Goal: Find specific page/section: Find specific page/section

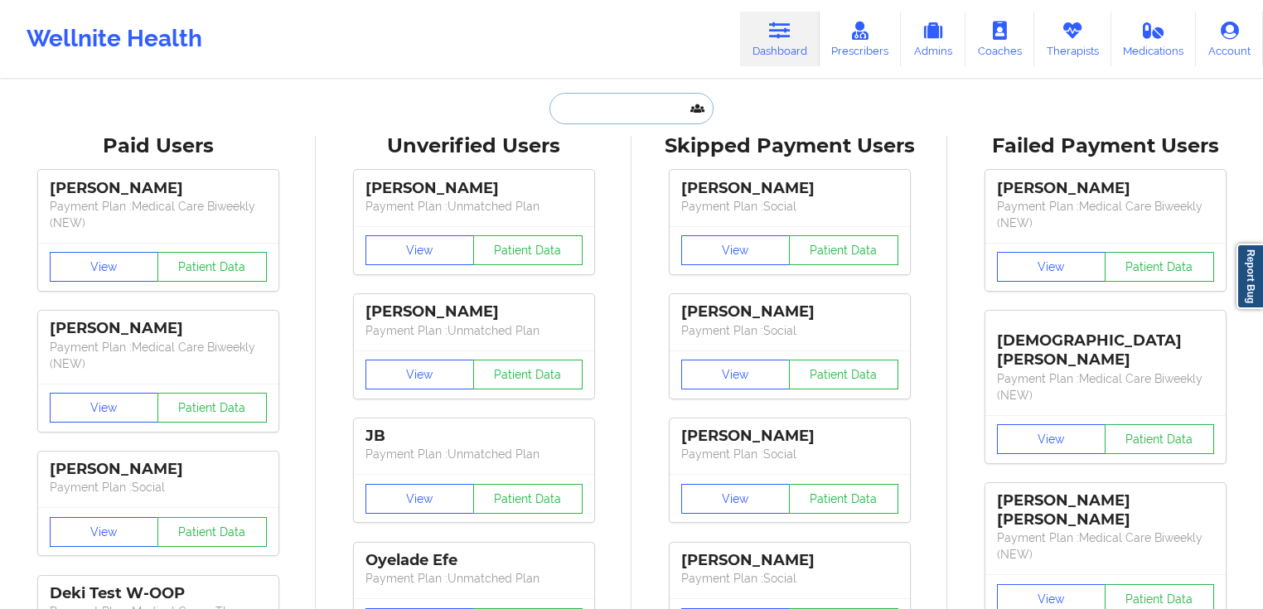
drag, startPoint x: 553, startPoint y: 96, endPoint x: 587, endPoint y: 106, distance: 35.4
click at [553, 96] on input "text" at bounding box center [631, 108] width 164 height 31
paste input "[PERSON_NAME]"
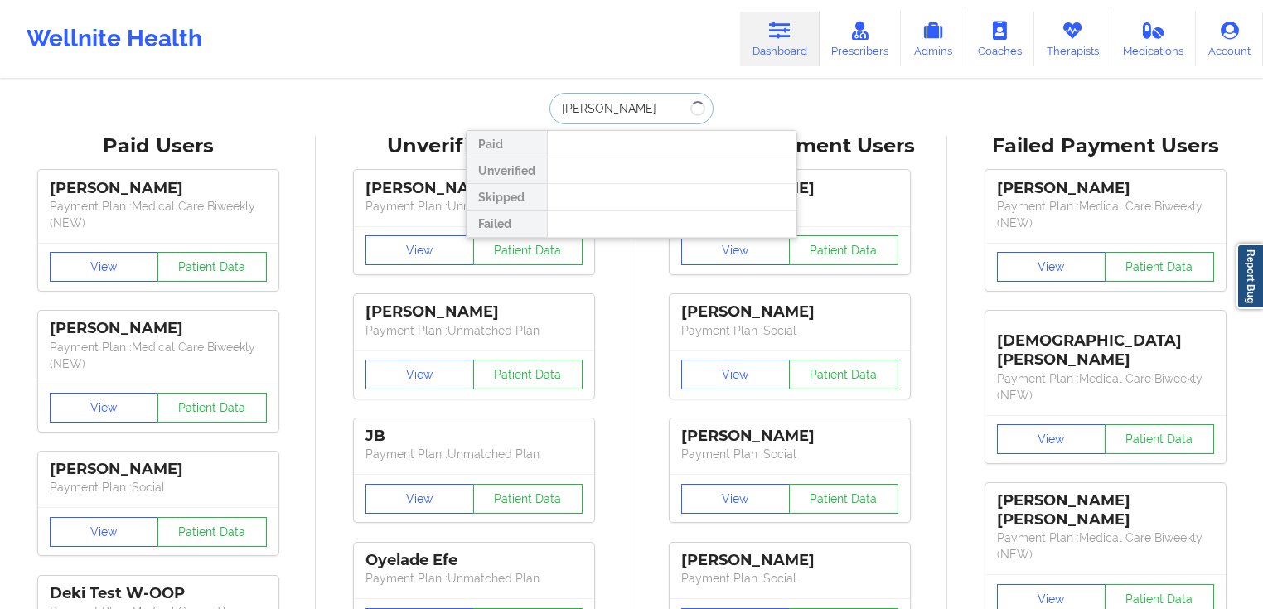
click at [606, 111] on input "[PERSON_NAME]" at bounding box center [631, 108] width 164 height 31
type input "[PERSON_NAME]"
drag, startPoint x: 673, startPoint y: 102, endPoint x: 515, endPoint y: 82, distance: 158.7
click at [471, 94] on div "[PERSON_NAME] Paid Unverified Skipped Failed" at bounding box center [631, 108] width 331 height 31
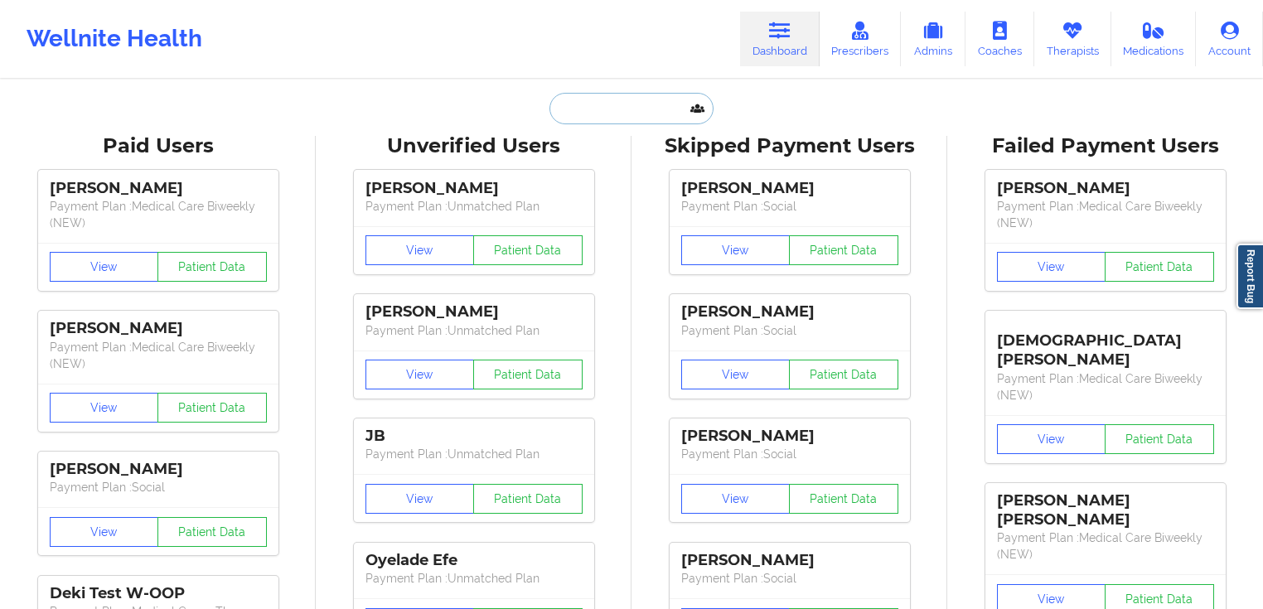
paste input "[PERSON_NAME]"
type input "[PERSON_NAME]"
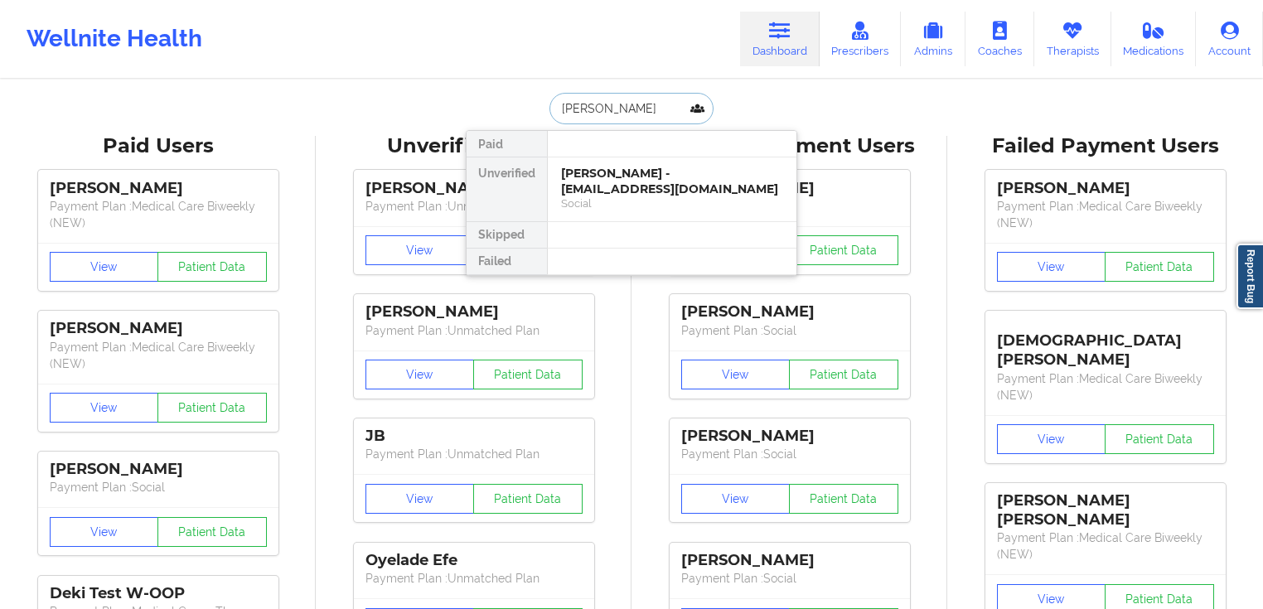
click at [648, 171] on div "[PERSON_NAME] - [EMAIL_ADDRESS][DOMAIN_NAME]" at bounding box center [672, 181] width 222 height 31
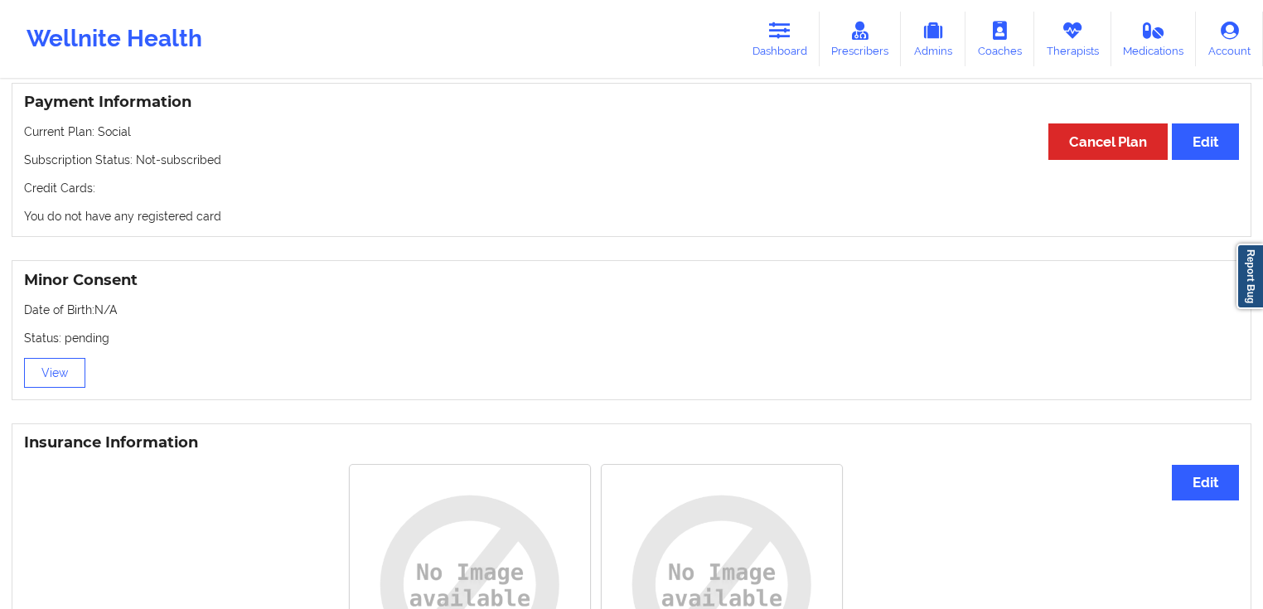
scroll to position [890, 0]
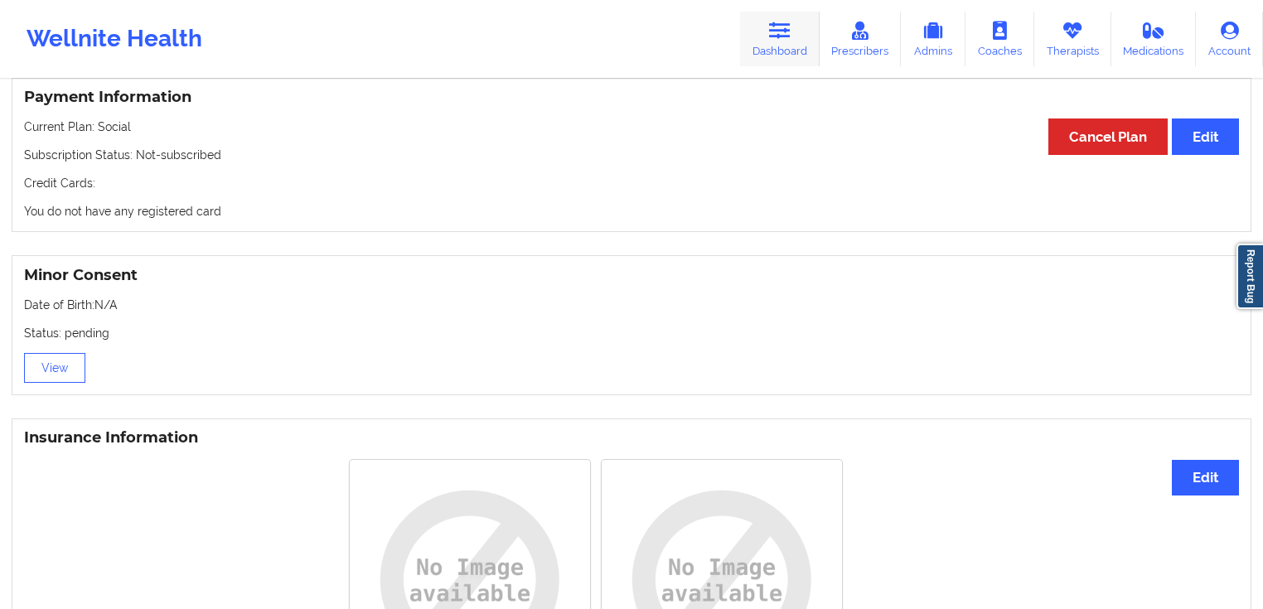
click at [796, 55] on link "Dashboard" at bounding box center [780, 39] width 80 height 55
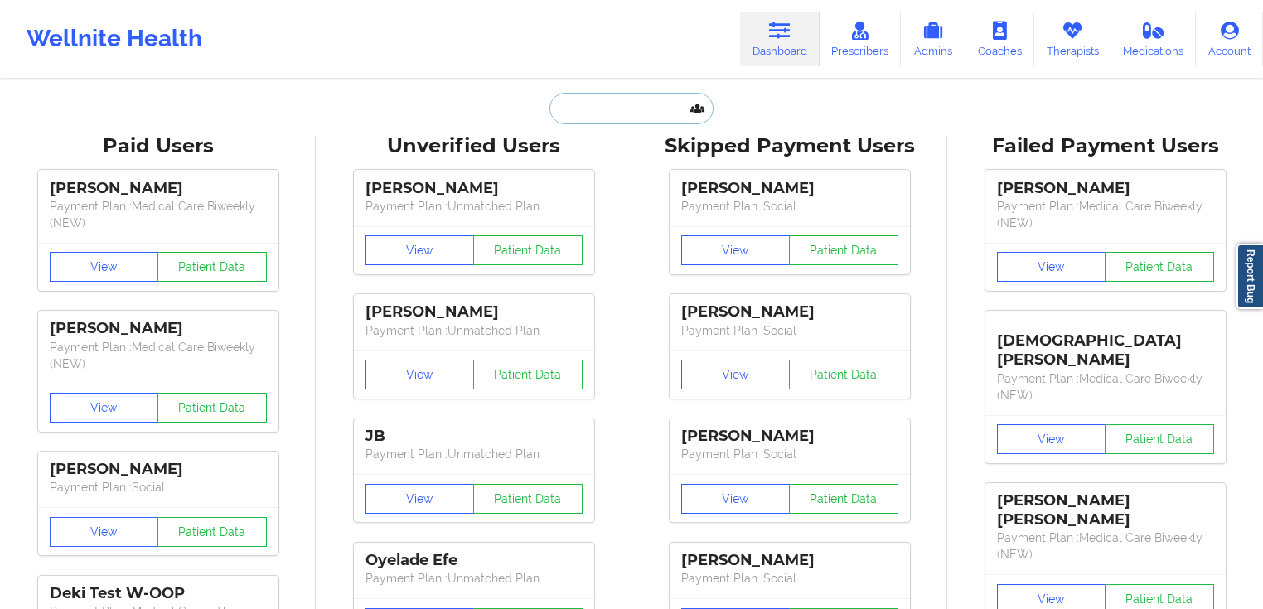
click at [659, 113] on input "text" at bounding box center [631, 108] width 164 height 31
paste input "[PERSON_NAME]"
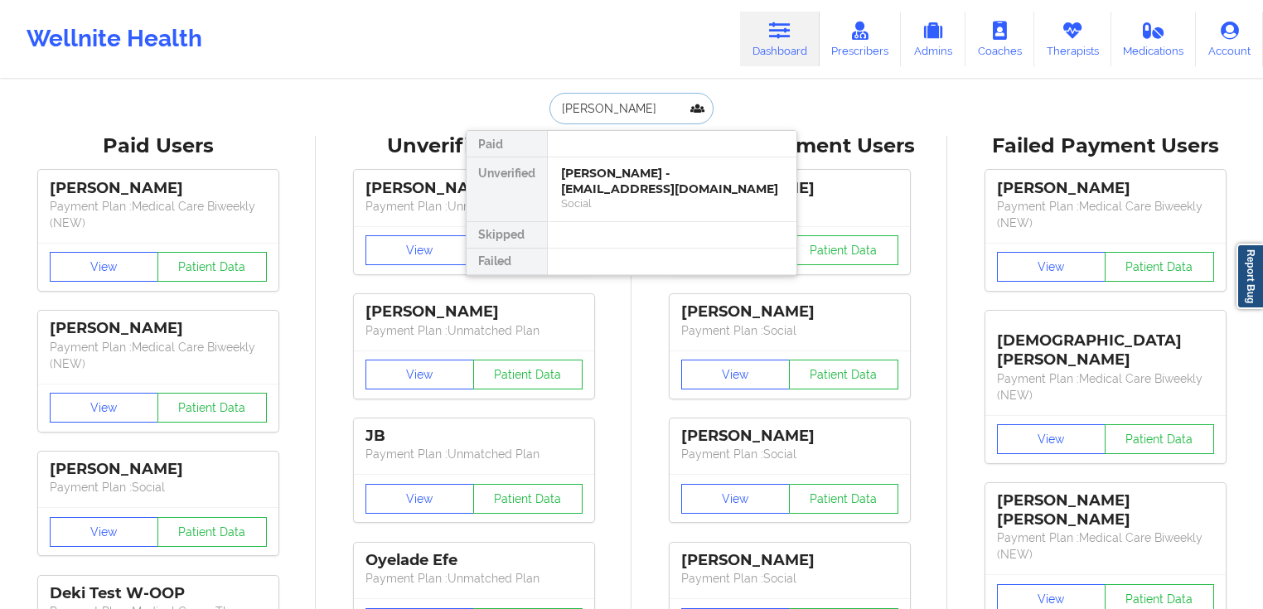
click at [605, 111] on input "[PERSON_NAME]" at bounding box center [631, 108] width 164 height 31
type input "[PERSON_NAME]"
click at [618, 170] on div "[PERSON_NAME] - [PERSON_NAME][EMAIL_ADDRESS][DOMAIN_NAME]" at bounding box center [672, 181] width 222 height 31
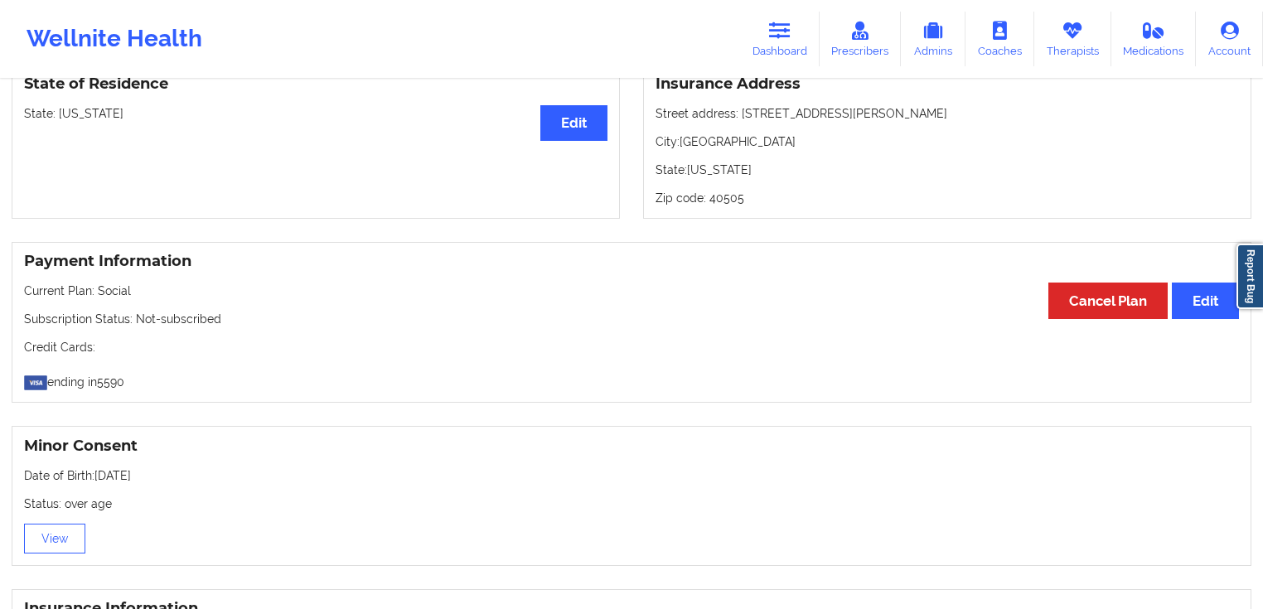
scroll to position [718, 0]
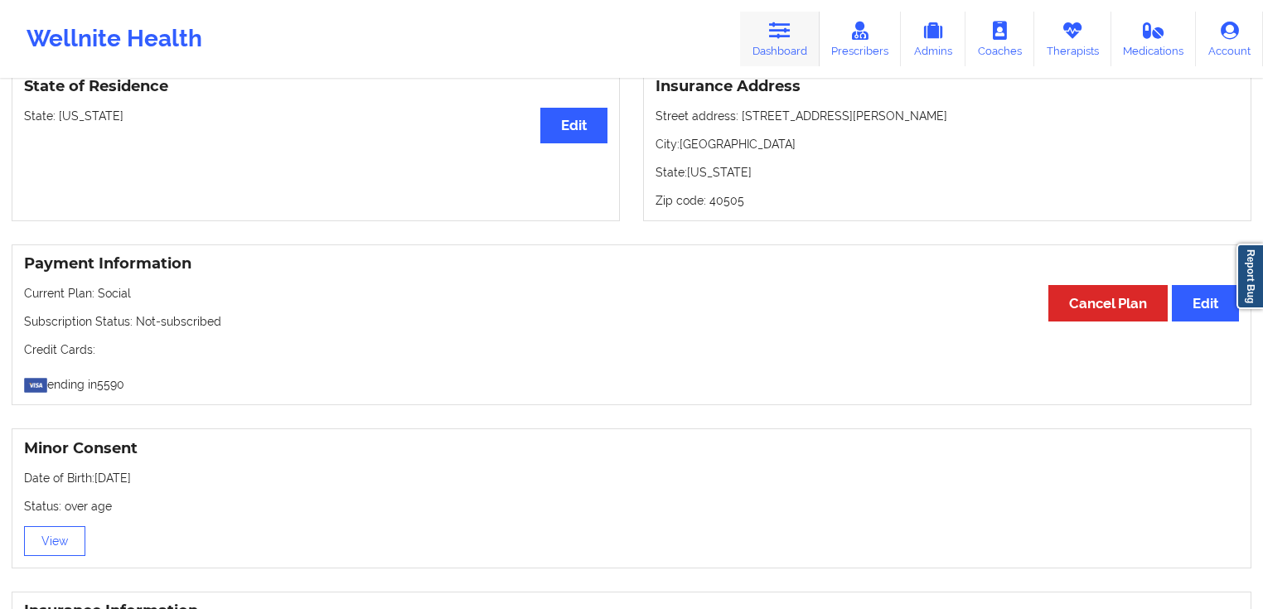
click at [787, 38] on icon at bounding box center [780, 31] width 22 height 18
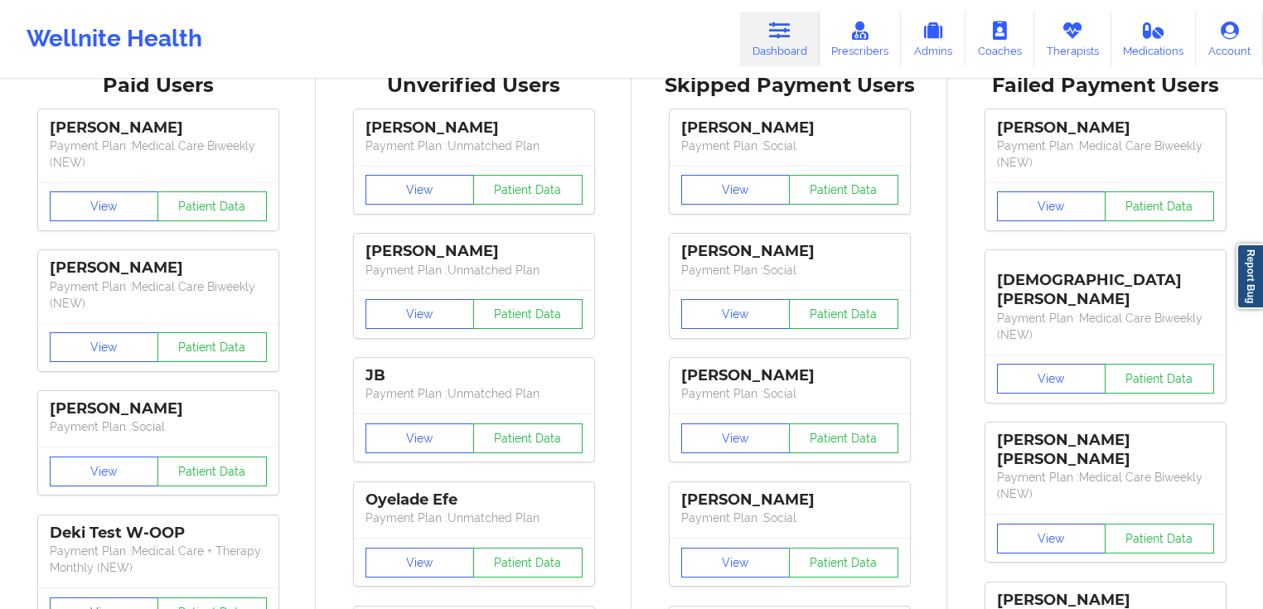
click at [640, 112] on div "[PERSON_NAME] Payment Plan : Social View Patient Data [PERSON_NAME] Payment Pla…" at bounding box center [789, 471] width 304 height 745
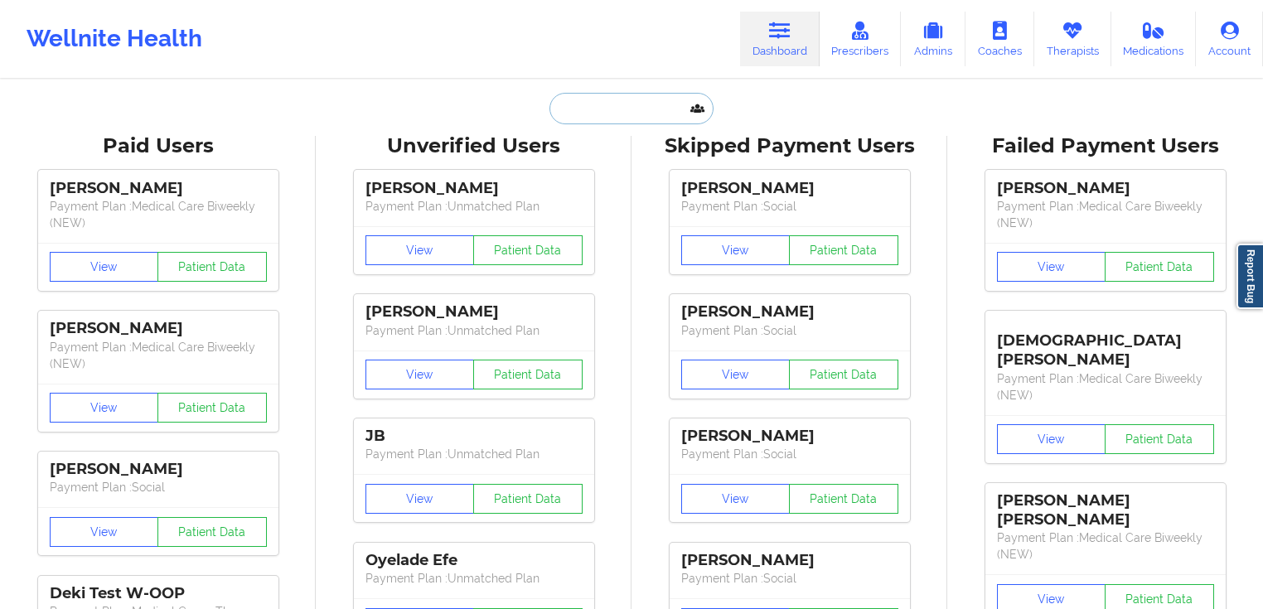
click at [645, 109] on input "text" at bounding box center [631, 108] width 164 height 31
paste input "[PERSON_NAME]"
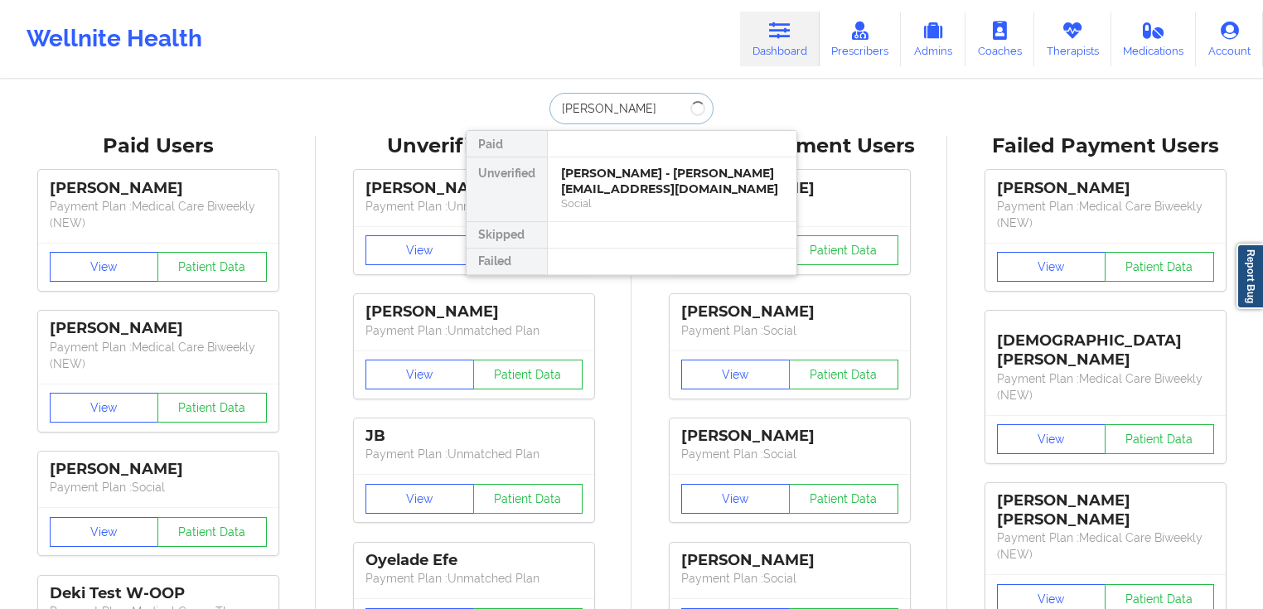
drag, startPoint x: 624, startPoint y: 104, endPoint x: 640, endPoint y: 101, distance: 15.9
click at [626, 104] on input "[PERSON_NAME]" at bounding box center [631, 108] width 164 height 31
type input "[PERSON_NAME]"
click at [634, 176] on div "[PERSON_NAME] - [EMAIL_ADDRESS][DOMAIN_NAME]" at bounding box center [672, 181] width 222 height 31
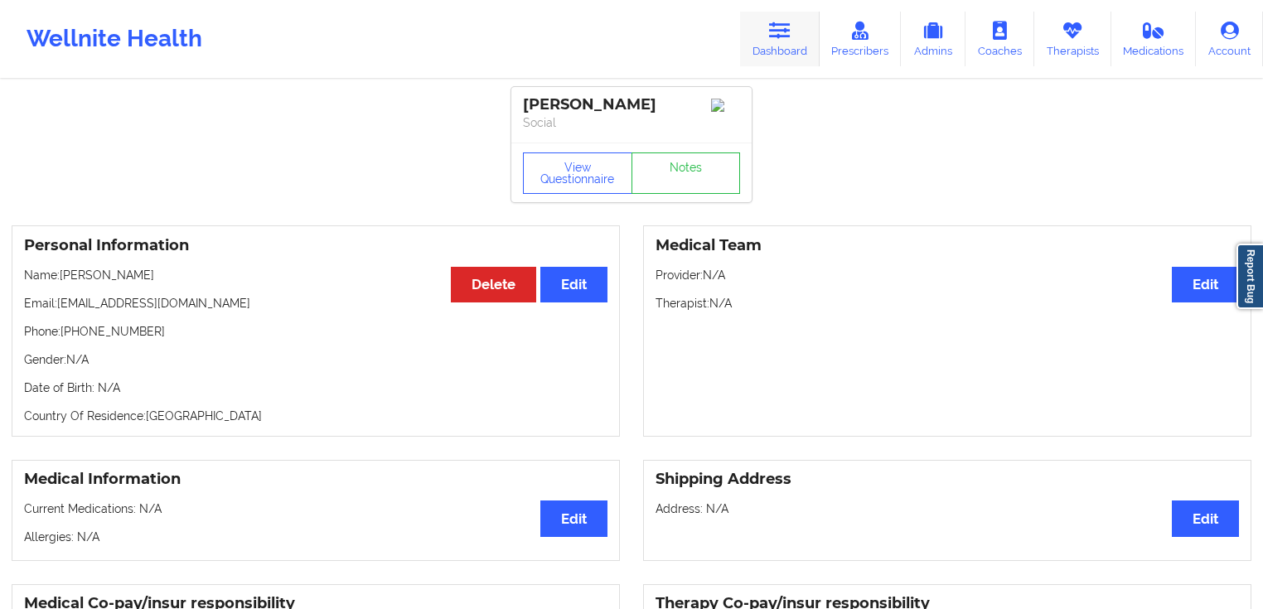
click at [790, 38] on icon at bounding box center [780, 31] width 22 height 18
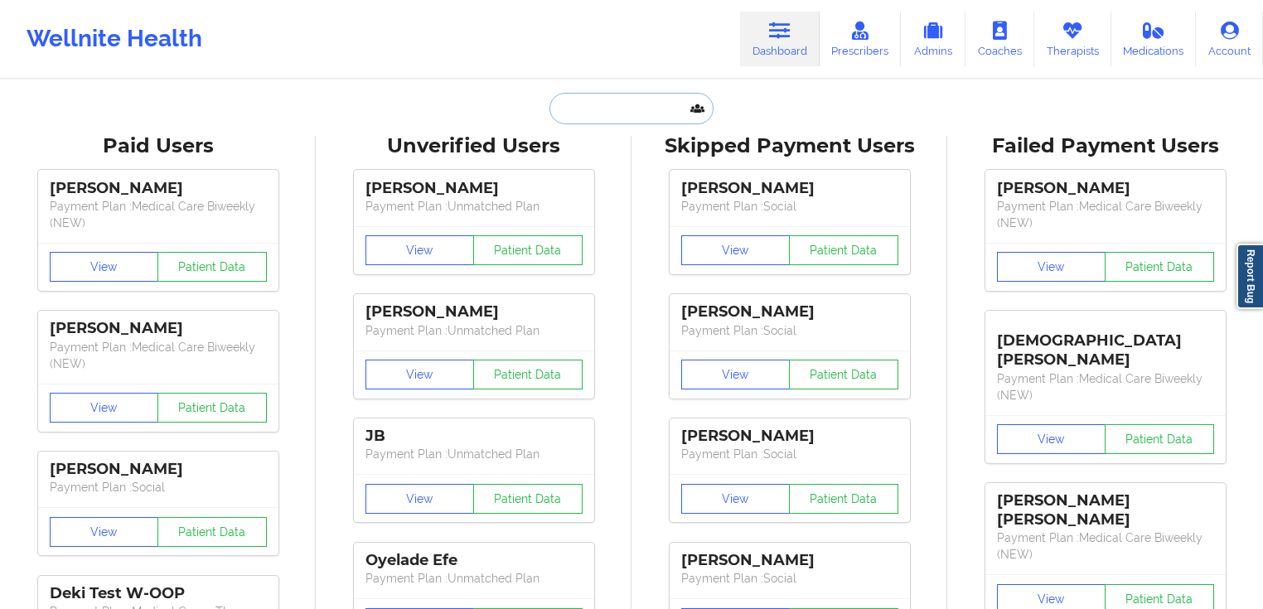
click at [628, 101] on input "text" at bounding box center [631, 108] width 164 height 31
paste input "[EMAIL_ADDRESS][DOMAIN_NAME]"
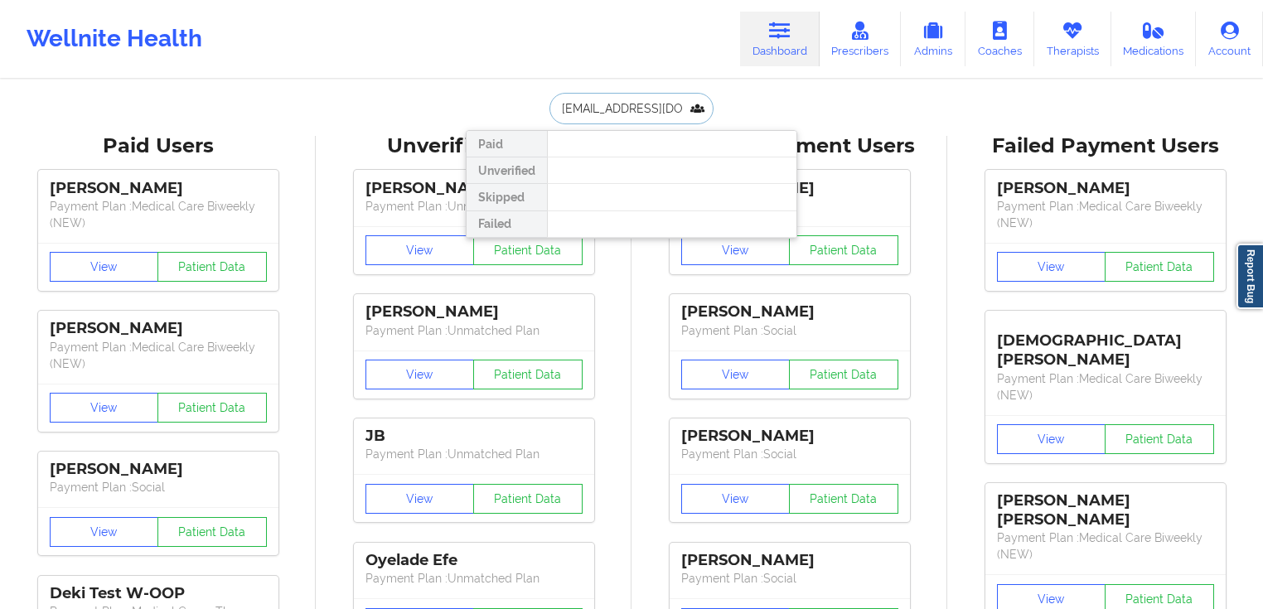
click at [676, 106] on input "[EMAIL_ADDRESS][DOMAIN_NAME]" at bounding box center [631, 108] width 164 height 31
paste input "[PERSON_NAME]"
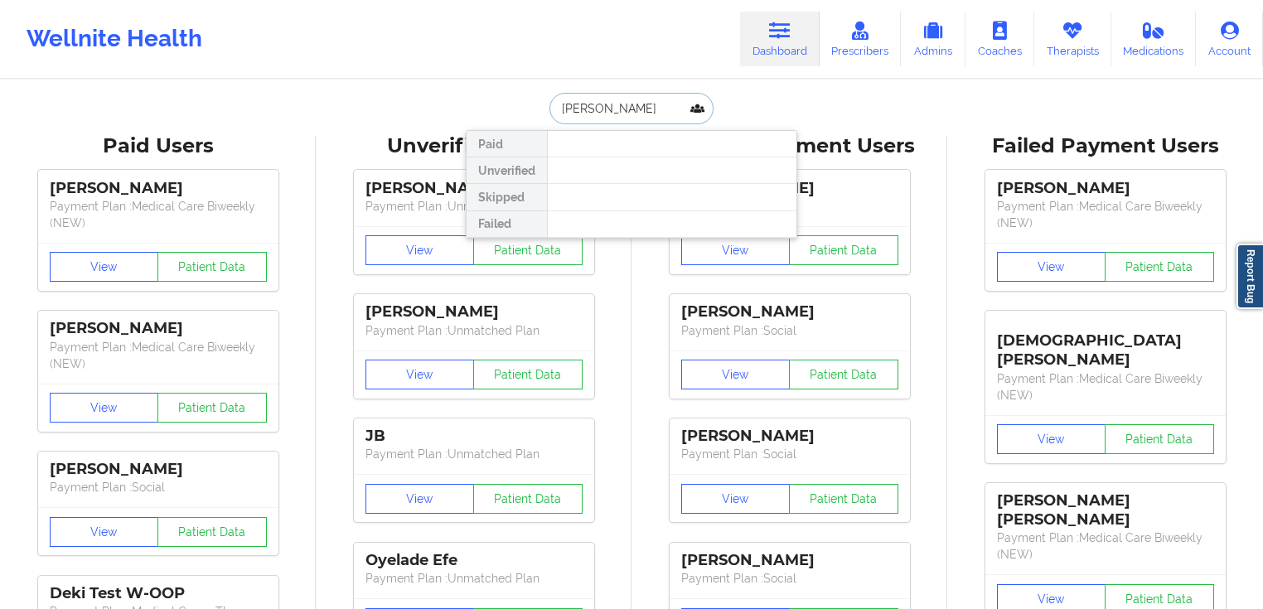
click at [636, 118] on input "[PERSON_NAME]" at bounding box center [631, 108] width 164 height 31
paste input "[PERSON_NAME]"
drag, startPoint x: 639, startPoint y: 109, endPoint x: 504, endPoint y: 105, distance: 135.1
click at [496, 107] on div "[PERSON_NAME] Paid Unverified Skipped Failed" at bounding box center [631, 108] width 331 height 31
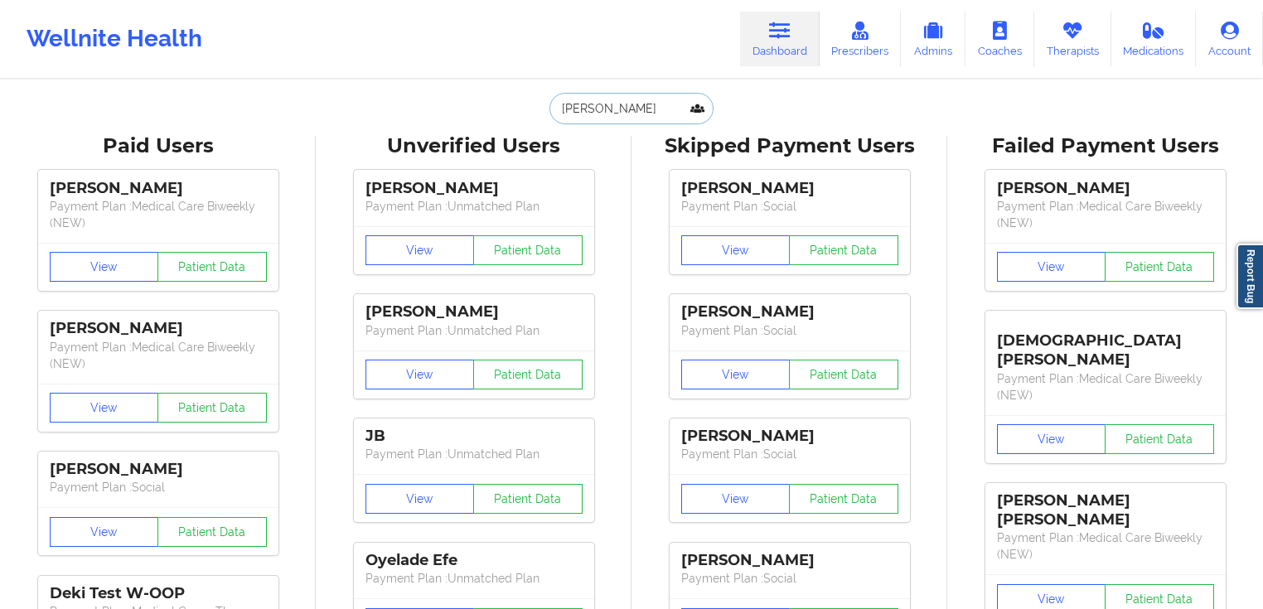
paste input "[PERSON_NAME]"
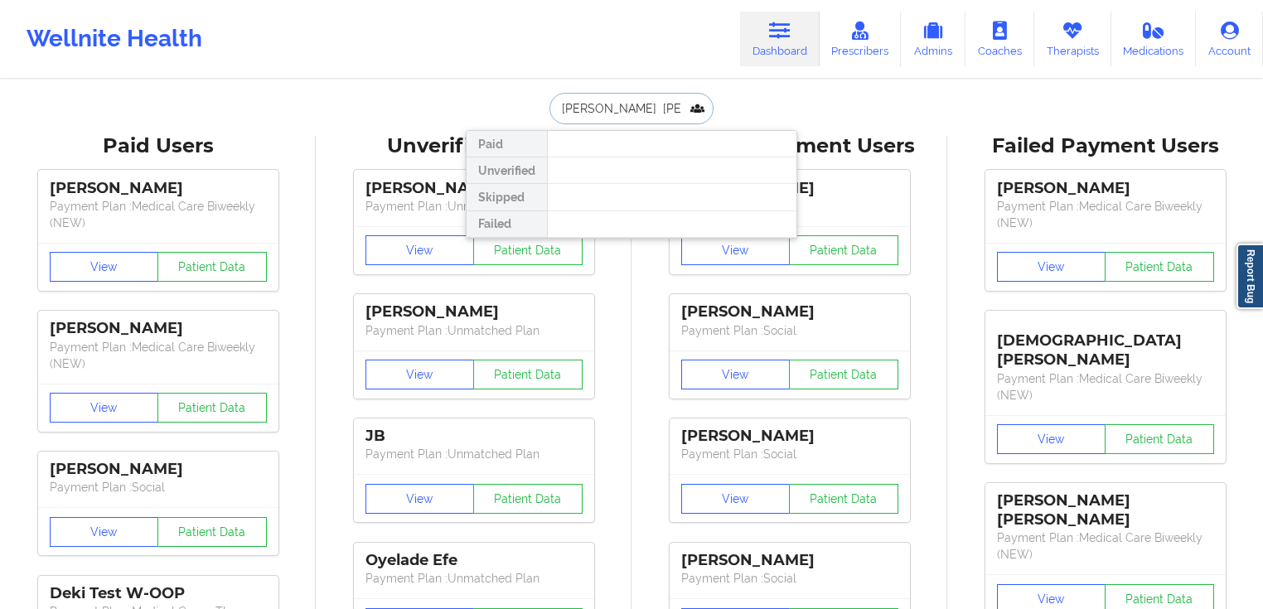
click at [597, 106] on input "[PERSON_NAME] [PERSON_NAME]" at bounding box center [631, 108] width 164 height 31
paste input "[PERSON_NAME]"
click at [601, 103] on input "[PERSON_NAME]" at bounding box center [631, 108] width 164 height 31
click at [656, 120] on input "[PERSON_NAME]" at bounding box center [631, 108] width 164 height 31
paste input "[PERSON_NAME]"
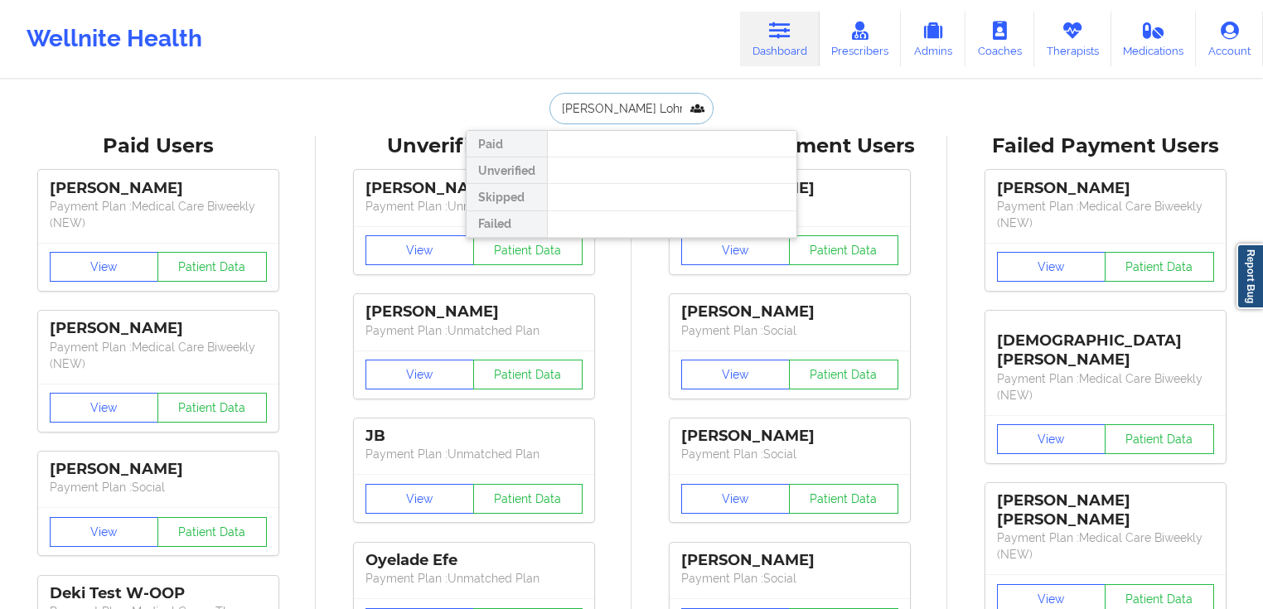
scroll to position [0, 27]
paste input "text"
click at [608, 108] on input "[PERSON_NAME]" at bounding box center [631, 108] width 164 height 31
drag, startPoint x: 637, startPoint y: 113, endPoint x: 529, endPoint y: 109, distance: 107.8
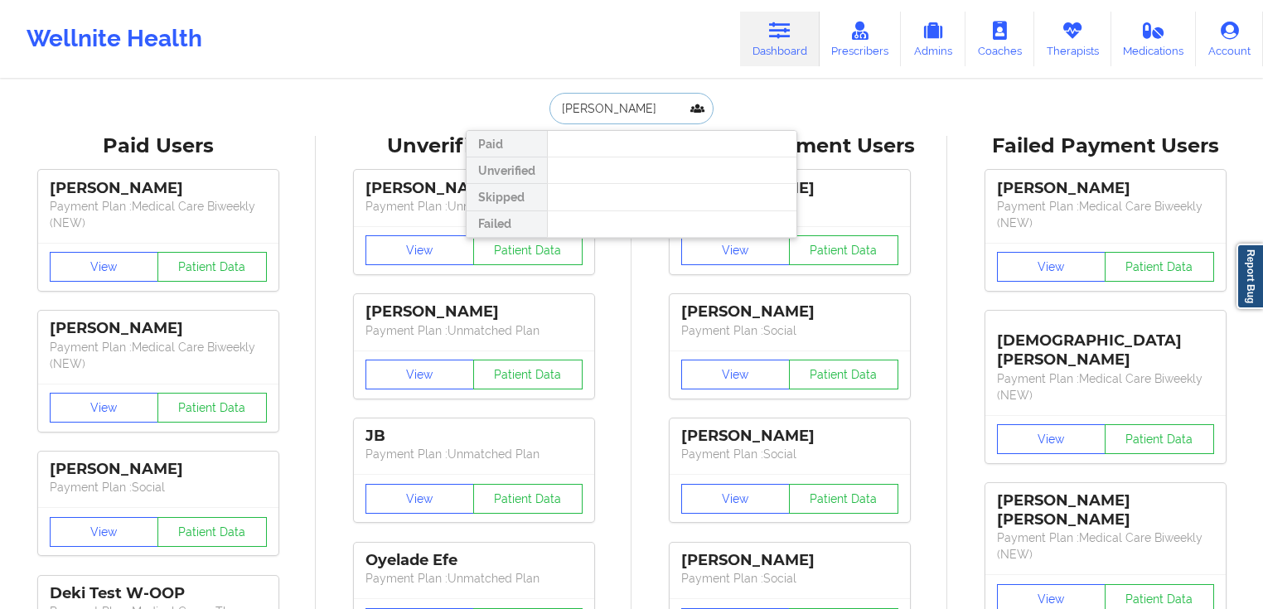
click at [496, 113] on div "[PERSON_NAME] Paid Unverified Skipped Failed" at bounding box center [631, 108] width 331 height 31
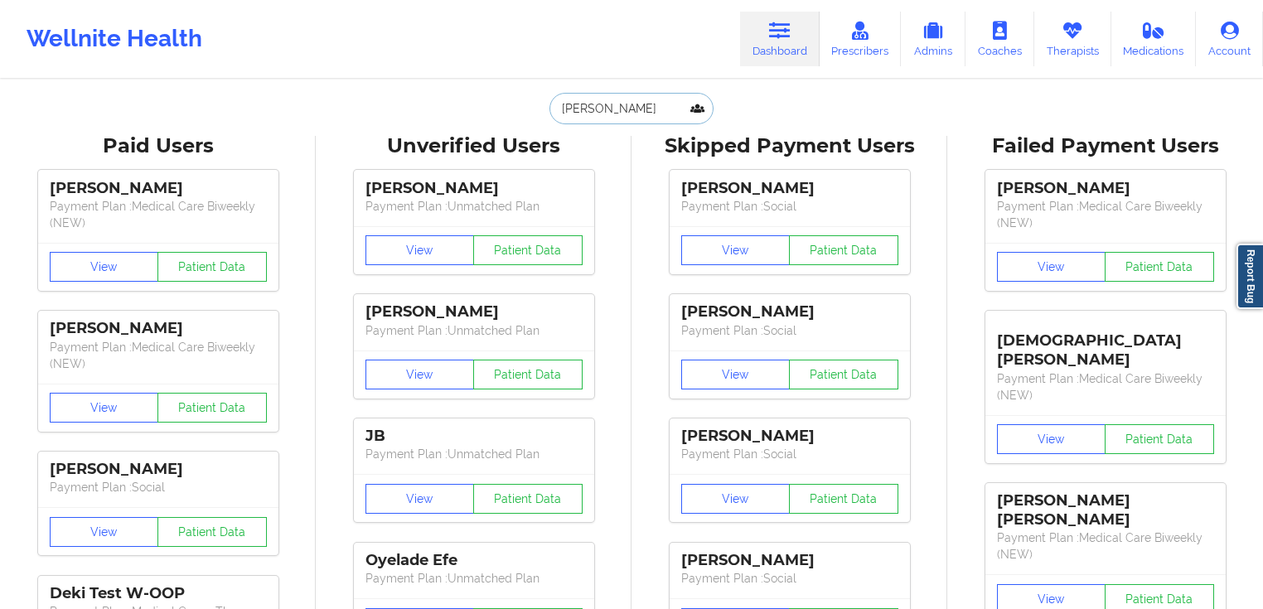
paste input "Phristy [PERSON_NAME]"
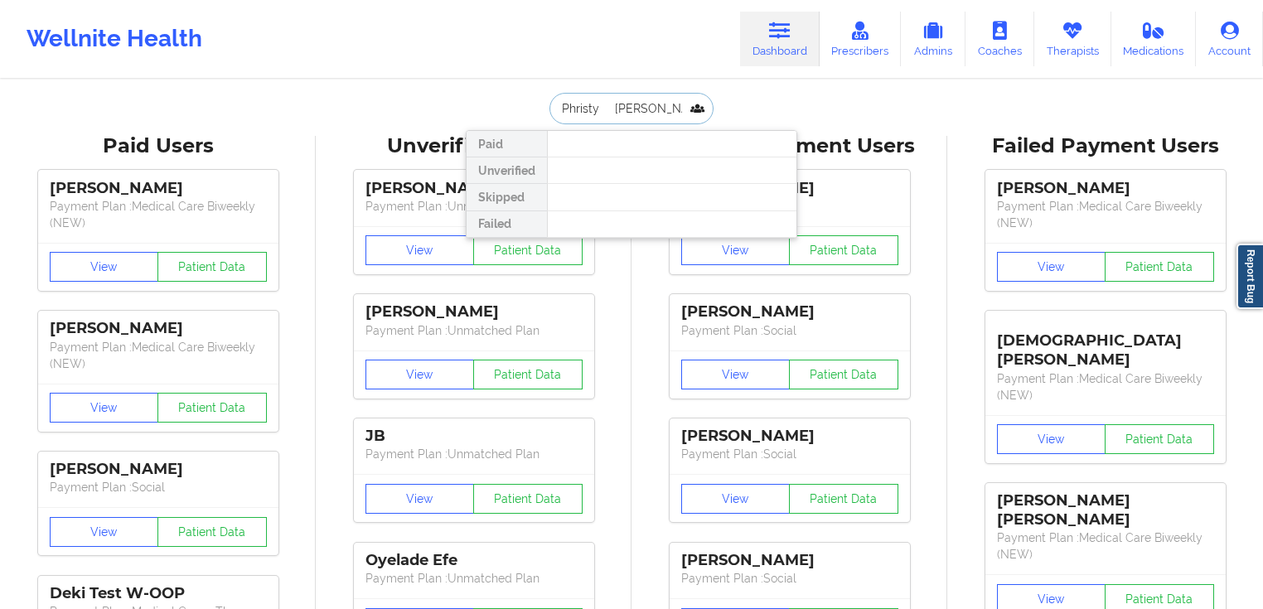
click at [602, 112] on input "Phristy [PERSON_NAME]" at bounding box center [631, 108] width 164 height 31
drag, startPoint x: 633, startPoint y: 104, endPoint x: 616, endPoint y: 103, distance: 16.7
click at [624, 103] on input "Phristy [PERSON_NAME]" at bounding box center [631, 108] width 164 height 31
paste input "[PERSON_NAME]"
click at [610, 106] on input "[PERSON_NAME]" at bounding box center [631, 108] width 164 height 31
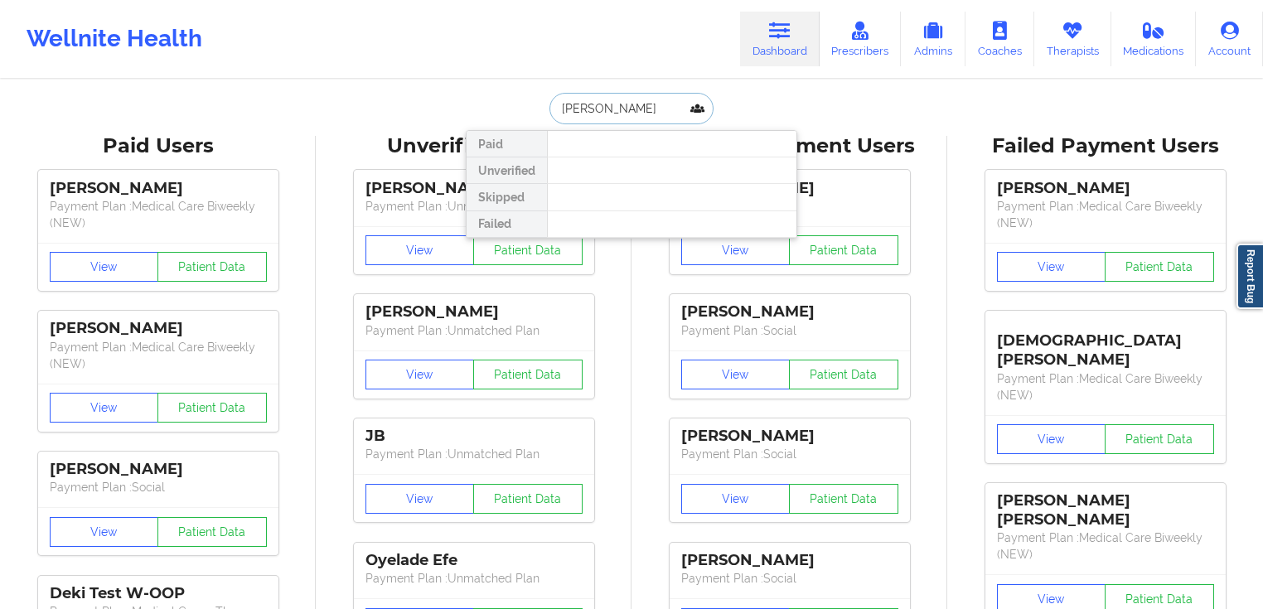
paste input "[PERSON_NAME]"
click at [611, 109] on input "[PERSON_NAME]" at bounding box center [631, 108] width 164 height 31
click at [605, 109] on input "[PERSON_NAME]" at bounding box center [631, 108] width 164 height 31
click at [650, 109] on input "[PERSON_NAME]" at bounding box center [631, 108] width 164 height 31
paste input "Quantynia Bent"
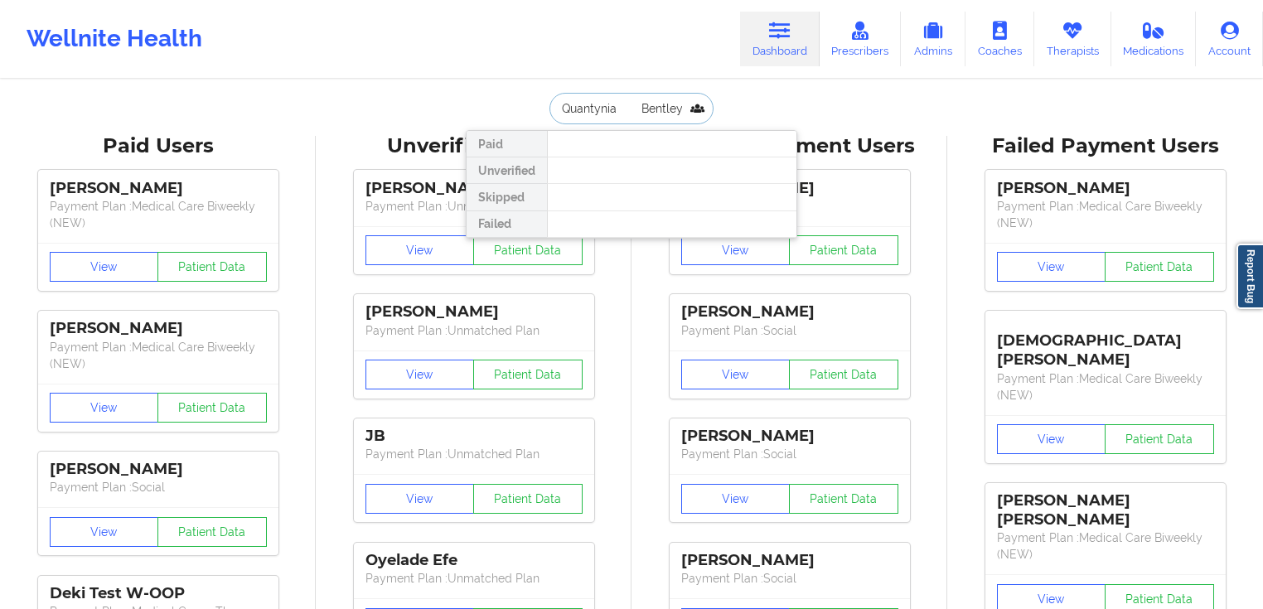
click at [625, 103] on input "Quantynia Bentley" at bounding box center [631, 108] width 164 height 31
type input "Quantynia Bentley"
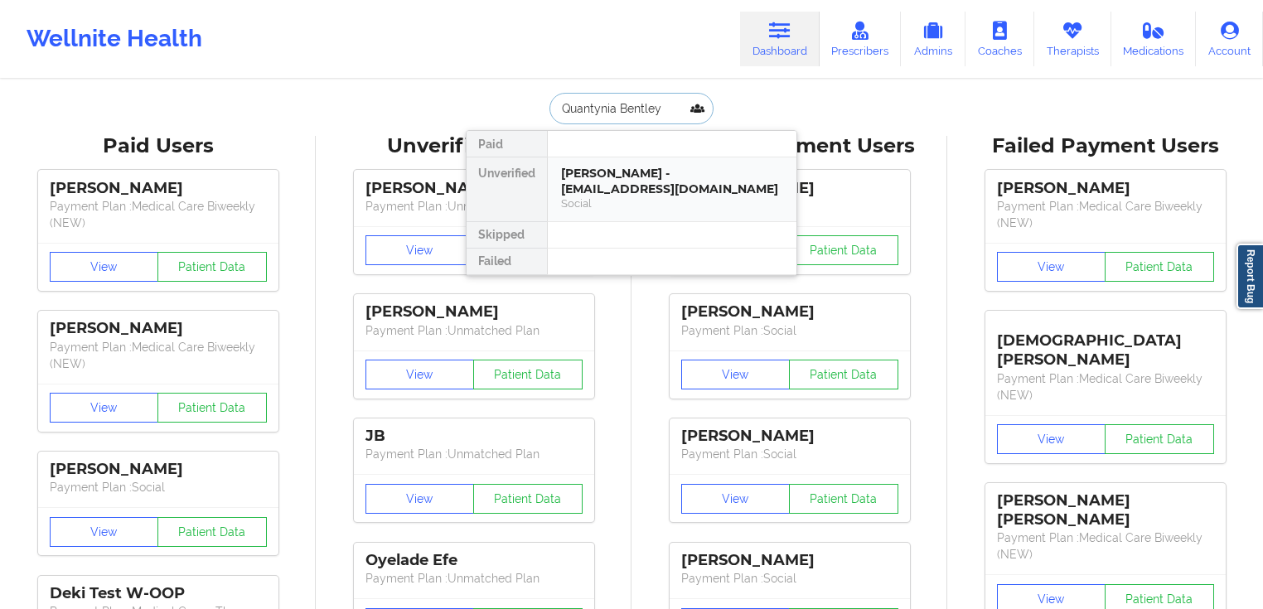
click at [683, 171] on div "[PERSON_NAME] - [EMAIL_ADDRESS][DOMAIN_NAME]" at bounding box center [672, 181] width 222 height 31
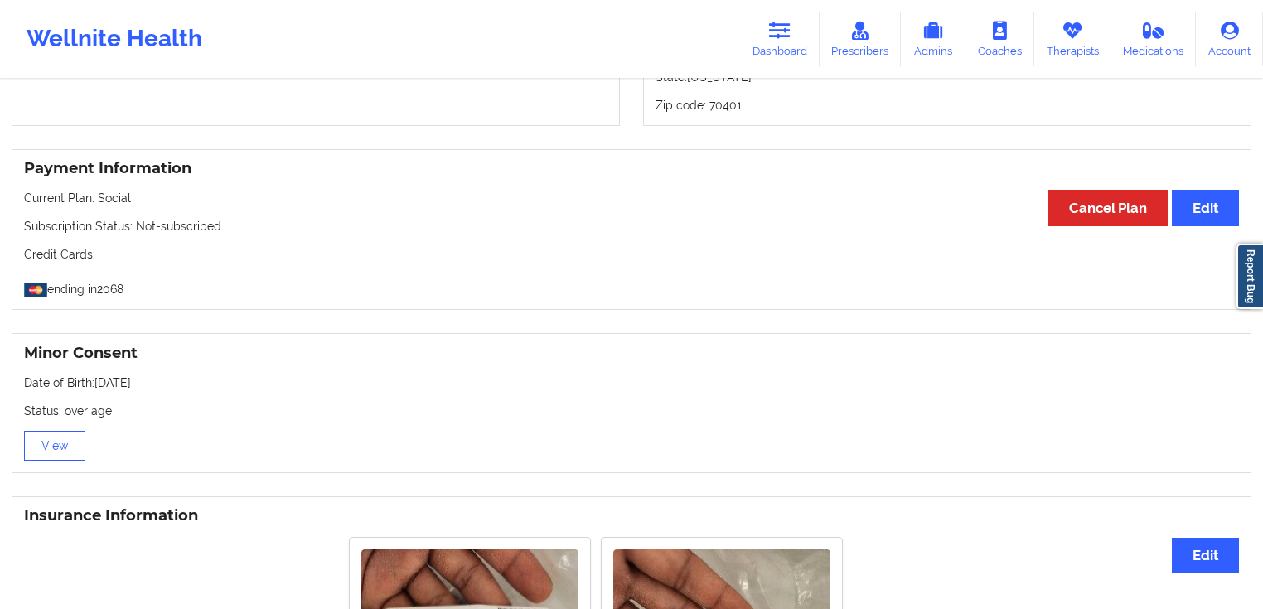
scroll to position [824, 0]
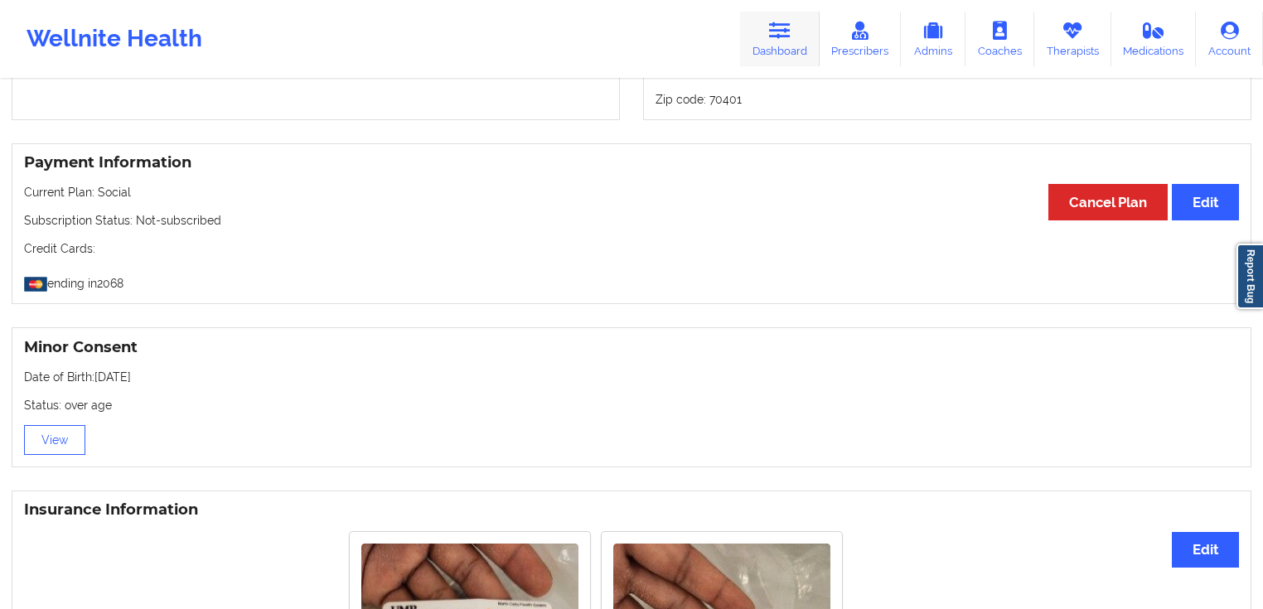
click at [797, 40] on link "Dashboard" at bounding box center [780, 39] width 80 height 55
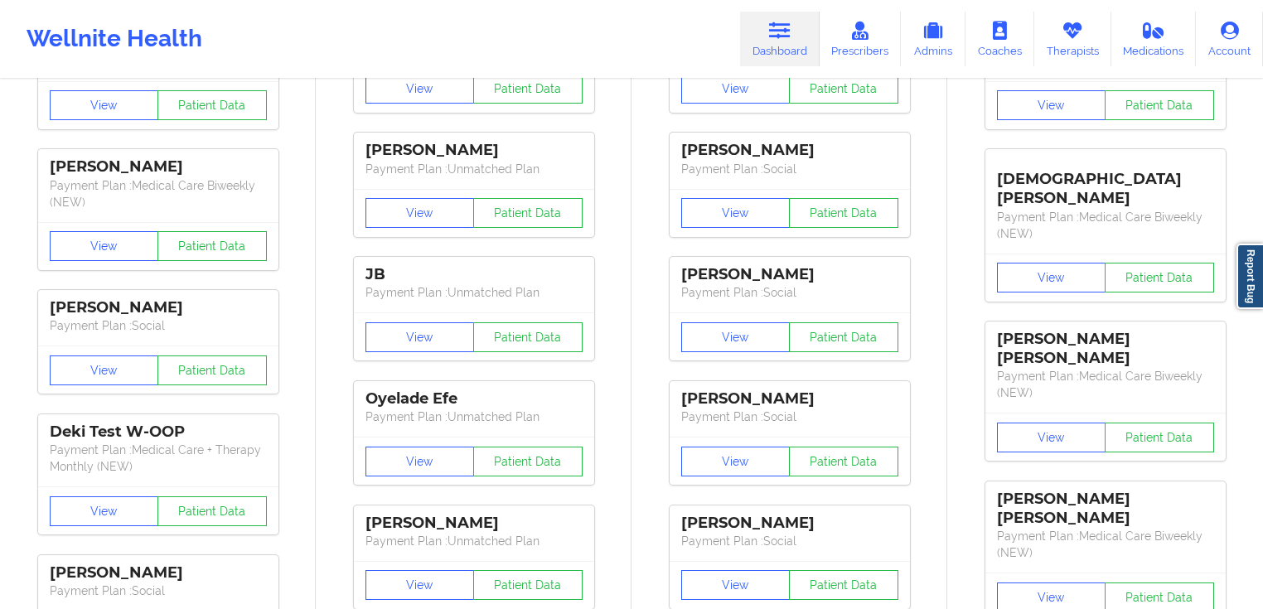
click at [639, 99] on div "[PERSON_NAME] Payment Plan : Social View Patient Data [PERSON_NAME] Payment Pla…" at bounding box center [789, 370] width 304 height 745
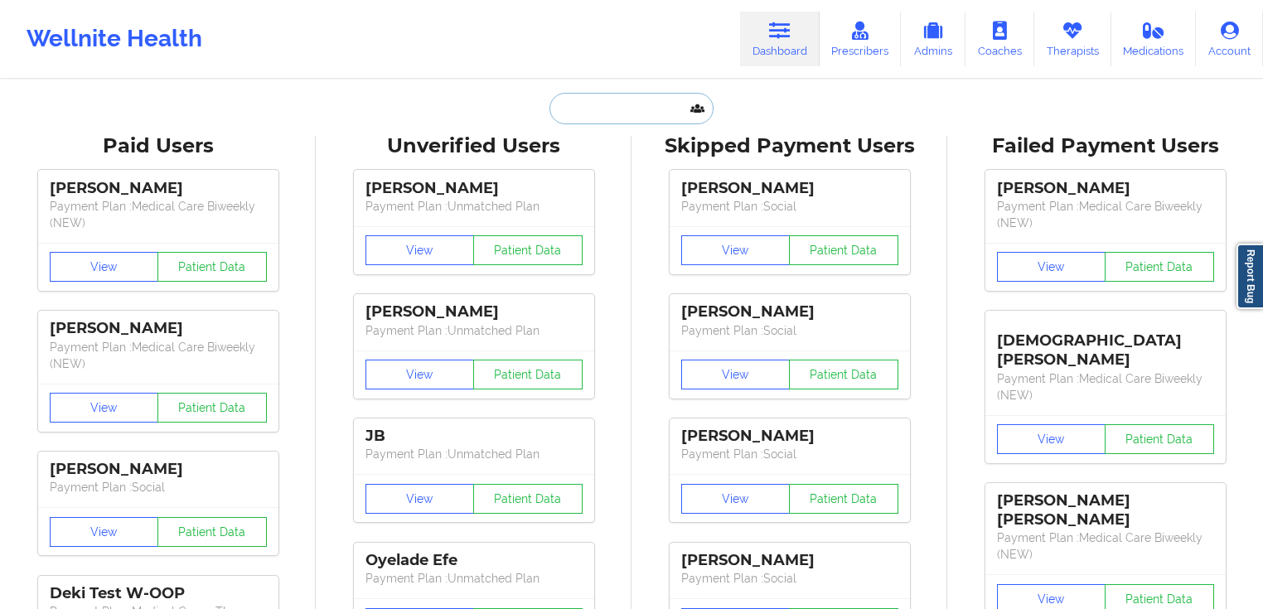
click at [640, 105] on input "text" at bounding box center [631, 108] width 164 height 31
paste input "[PERSON_NAME]"
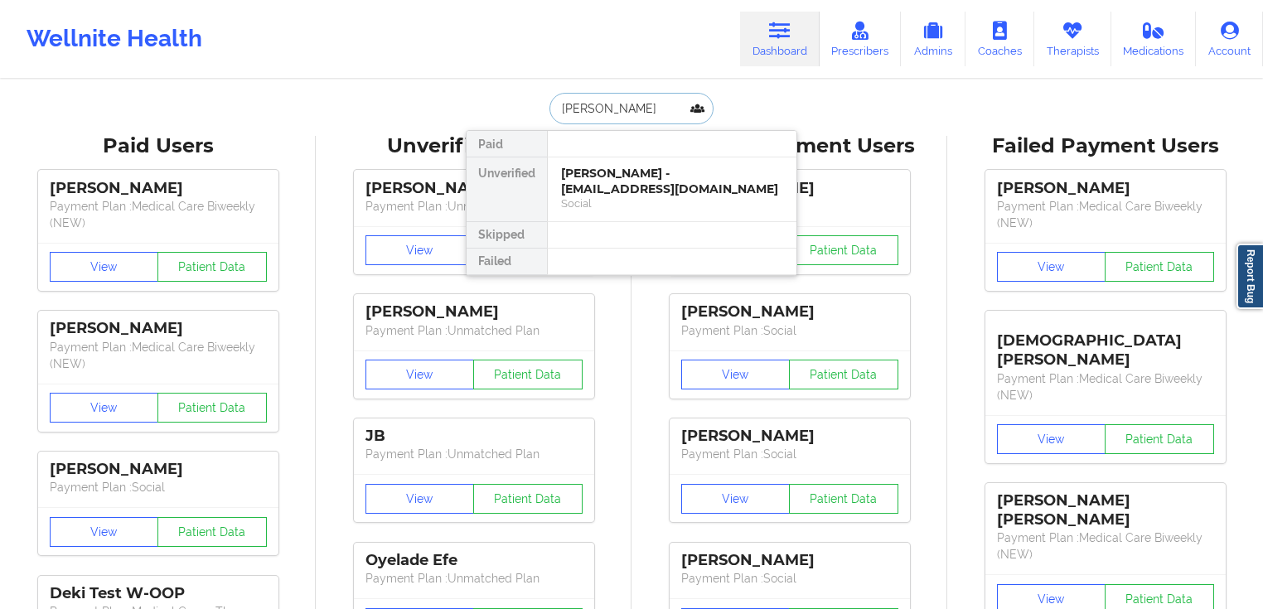
click at [624, 110] on input "[PERSON_NAME]" at bounding box center [631, 108] width 164 height 31
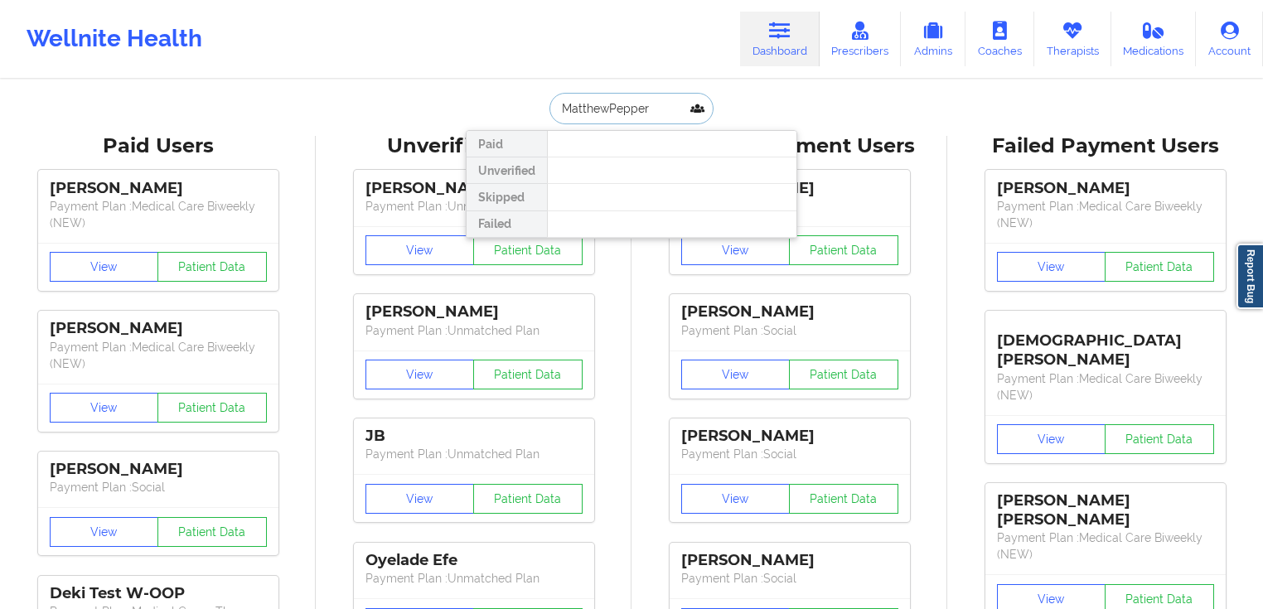
type input "[PERSON_NAME]"
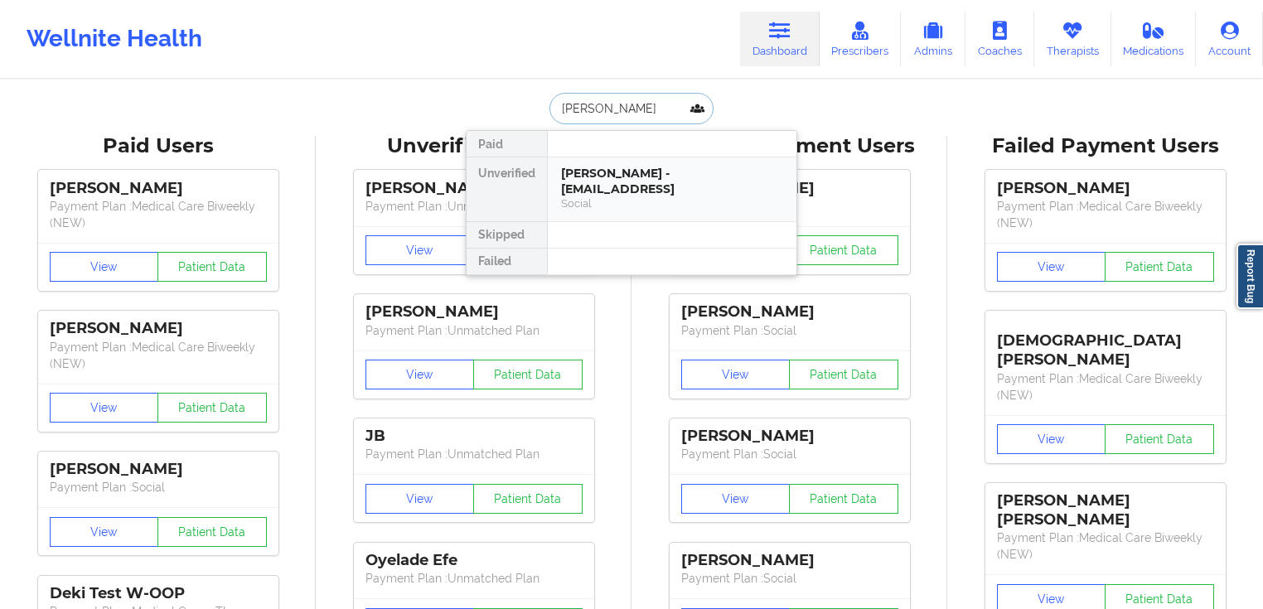
click at [643, 171] on div "[PERSON_NAME] - [EMAIL_ADDRESS]" at bounding box center [672, 181] width 222 height 31
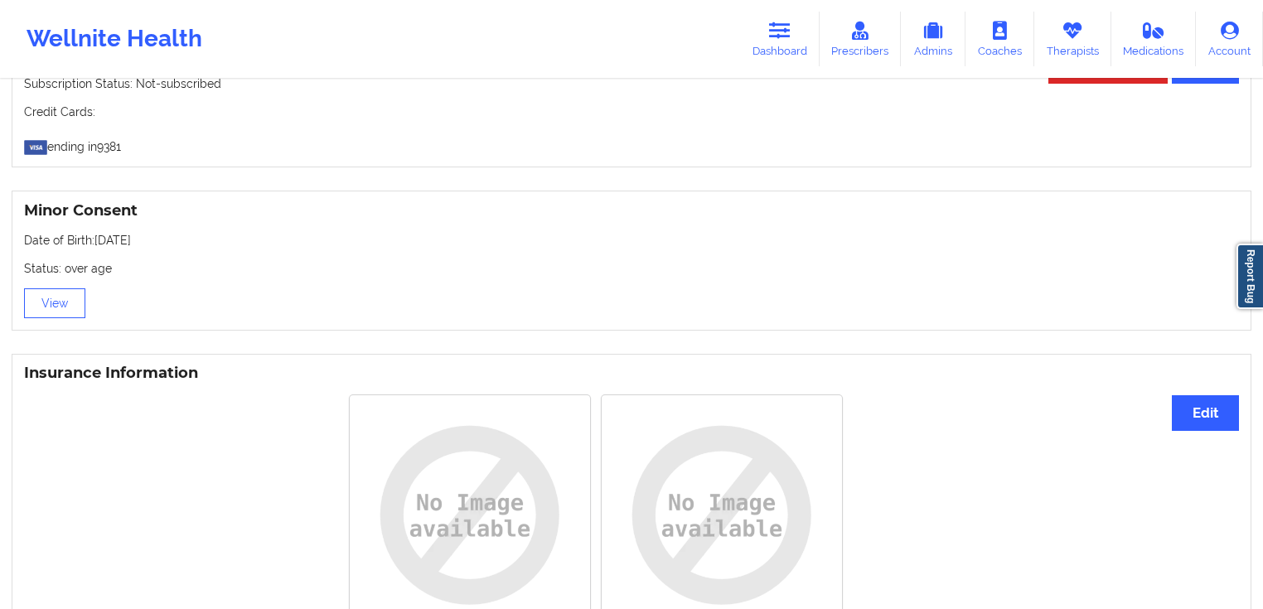
scroll to position [1017, 0]
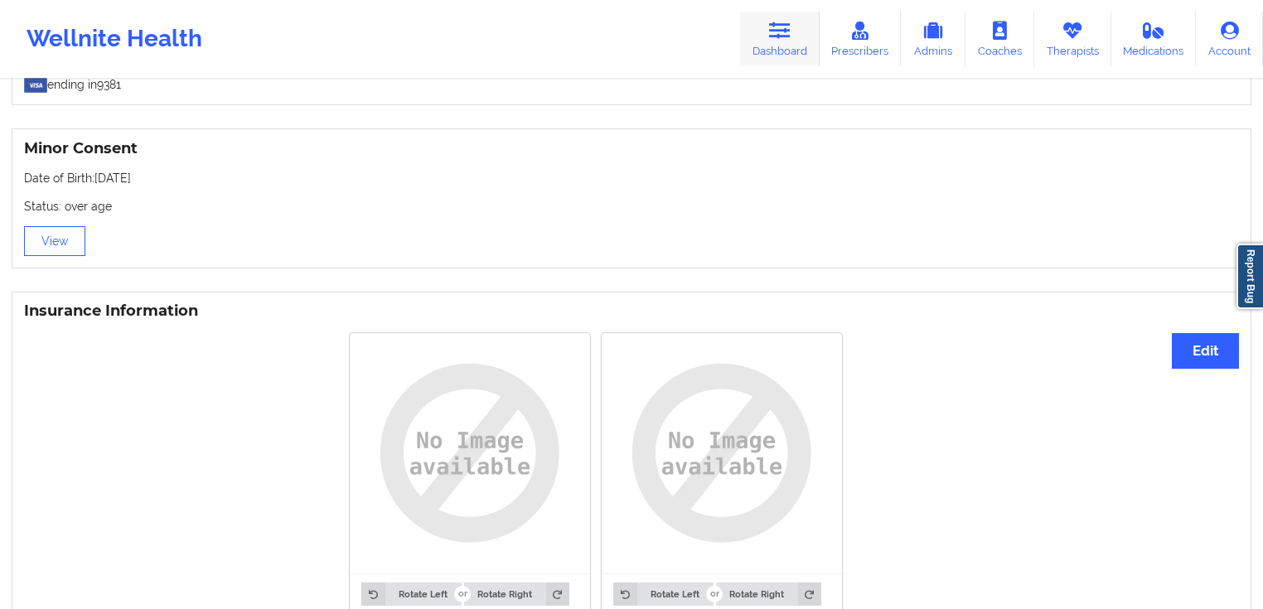
click at [809, 48] on link "Dashboard" at bounding box center [780, 39] width 80 height 55
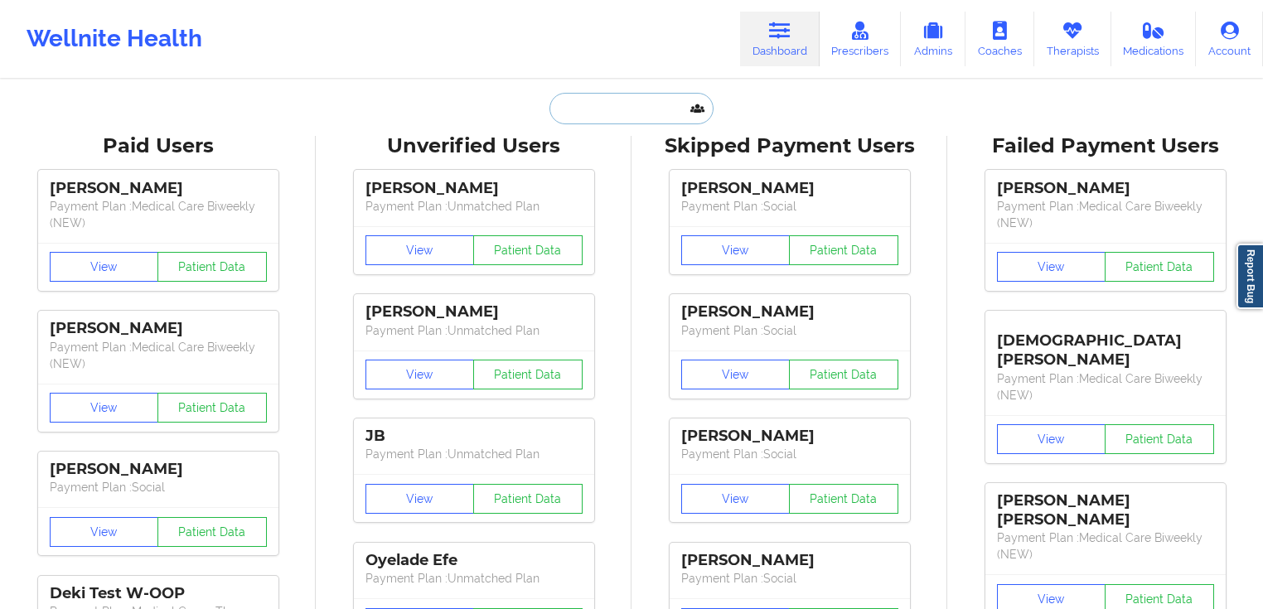
click at [608, 109] on input "text" at bounding box center [631, 108] width 164 height 31
paste input "[PERSON_NAME]"
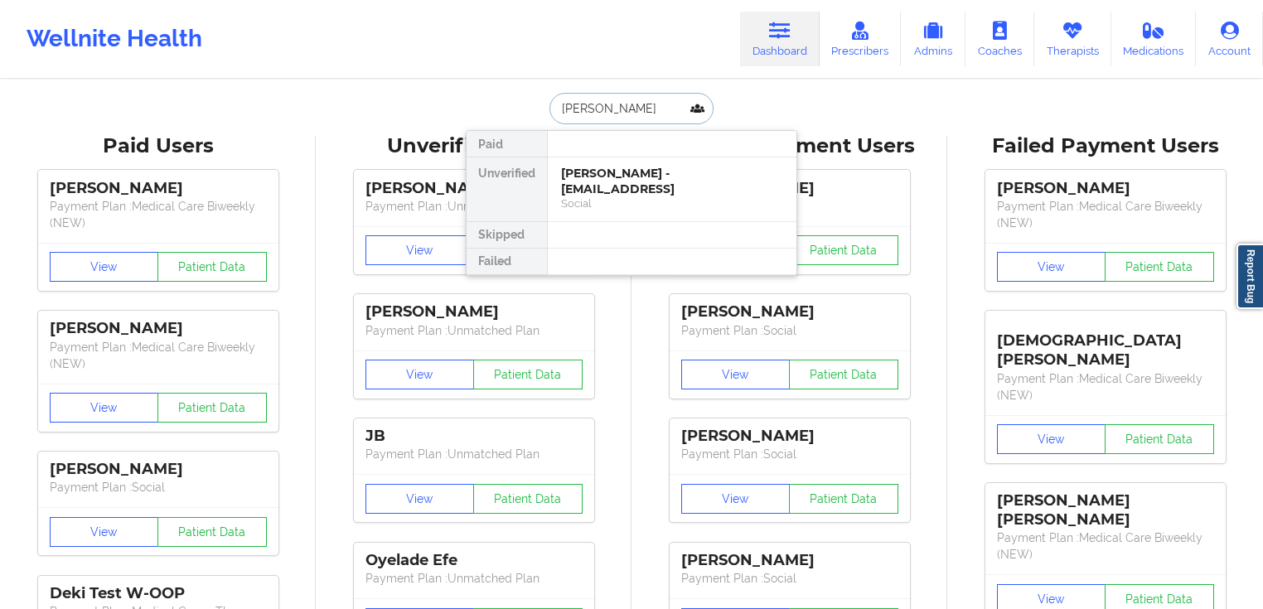
click at [620, 116] on input "[PERSON_NAME]" at bounding box center [631, 108] width 164 height 31
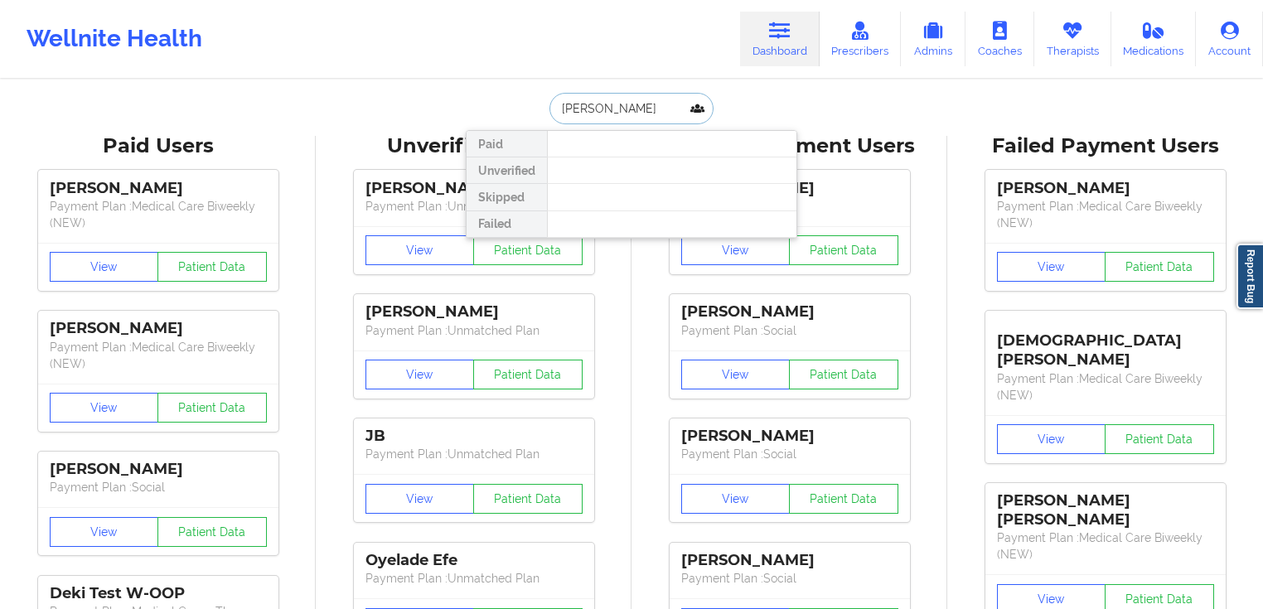
click at [693, 115] on input "[PERSON_NAME]" at bounding box center [631, 108] width 164 height 31
paste input "[PERSON_NAME]"
click at [601, 108] on input "[PERSON_NAME]" at bounding box center [631, 108] width 164 height 31
click at [666, 104] on input "[PERSON_NAME]" at bounding box center [631, 108] width 164 height 31
paste input "[PERSON_NAME]"
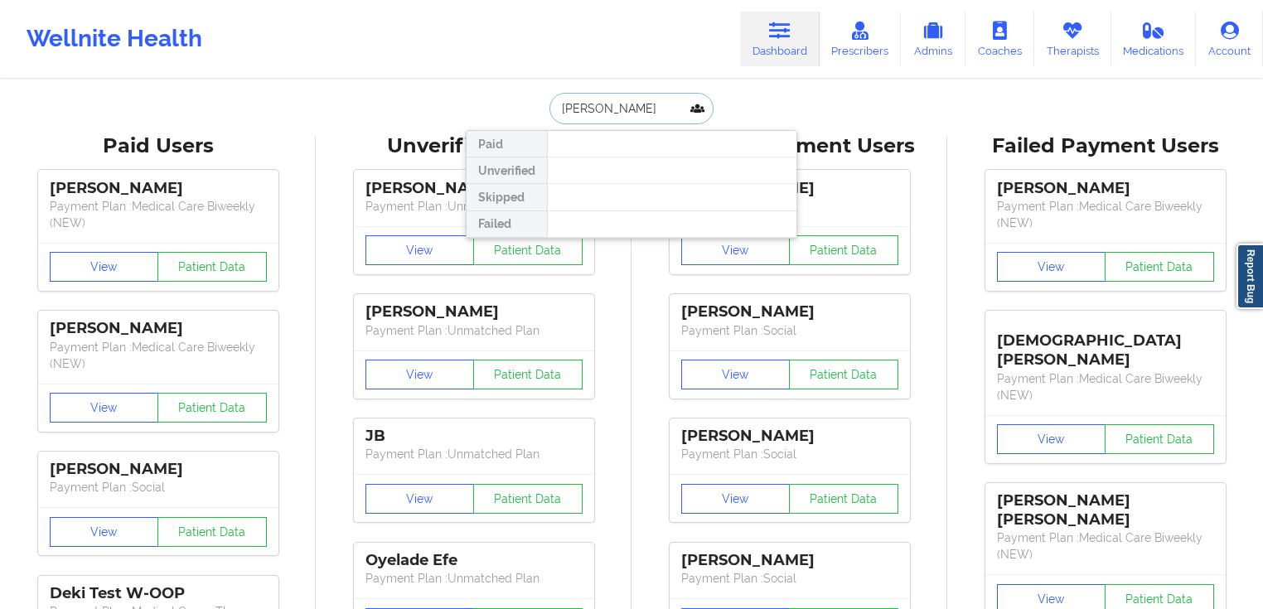
click at [600, 110] on input "[PERSON_NAME]" at bounding box center [631, 108] width 164 height 31
click at [643, 105] on input "[PERSON_NAME]" at bounding box center [631, 108] width 164 height 31
paste input "[PERSON_NAME]"
click at [607, 108] on input "[PERSON_NAME]" at bounding box center [631, 108] width 164 height 31
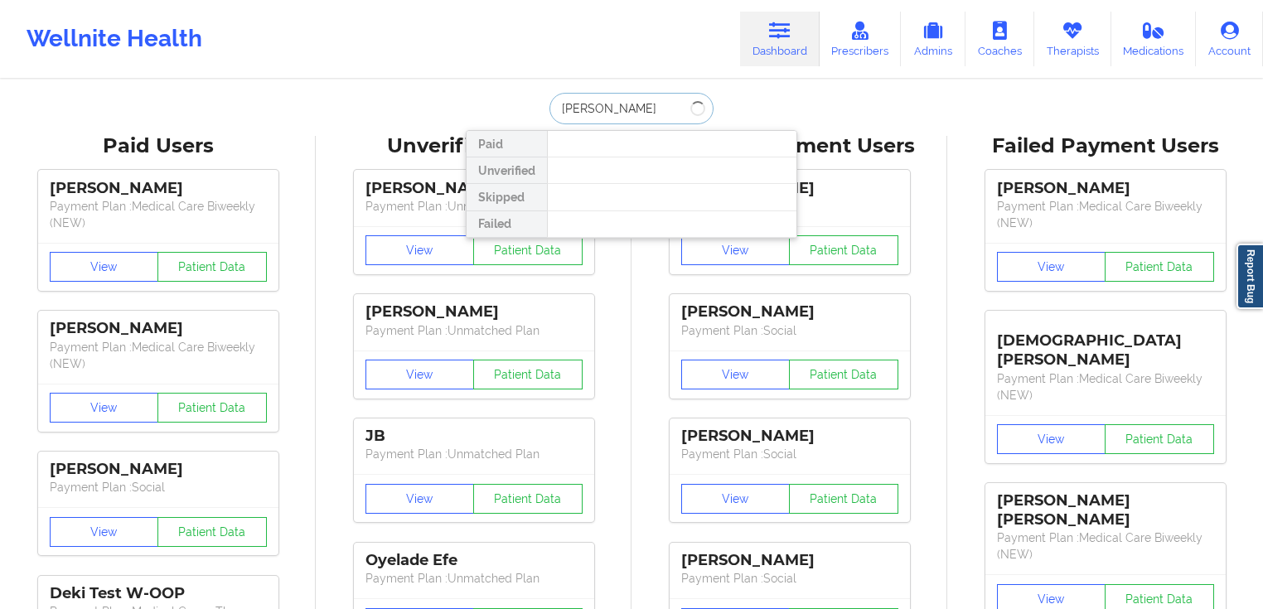
type input "[PERSON_NAME]"
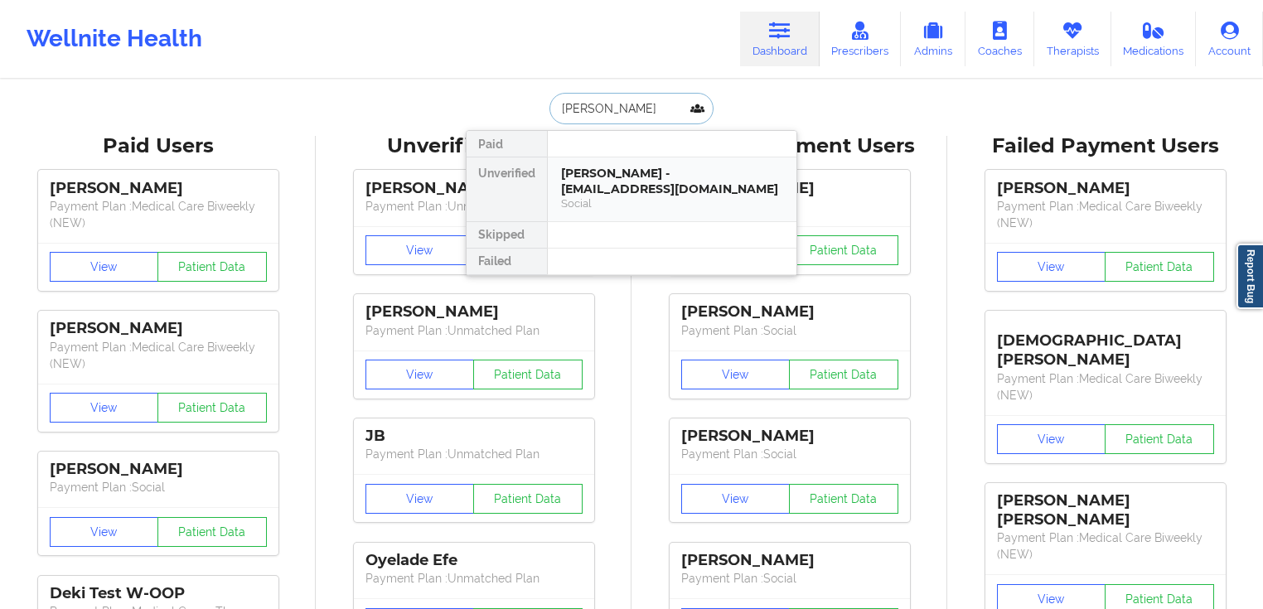
click at [631, 181] on div "[PERSON_NAME] - [EMAIL_ADDRESS][DOMAIN_NAME]" at bounding box center [672, 181] width 222 height 31
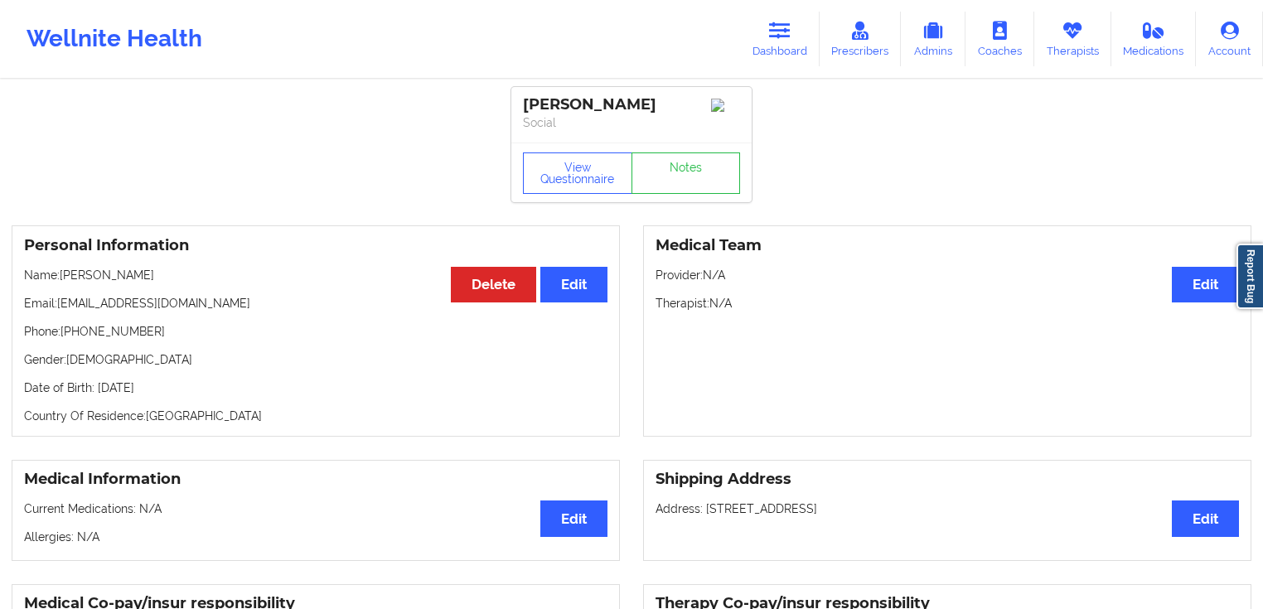
click at [692, 91] on div "[PERSON_NAME] Social" at bounding box center [631, 115] width 240 height 56
click at [772, 27] on icon at bounding box center [780, 31] width 22 height 18
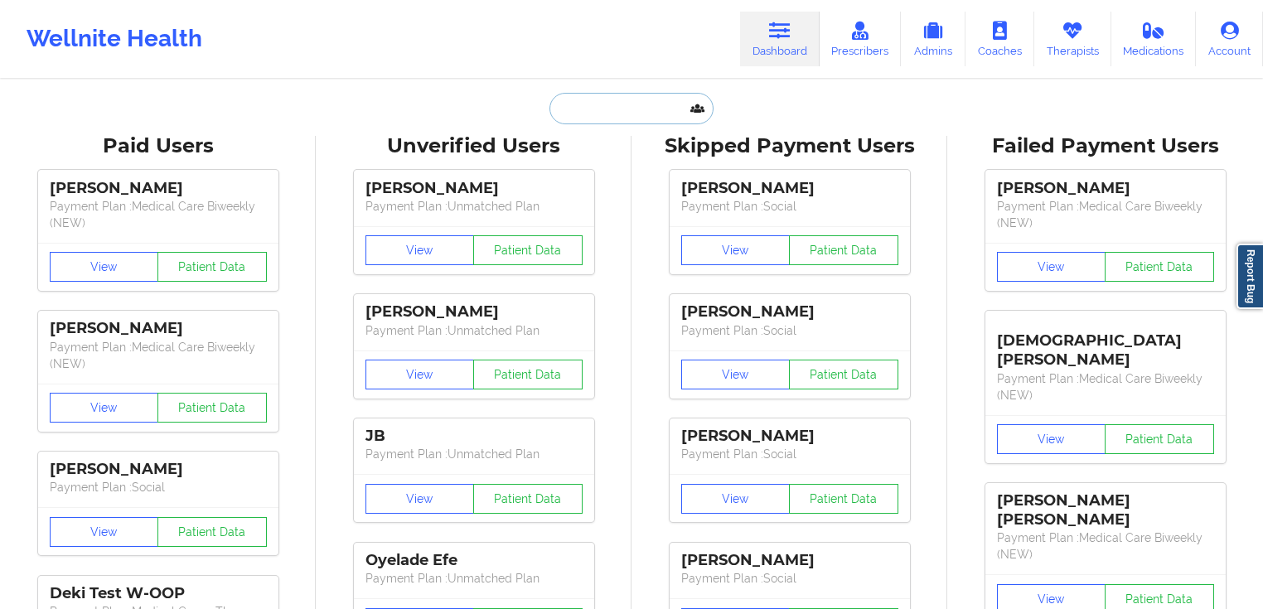
click at [666, 93] on input "text" at bounding box center [631, 108] width 164 height 31
paste input "[PERSON_NAME]"
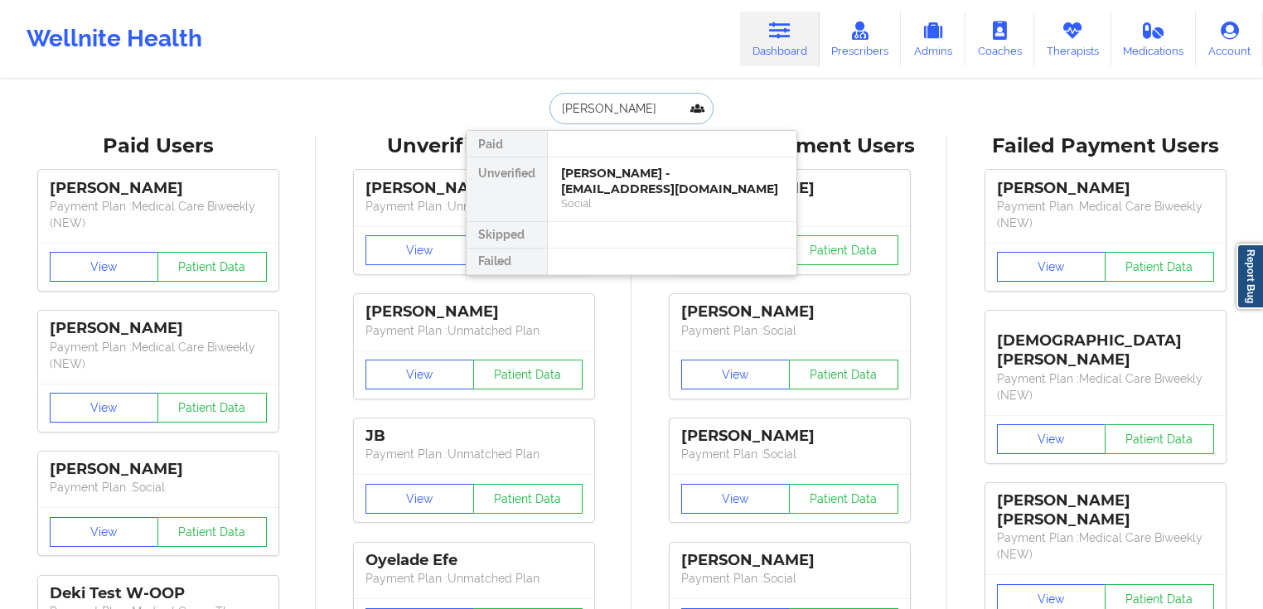
paste input "text"
click at [597, 109] on input "[PERSON_NAME]" at bounding box center [631, 108] width 164 height 31
click at [604, 109] on input "[PERSON_NAME]" at bounding box center [631, 108] width 164 height 31
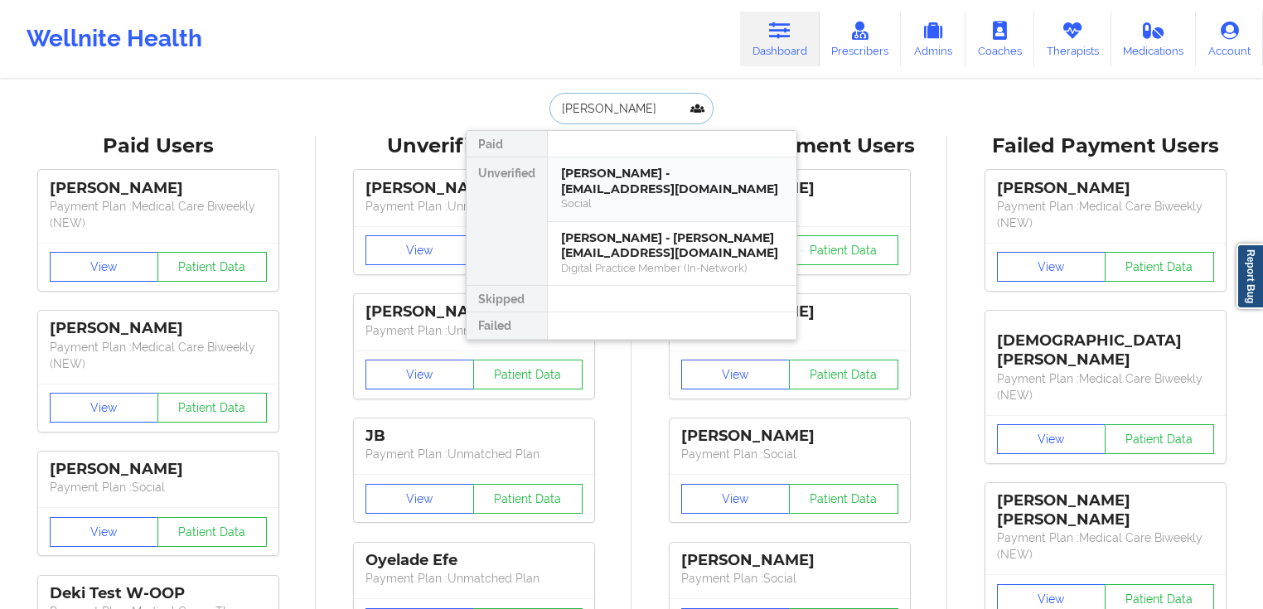
type input "[PERSON_NAME]"
click at [638, 202] on div "Social" at bounding box center [672, 203] width 222 height 14
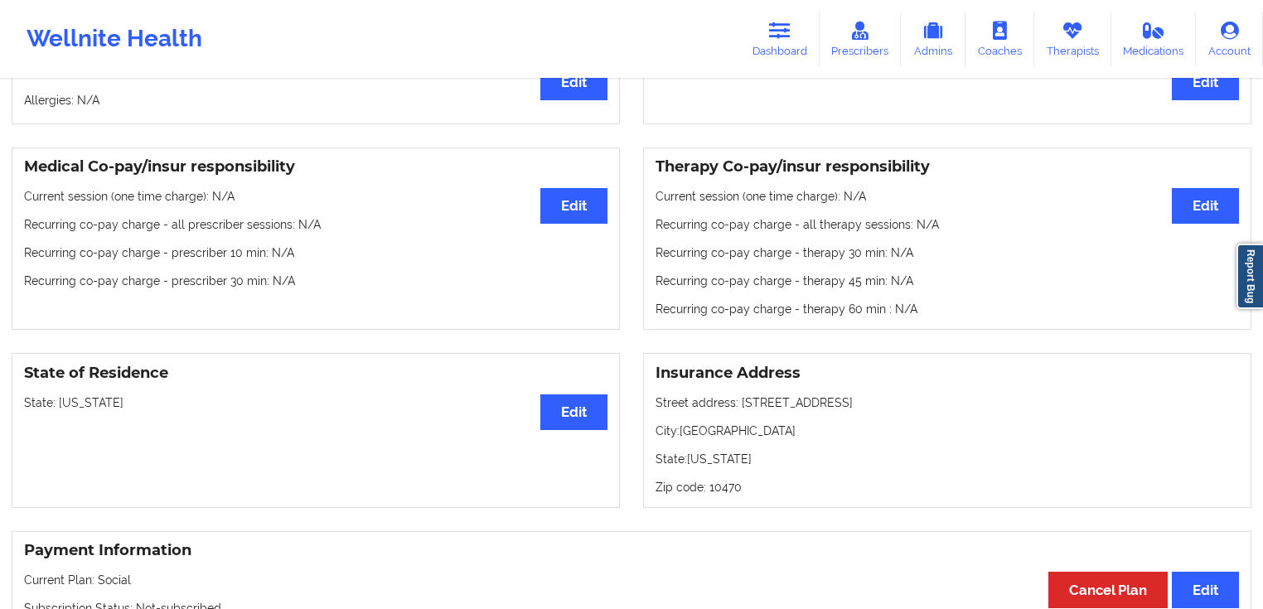
scroll to position [795, 0]
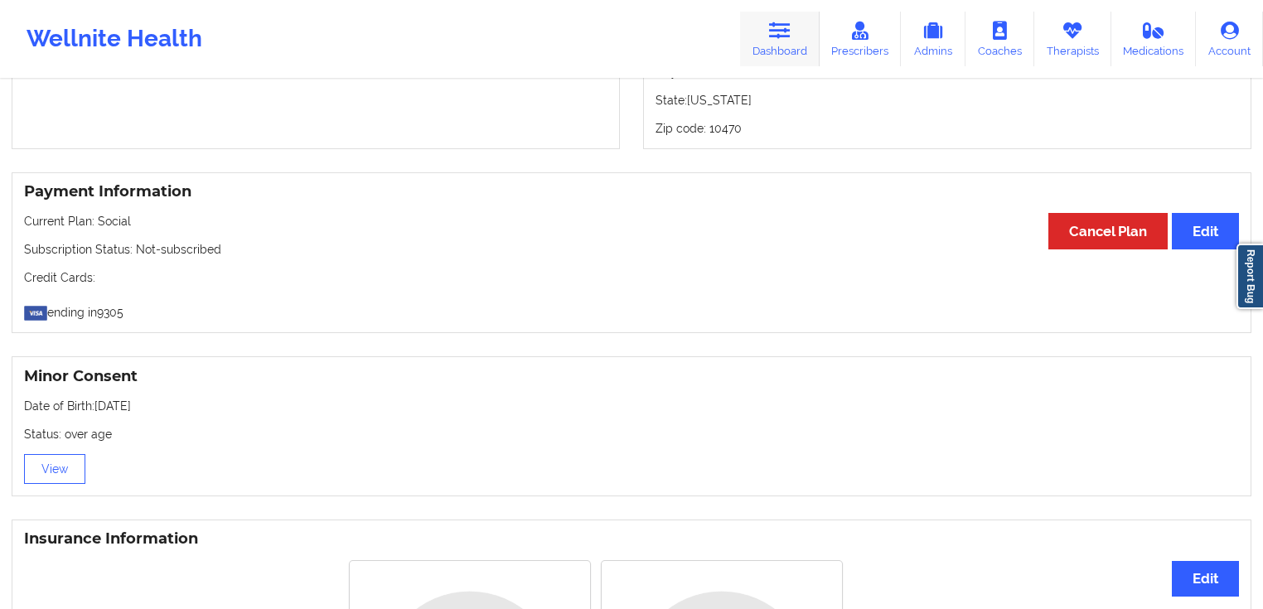
click at [775, 43] on link "Dashboard" at bounding box center [780, 39] width 80 height 55
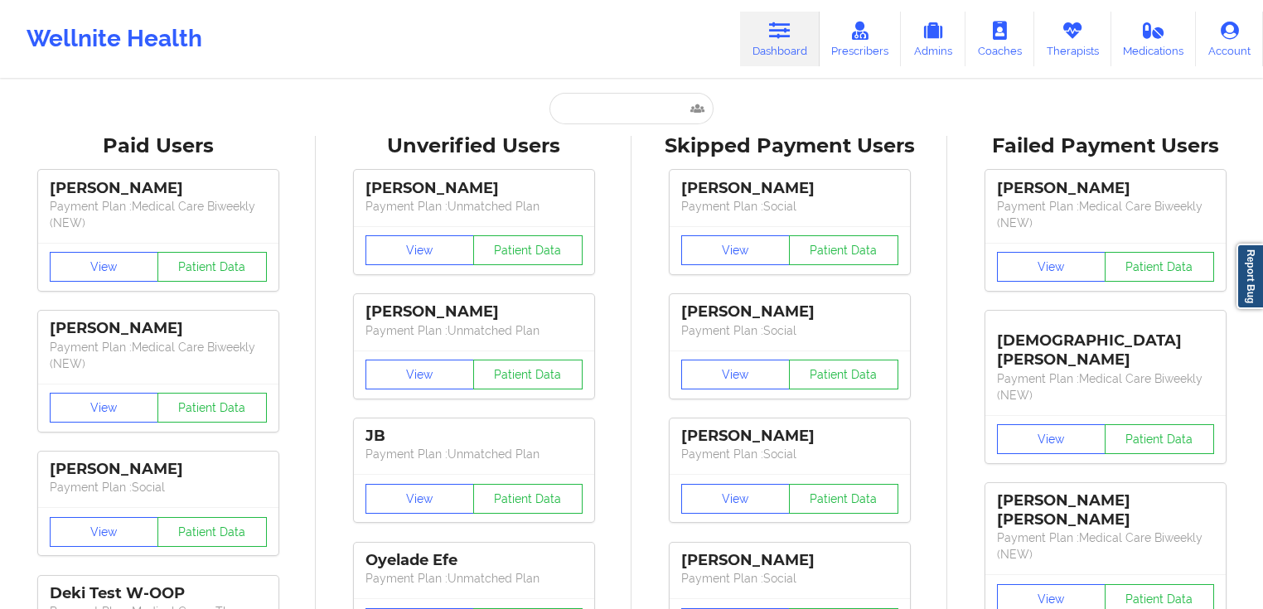
click at [646, 106] on input "text" at bounding box center [631, 108] width 164 height 31
paste input "[PERSON_NAME]"
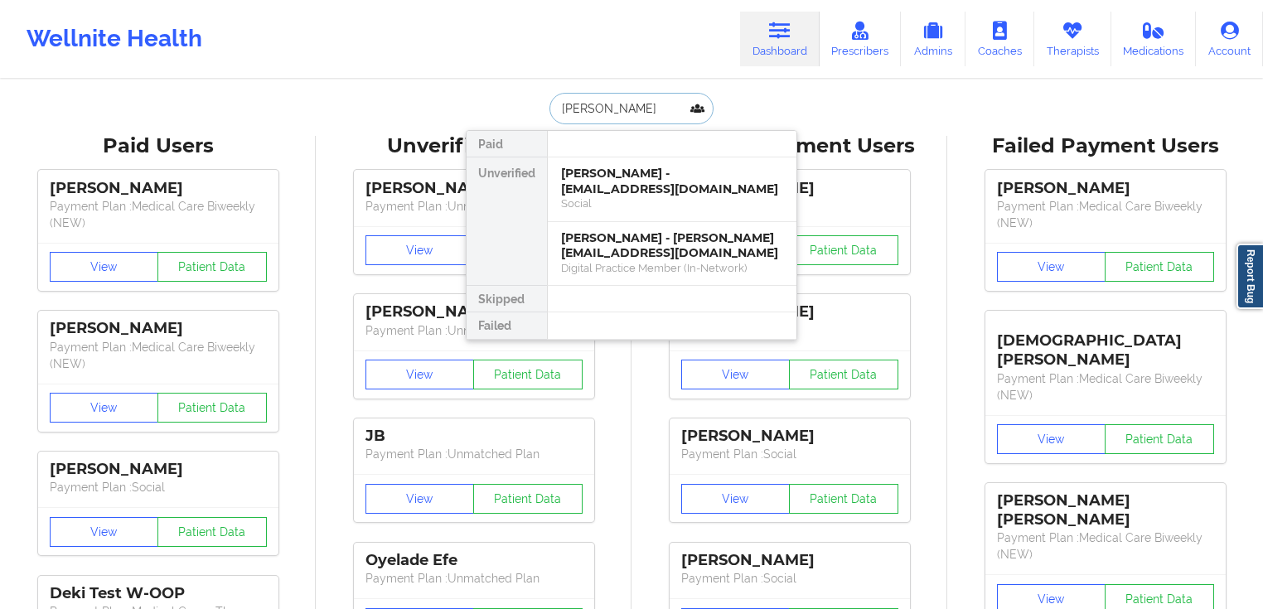
drag, startPoint x: 611, startPoint y: 115, endPoint x: 600, endPoint y: 112, distance: 12.1
click at [610, 114] on input "[PERSON_NAME]" at bounding box center [631, 108] width 164 height 31
click at [600, 112] on input "[PERSON_NAME]" at bounding box center [631, 108] width 164 height 31
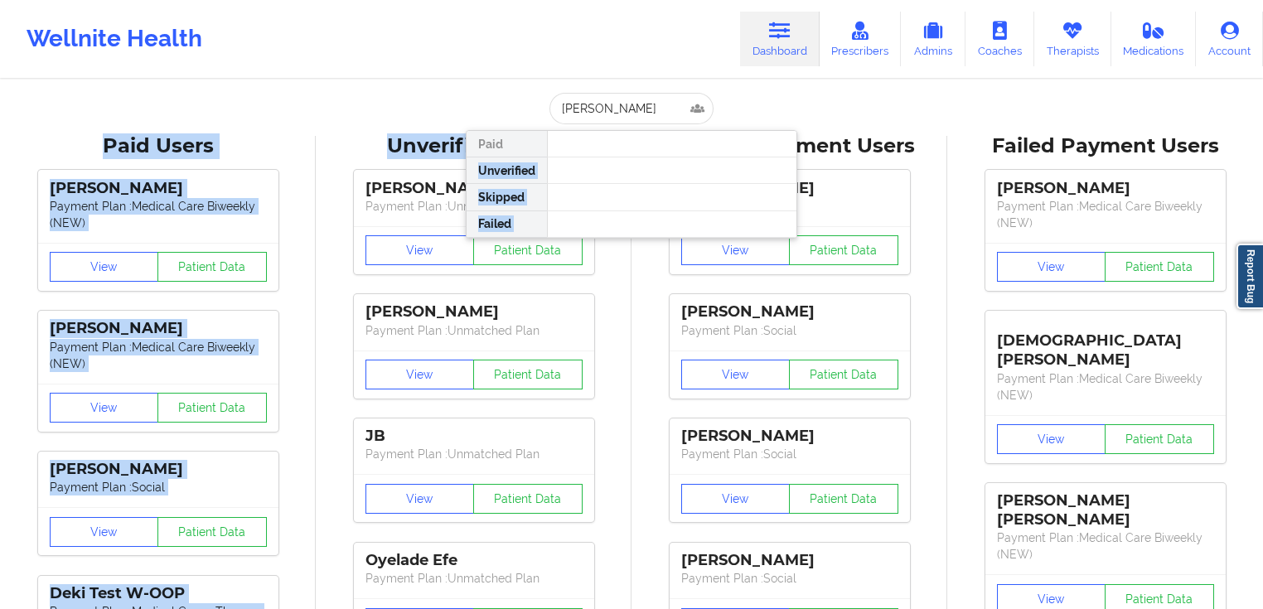
drag, startPoint x: 595, startPoint y: 128, endPoint x: 606, endPoint y: 122, distance: 12.6
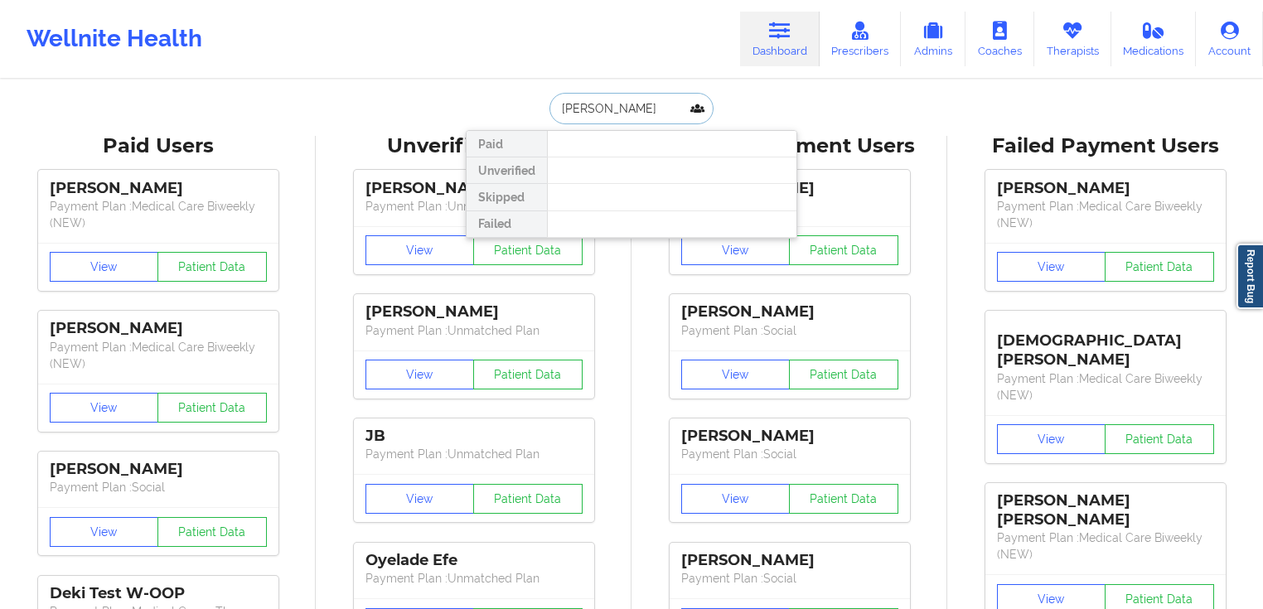
click at [606, 120] on input "[PERSON_NAME]" at bounding box center [631, 108] width 164 height 31
paste input "[PERSON_NAME]"
click at [626, 116] on input "[PERSON_NAME]" at bounding box center [631, 108] width 164 height 31
type input "[PERSON_NAME]"
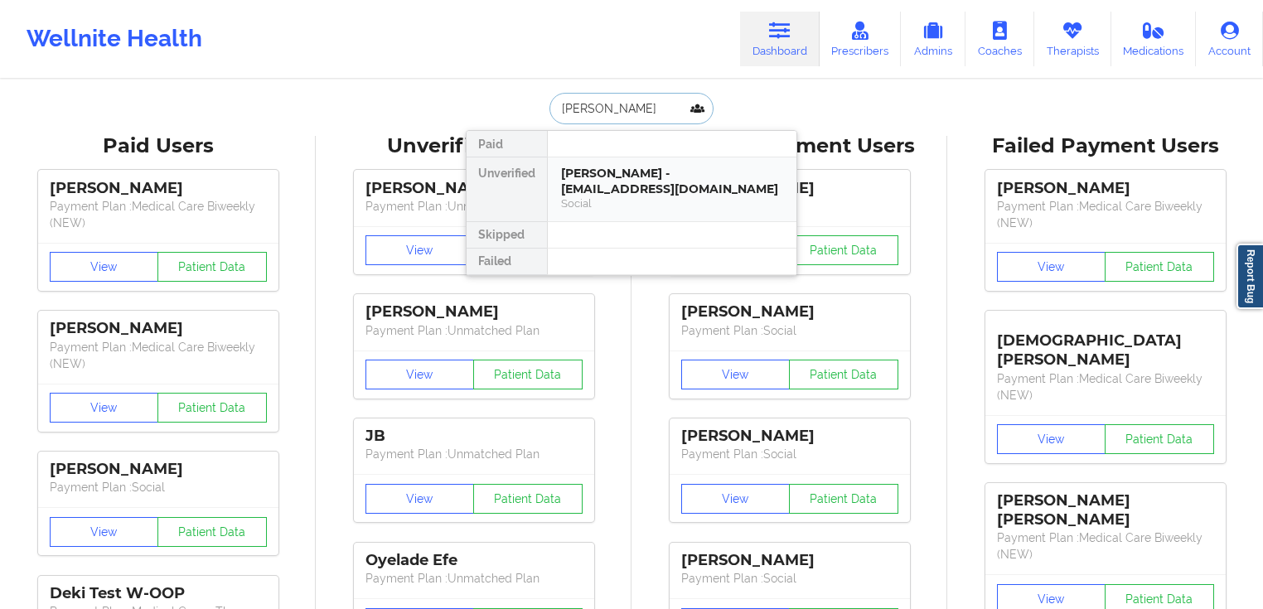
click at [645, 176] on div "[PERSON_NAME] - [EMAIL_ADDRESS][DOMAIN_NAME]" at bounding box center [672, 181] width 222 height 31
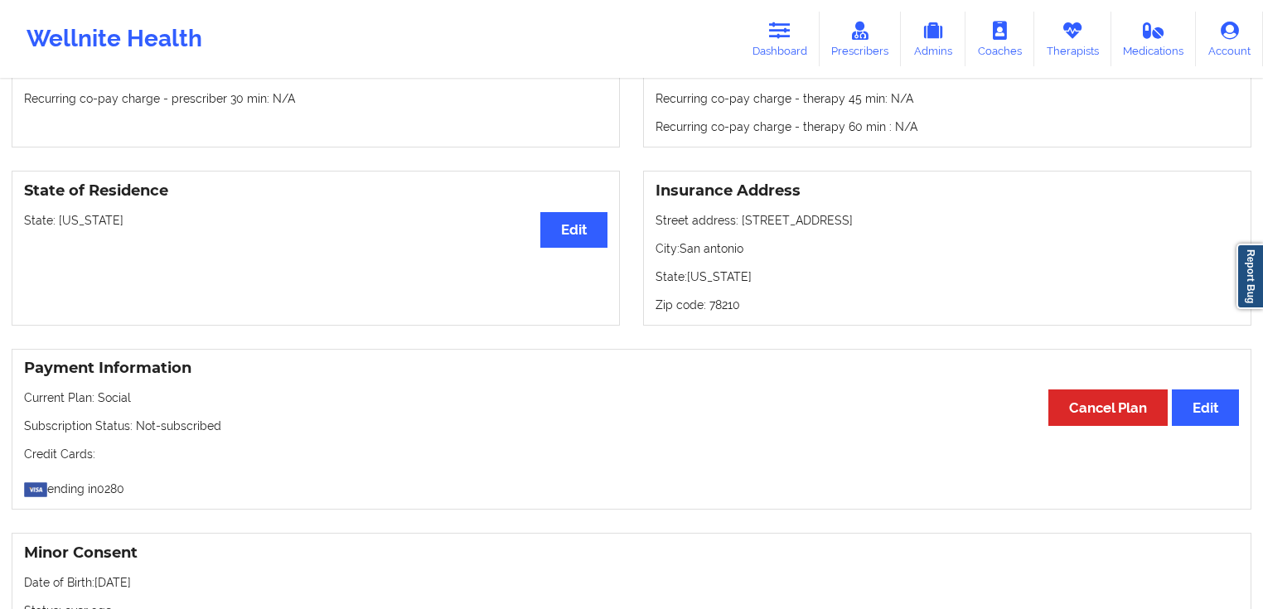
scroll to position [625, 0]
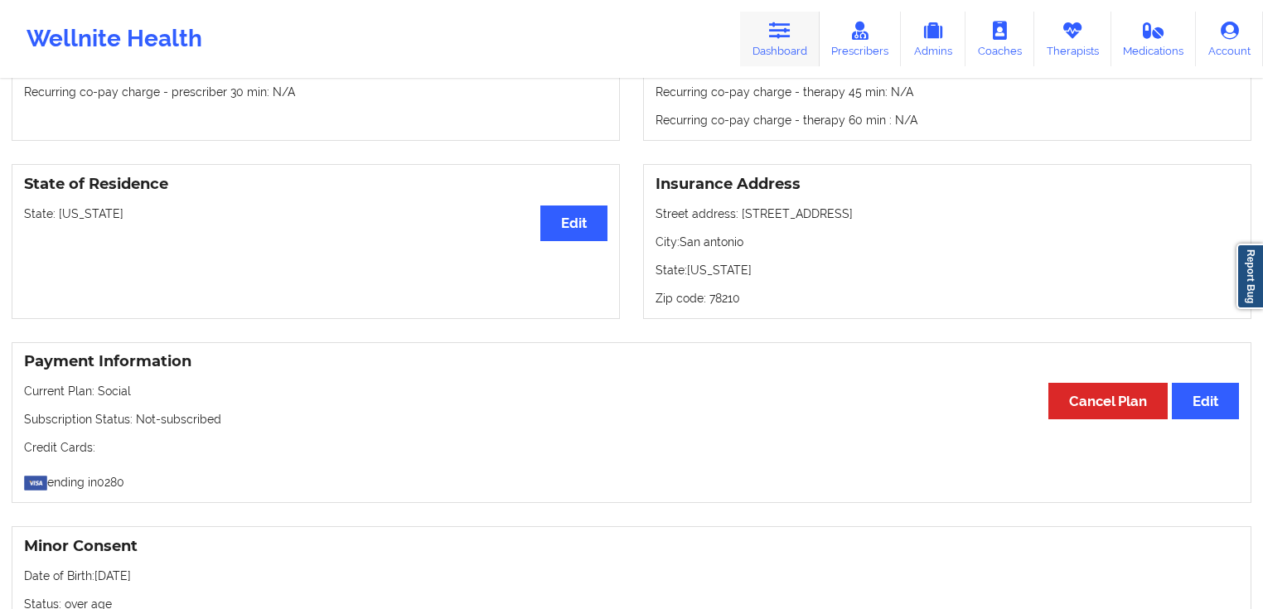
click at [779, 40] on icon at bounding box center [780, 31] width 22 height 18
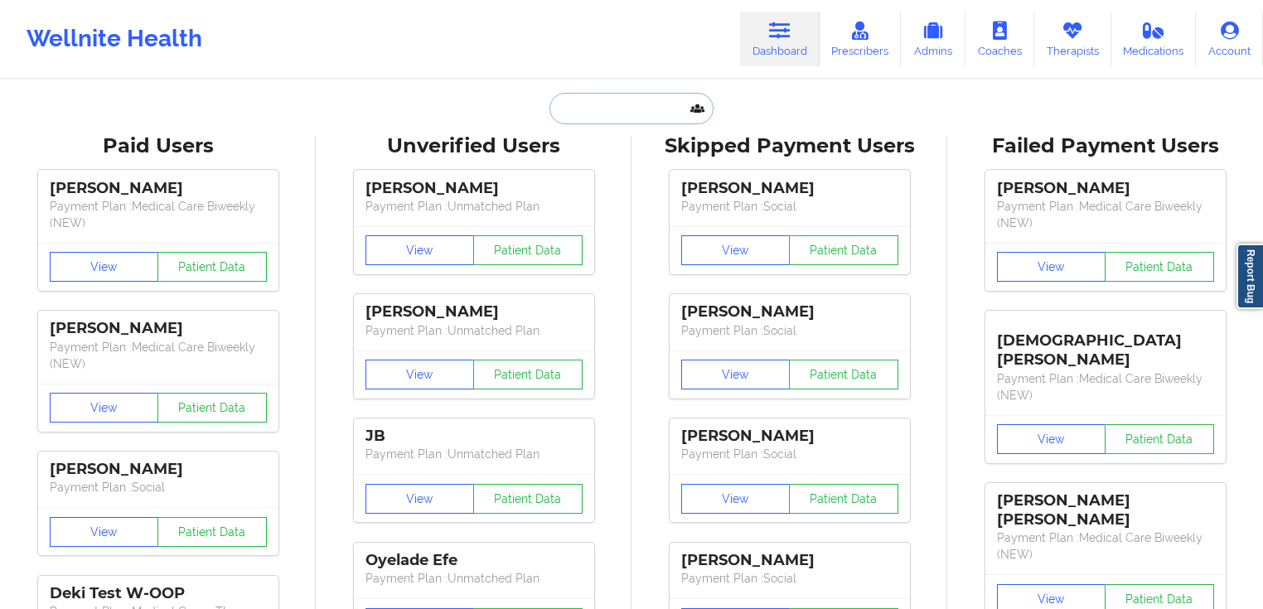
click at [621, 106] on input "text" at bounding box center [631, 108] width 164 height 31
paste input "[PERSON_NAME]"
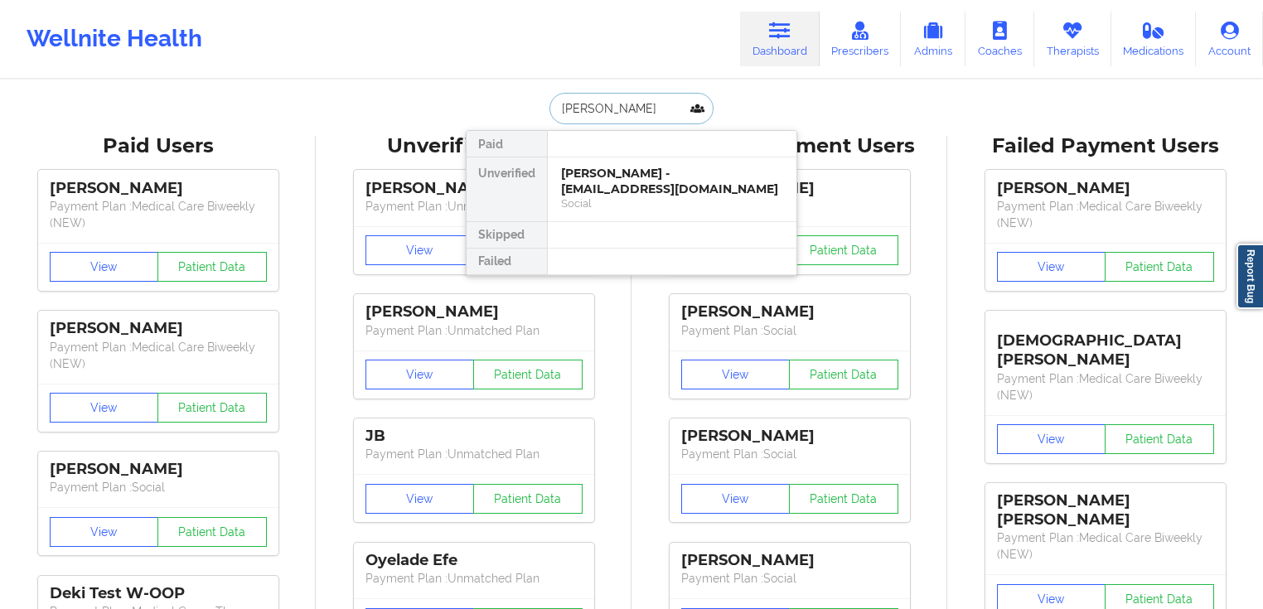
click at [612, 111] on input "[PERSON_NAME]" at bounding box center [631, 108] width 164 height 31
click at [608, 111] on input "[PERSON_NAME]" at bounding box center [631, 108] width 164 height 31
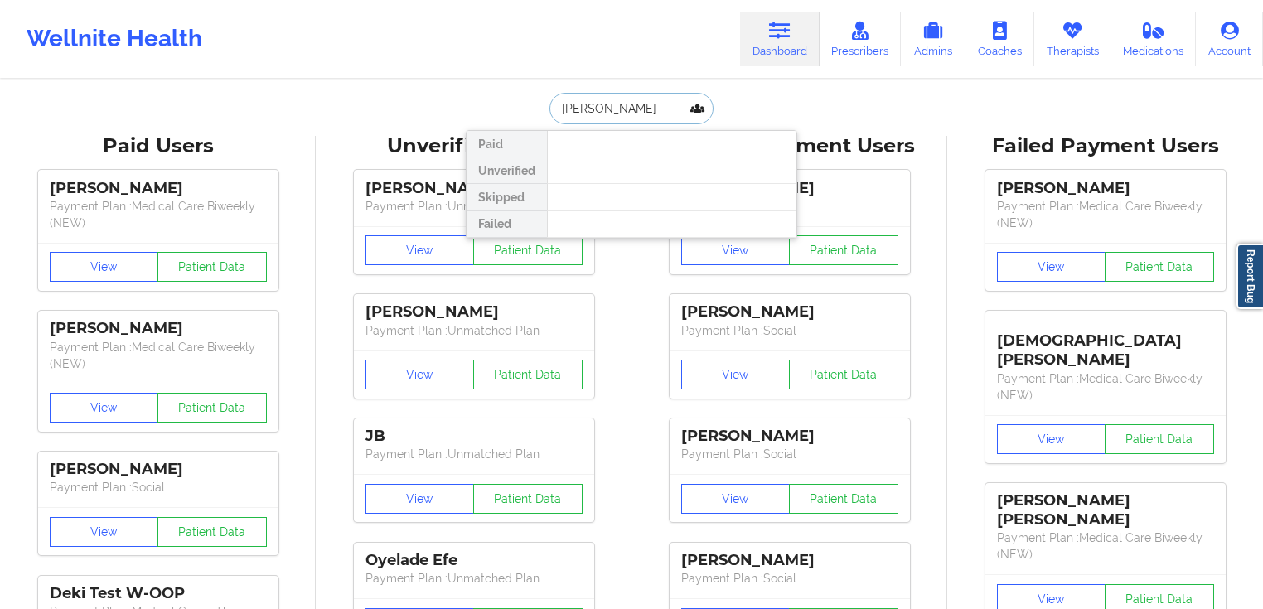
click at [651, 107] on input "[PERSON_NAME]" at bounding box center [631, 108] width 164 height 31
paste input "[PERSON_NAME]"
click at [689, 109] on input "[PERSON_NAME] [PERSON_NAME]" at bounding box center [631, 108] width 164 height 31
paste input "[PERSON_NAME]"
click at [600, 110] on input "[PERSON_NAME]" at bounding box center [631, 108] width 164 height 31
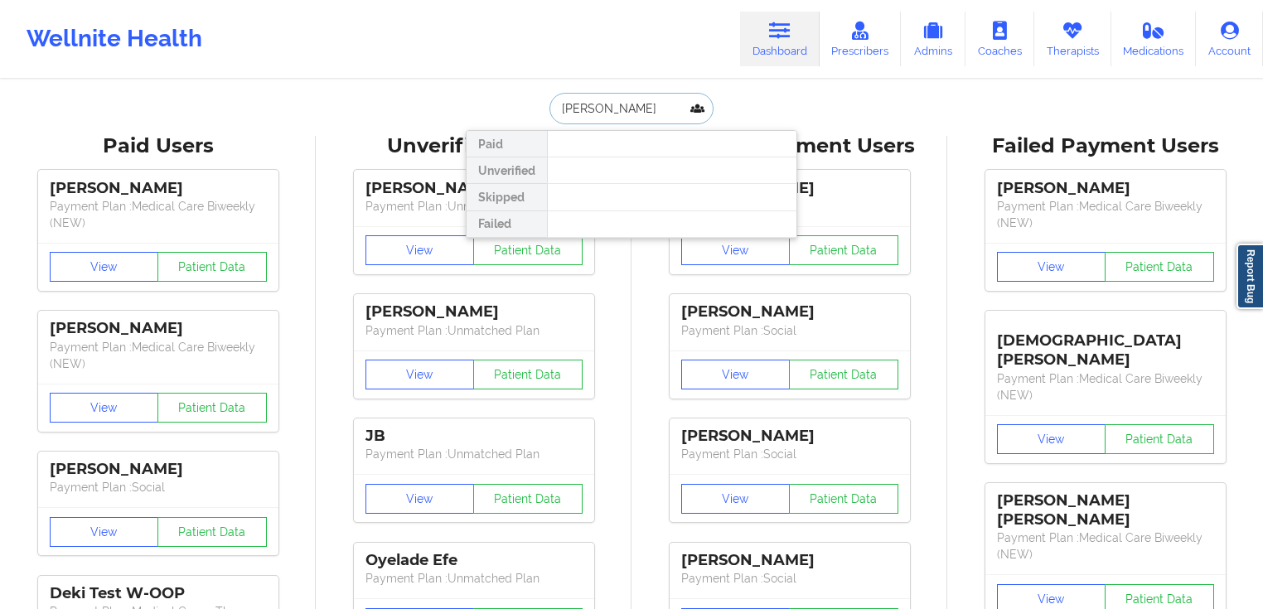
click at [640, 99] on input "[PERSON_NAME]" at bounding box center [631, 108] width 164 height 31
paste input "[PERSON_NAME]"
paste input "text"
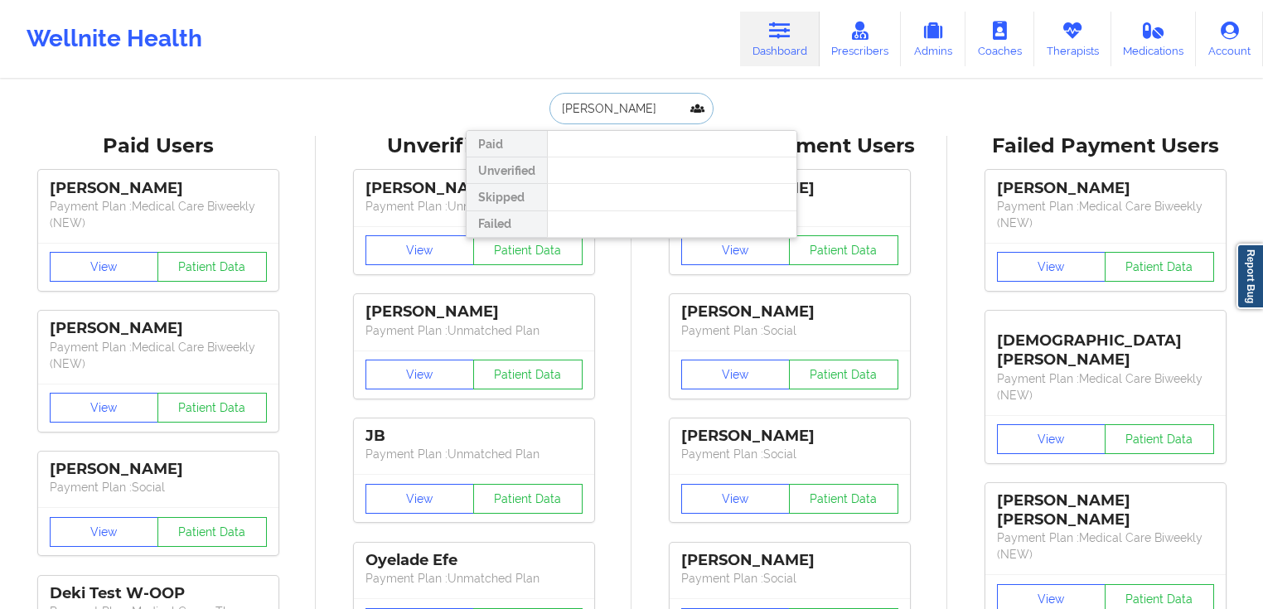
click at [616, 109] on input "[PERSON_NAME]" at bounding box center [631, 108] width 164 height 31
paste input "text"
click at [603, 105] on input "[PERSON_NAME]" at bounding box center [631, 108] width 164 height 31
drag, startPoint x: 623, startPoint y: 104, endPoint x: 600, endPoint y: 99, distance: 23.6
click at [601, 100] on input "[PERSON_NAME]" at bounding box center [631, 108] width 164 height 31
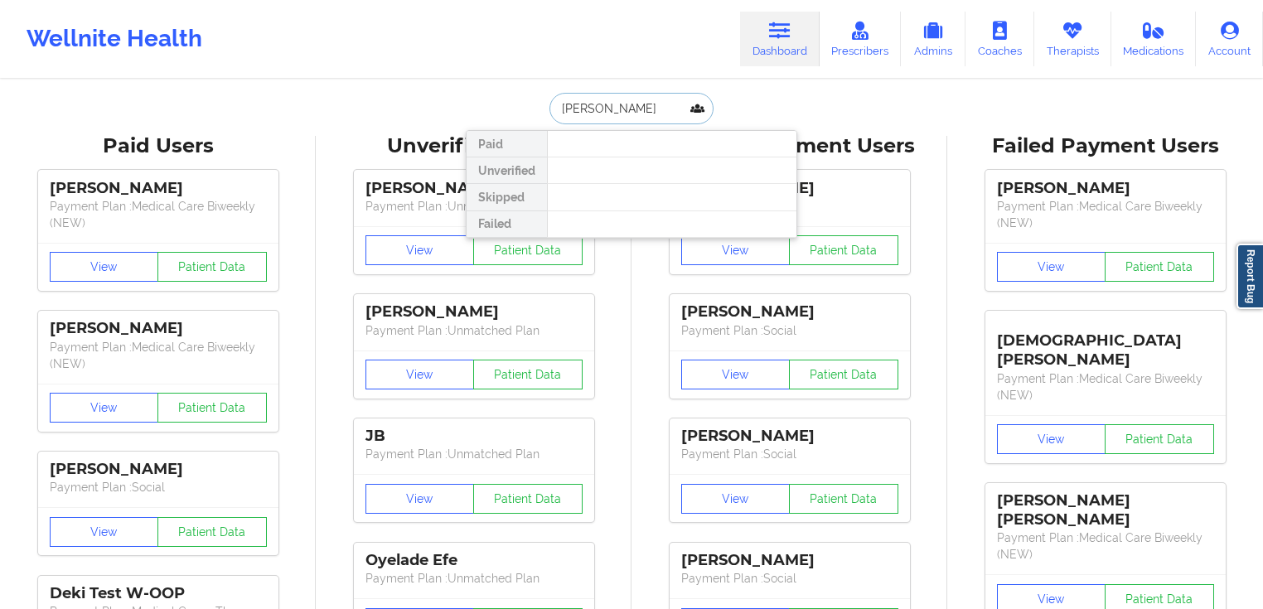
click at [646, 99] on input "[PERSON_NAME]" at bounding box center [631, 108] width 164 height 31
paste input "[PERSON_NAME] midtown"
click at [596, 101] on input "[PERSON_NAME] midtown" at bounding box center [631, 108] width 164 height 31
click at [633, 110] on input "[PERSON_NAME] midtown" at bounding box center [631, 108] width 164 height 31
paste input "Siya'gayatri [PERSON_NAME]"
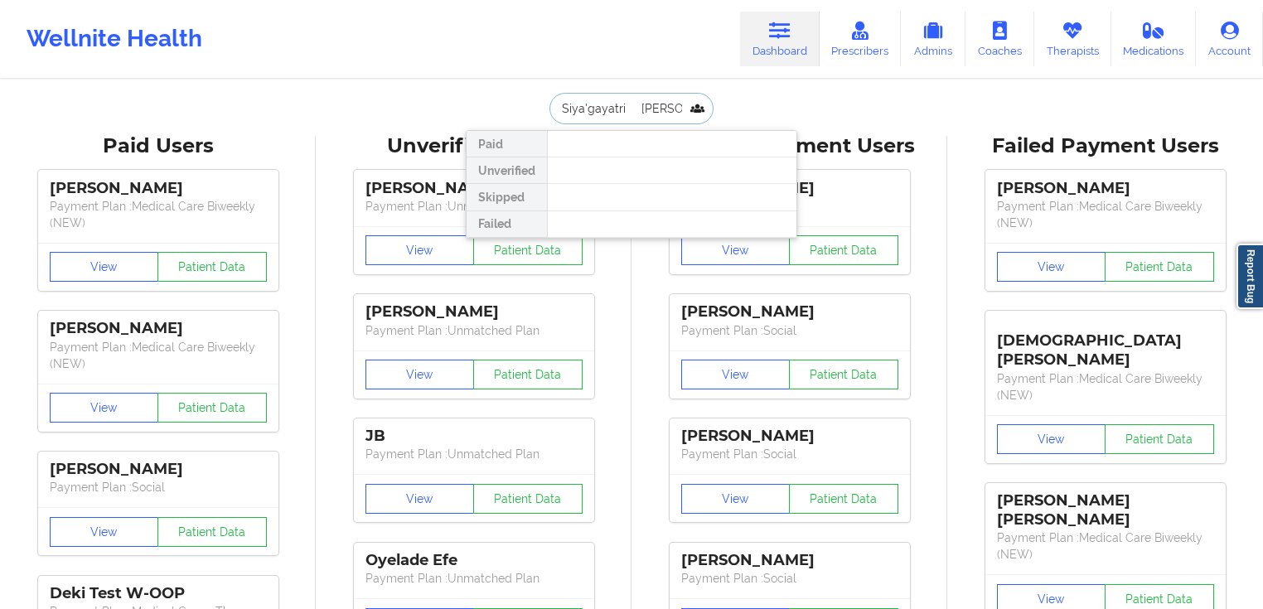
click at [623, 104] on input "Siya'gayatri [PERSON_NAME]" at bounding box center [631, 108] width 164 height 31
click at [659, 104] on input "Siya'gayatri [PERSON_NAME]" at bounding box center [631, 108] width 164 height 31
paste input "[PERSON_NAME]"
click at [627, 111] on input "[PERSON_NAME]" at bounding box center [631, 108] width 164 height 31
paste input "[PERSON_NAME]"
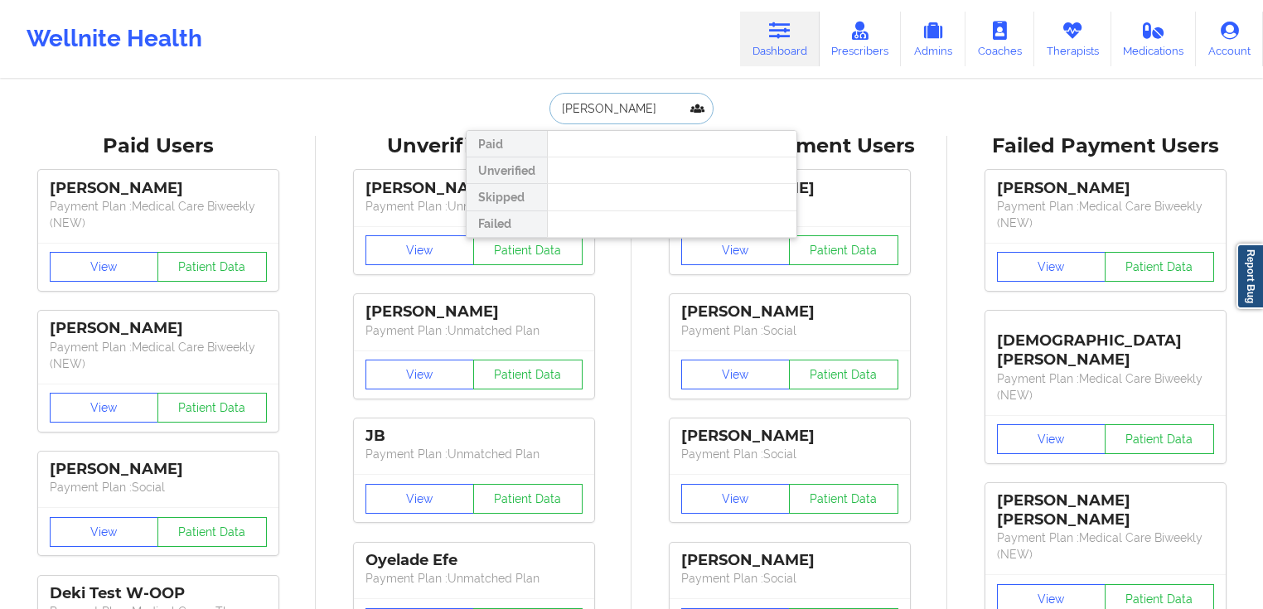
click at [618, 106] on input "[PERSON_NAME]" at bounding box center [631, 108] width 164 height 31
click at [657, 106] on input "[PERSON_NAME]" at bounding box center [631, 108] width 164 height 31
paste input "[PERSON_NAME]"
drag, startPoint x: 605, startPoint y: 105, endPoint x: 610, endPoint y: 96, distance: 10.4
click at [605, 104] on input "[PERSON_NAME]" at bounding box center [631, 108] width 164 height 31
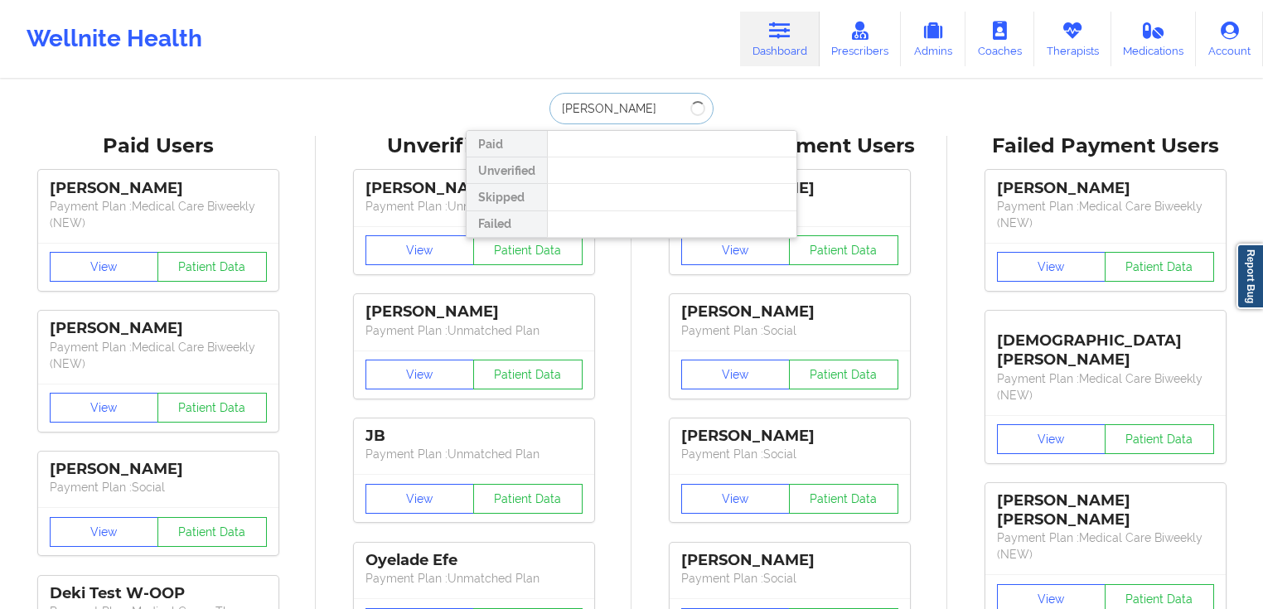
type input "[PERSON_NAME]"
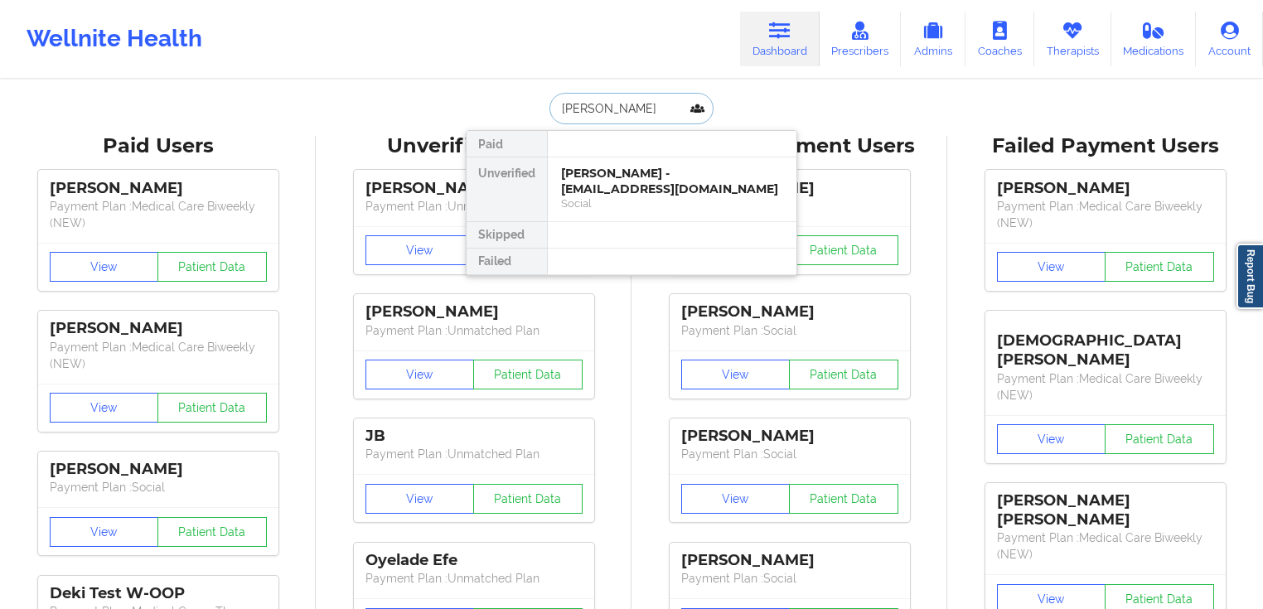
click at [651, 121] on input "[PERSON_NAME]" at bounding box center [631, 108] width 164 height 31
click at [632, 179] on div "[PERSON_NAME] - [EMAIL_ADDRESS][DOMAIN_NAME]" at bounding box center [672, 181] width 222 height 31
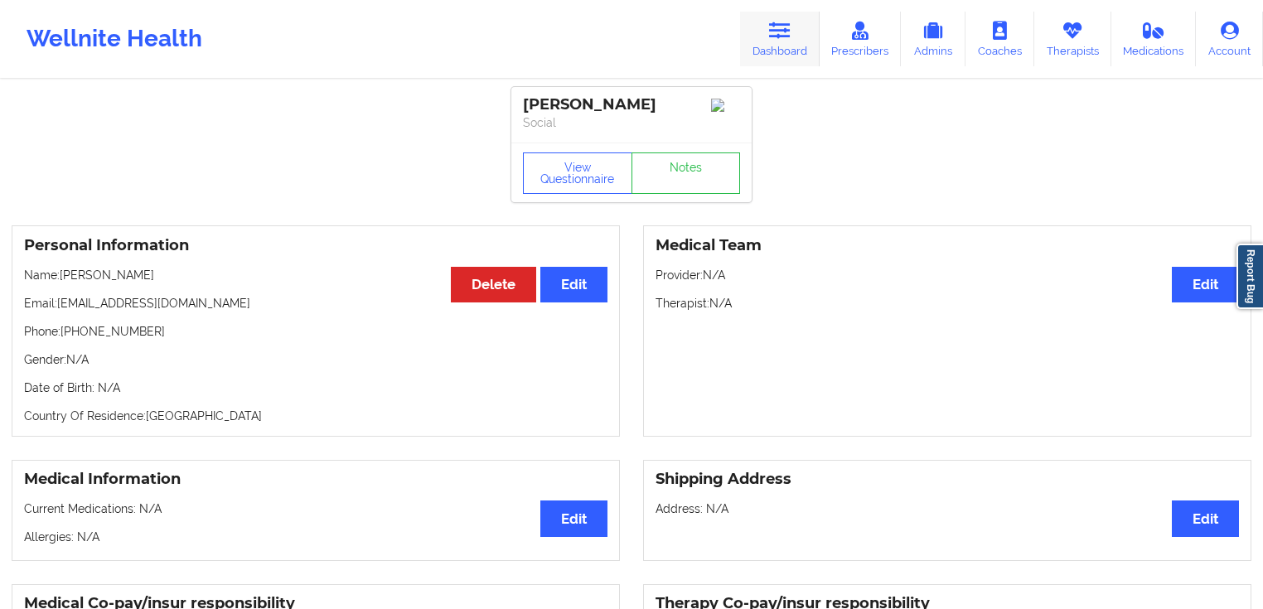
drag, startPoint x: 792, startPoint y: 44, endPoint x: 773, endPoint y: 52, distance: 20.8
click at [792, 43] on link "Dashboard" at bounding box center [780, 39] width 80 height 55
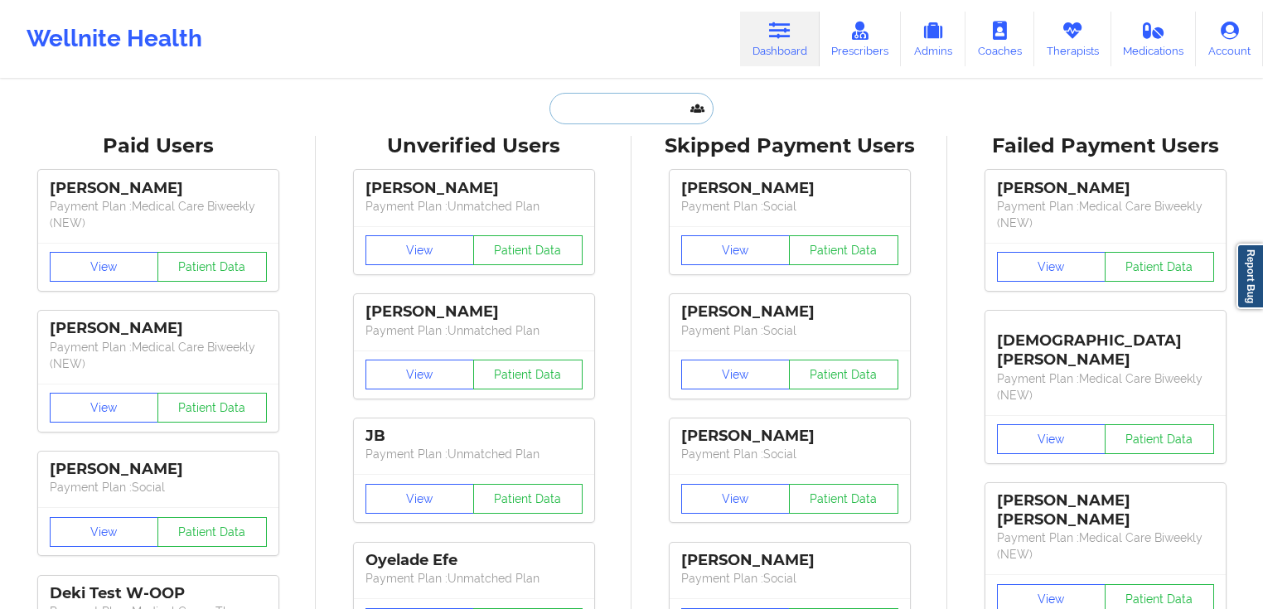
click at [650, 99] on input "text" at bounding box center [631, 108] width 164 height 31
paste input "[PERSON_NAME]"
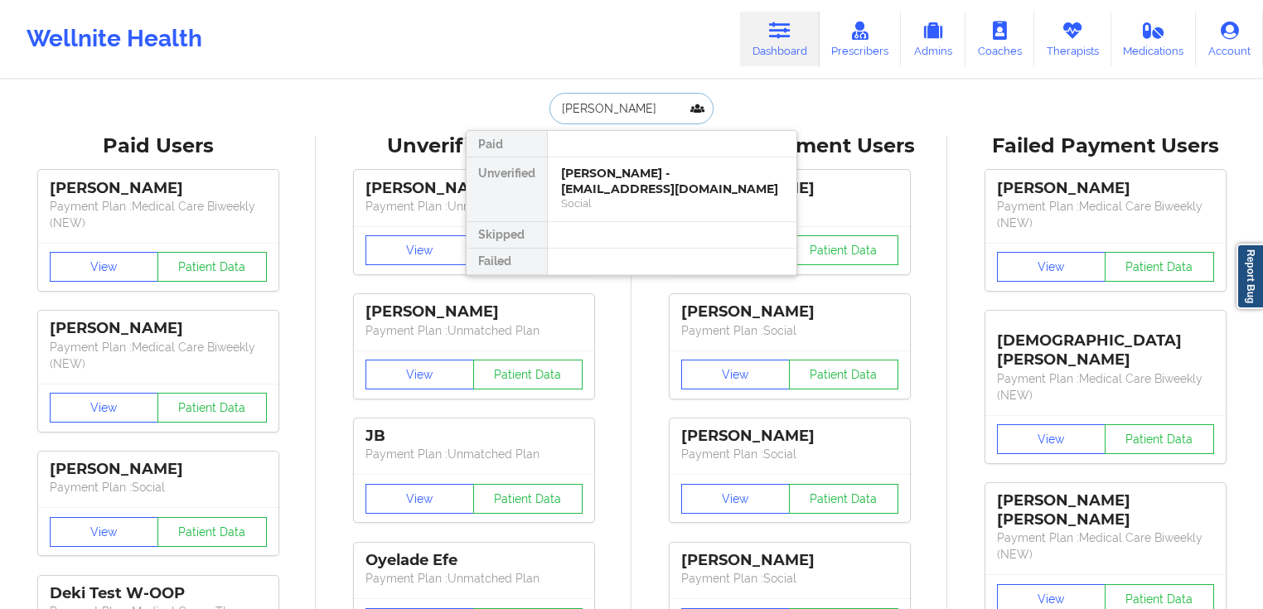
click at [600, 109] on input "[PERSON_NAME]" at bounding box center [631, 108] width 164 height 31
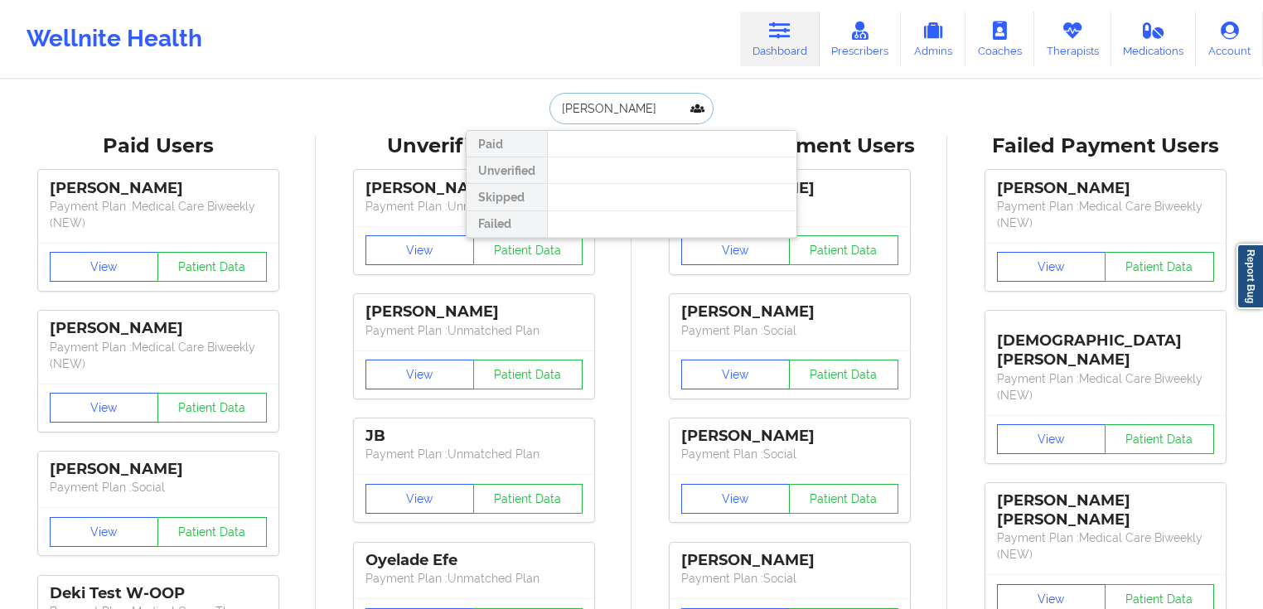
type input "[PERSON_NAME]"
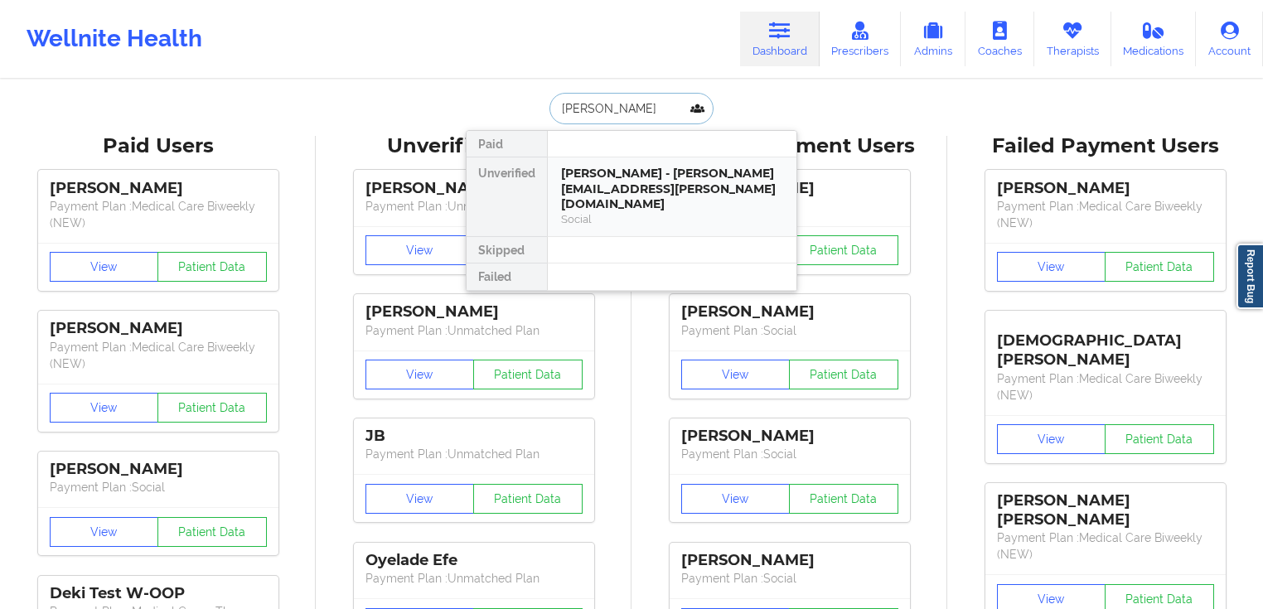
click at [630, 168] on div "[PERSON_NAME] - [PERSON_NAME][EMAIL_ADDRESS][PERSON_NAME][DOMAIN_NAME]" at bounding box center [672, 189] width 222 height 46
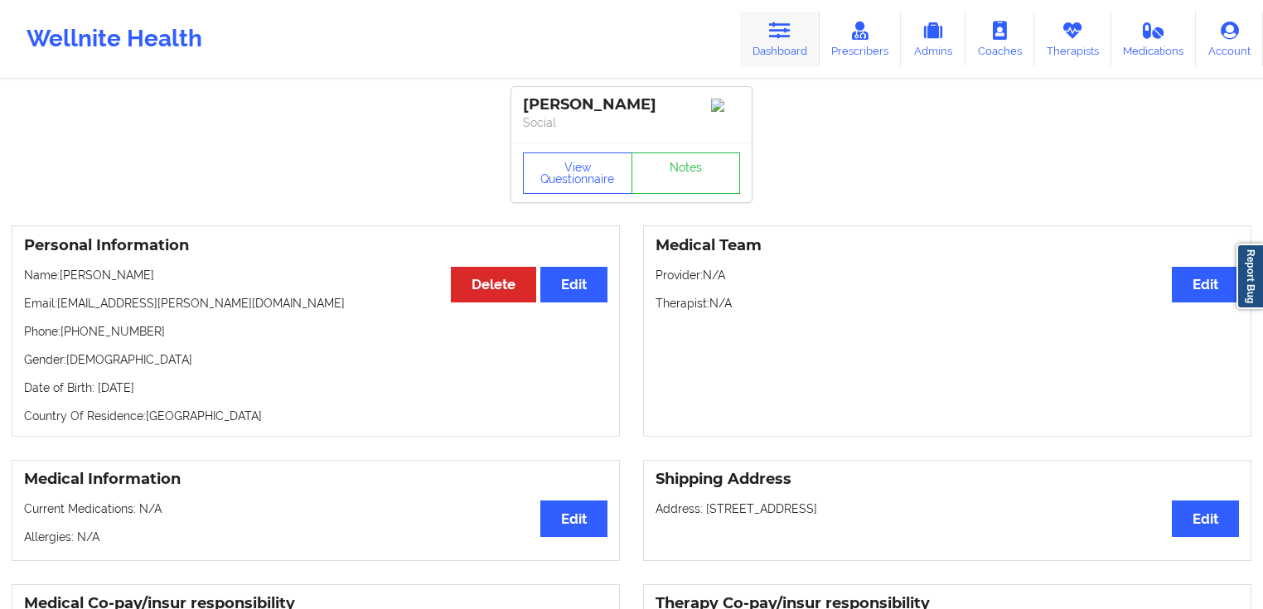
click at [801, 41] on link "Dashboard" at bounding box center [780, 39] width 80 height 55
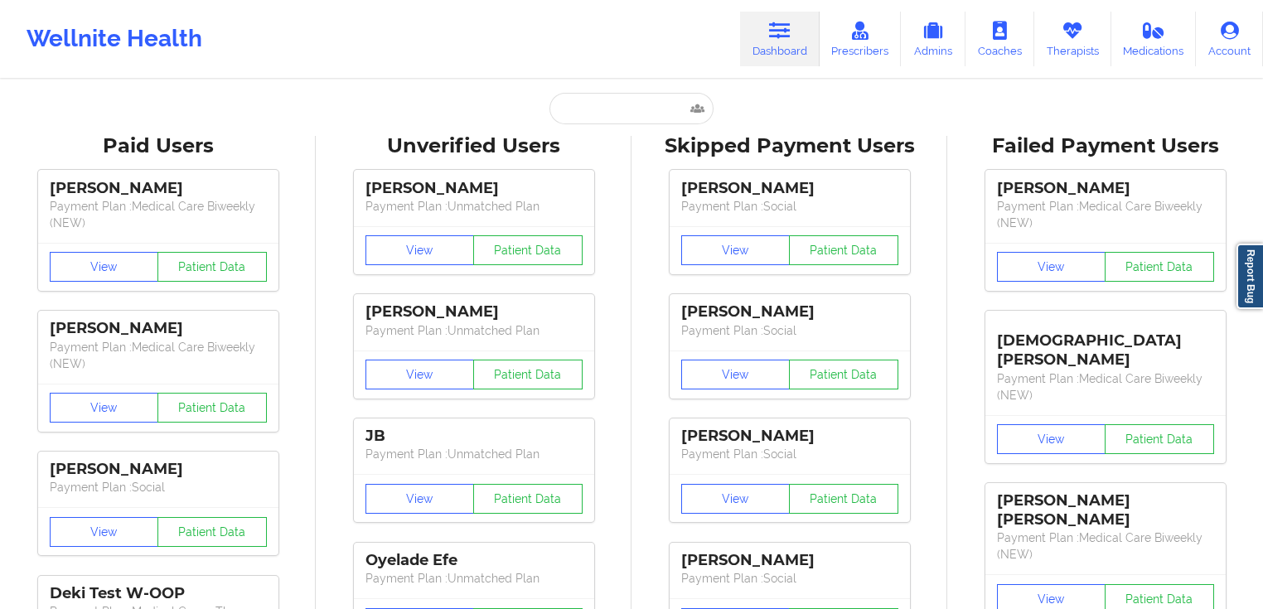
click at [630, 103] on input "text" at bounding box center [631, 108] width 164 height 31
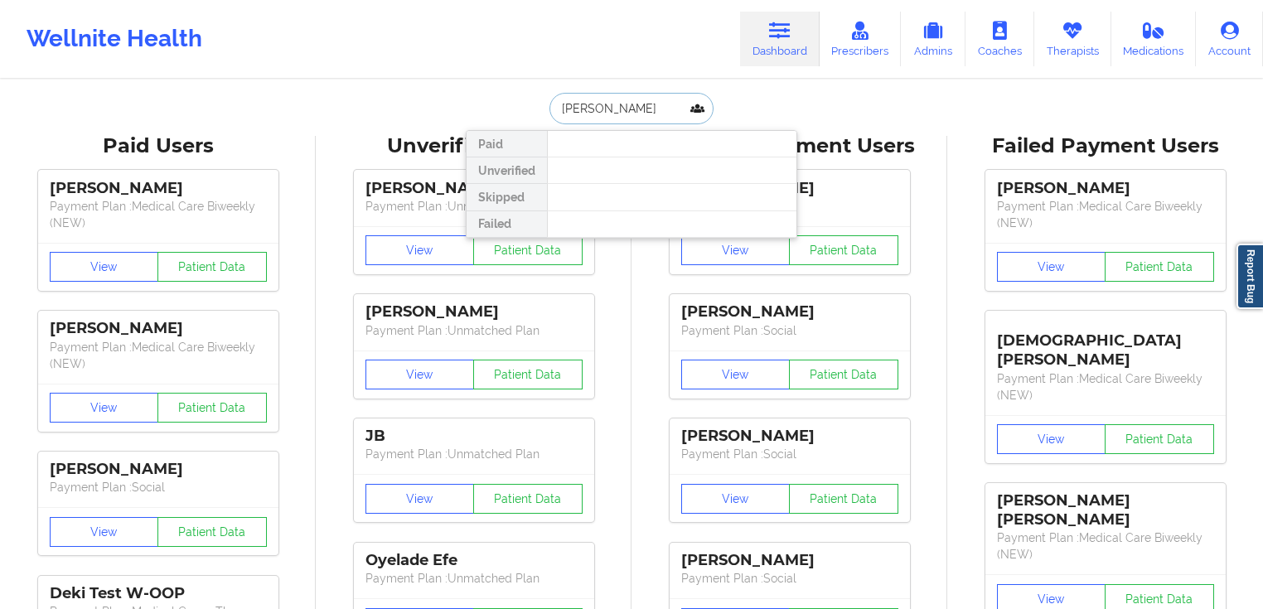
click at [644, 96] on input "[PERSON_NAME]" at bounding box center [631, 108] width 164 height 31
type input "[PERSON_NAME]"
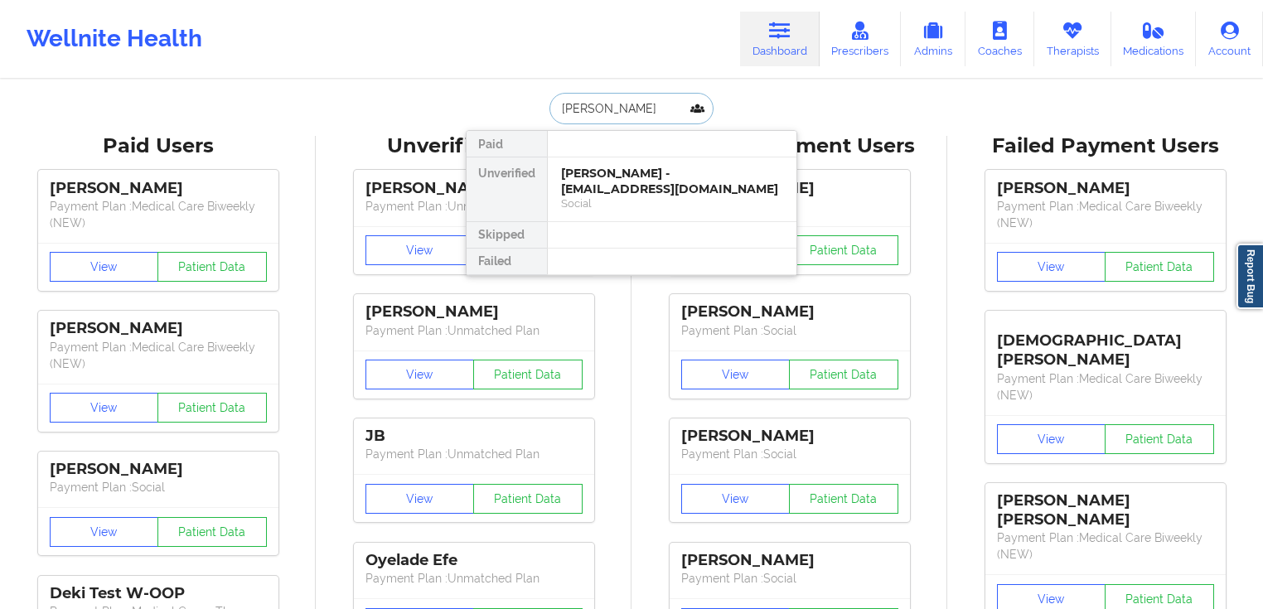
click at [668, 101] on input "[PERSON_NAME]" at bounding box center [631, 108] width 164 height 31
click at [659, 186] on div "[PERSON_NAME] - [EMAIL_ADDRESS][DOMAIN_NAME]" at bounding box center [672, 181] width 222 height 31
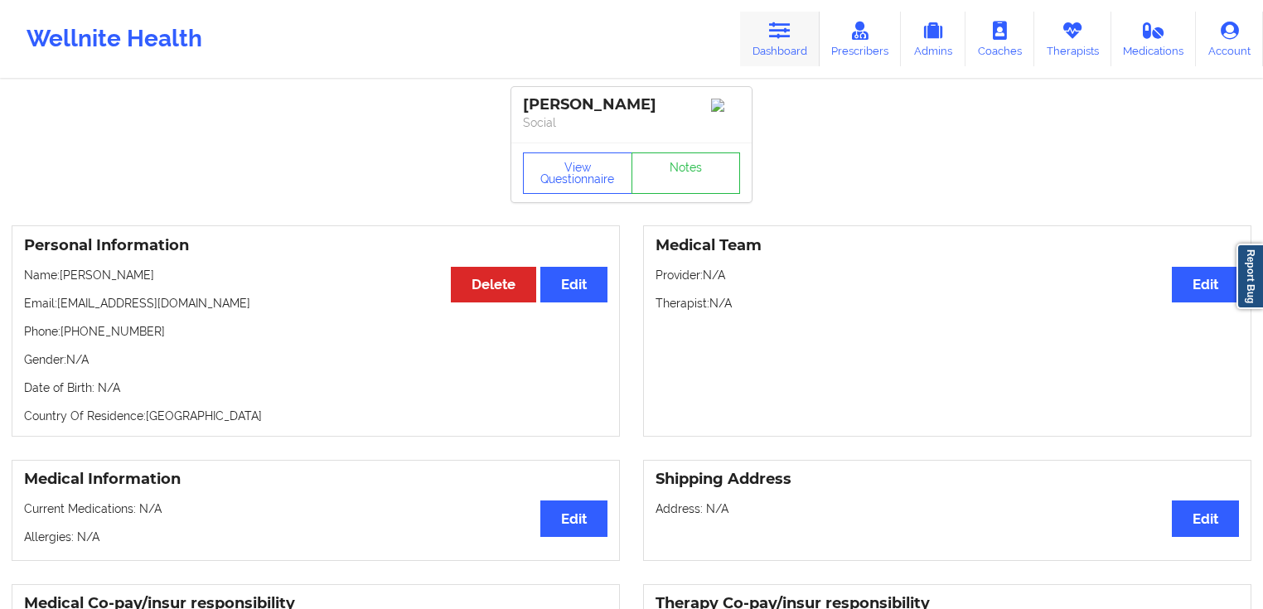
click at [777, 51] on link "Dashboard" at bounding box center [780, 39] width 80 height 55
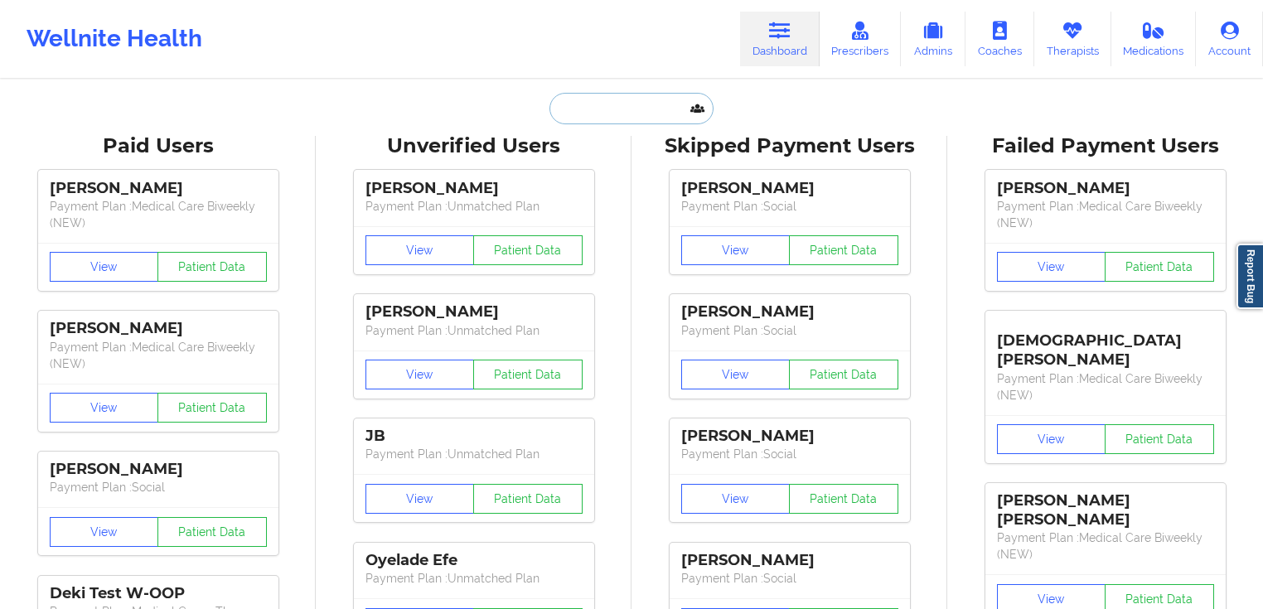
click at [664, 106] on input "text" at bounding box center [631, 108] width 164 height 31
paste input "[PERSON_NAME]"
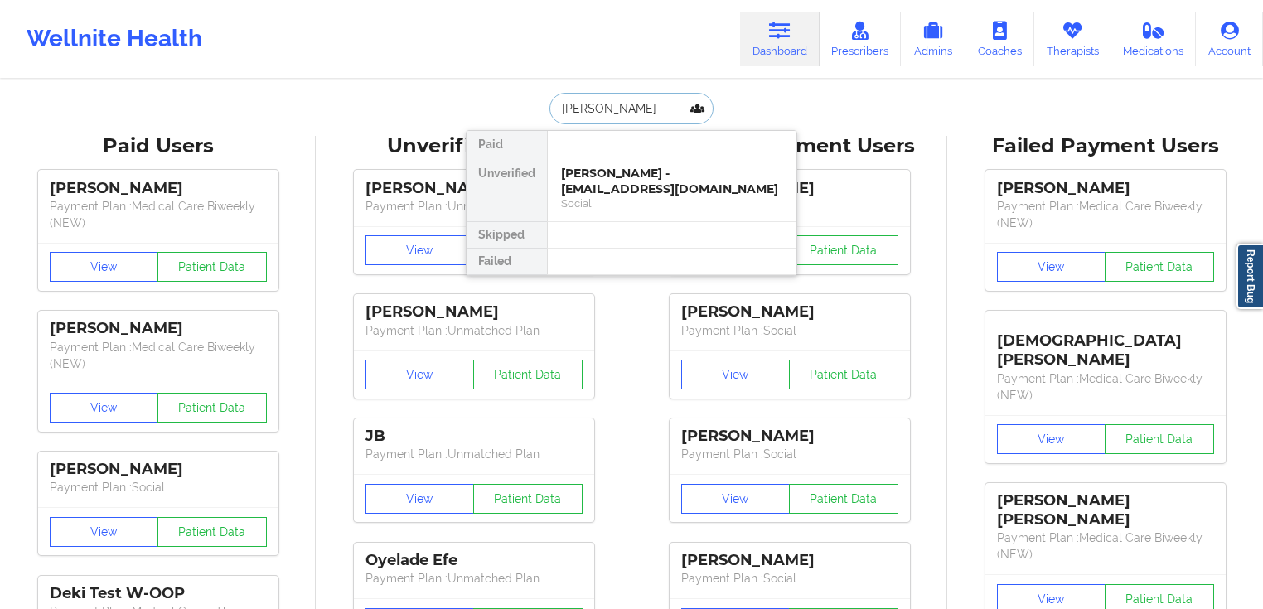
click at [606, 110] on input "[PERSON_NAME]" at bounding box center [631, 108] width 164 height 31
click at [604, 110] on input "[PERSON_NAME]" at bounding box center [631, 108] width 164 height 31
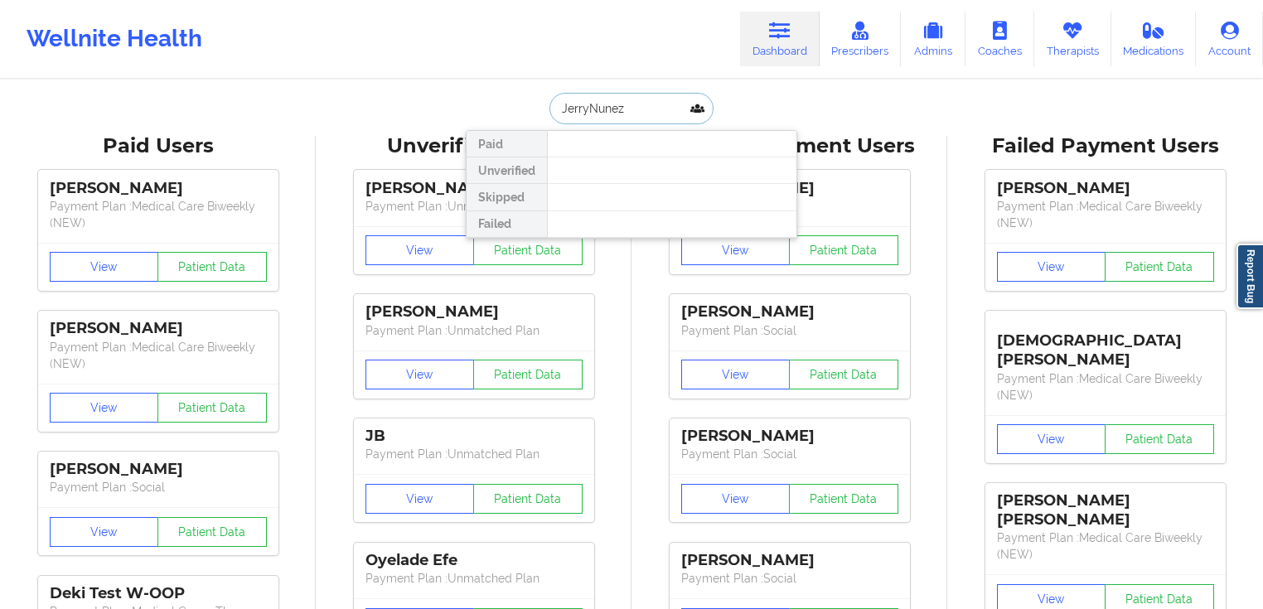
type input "[PERSON_NAME]"
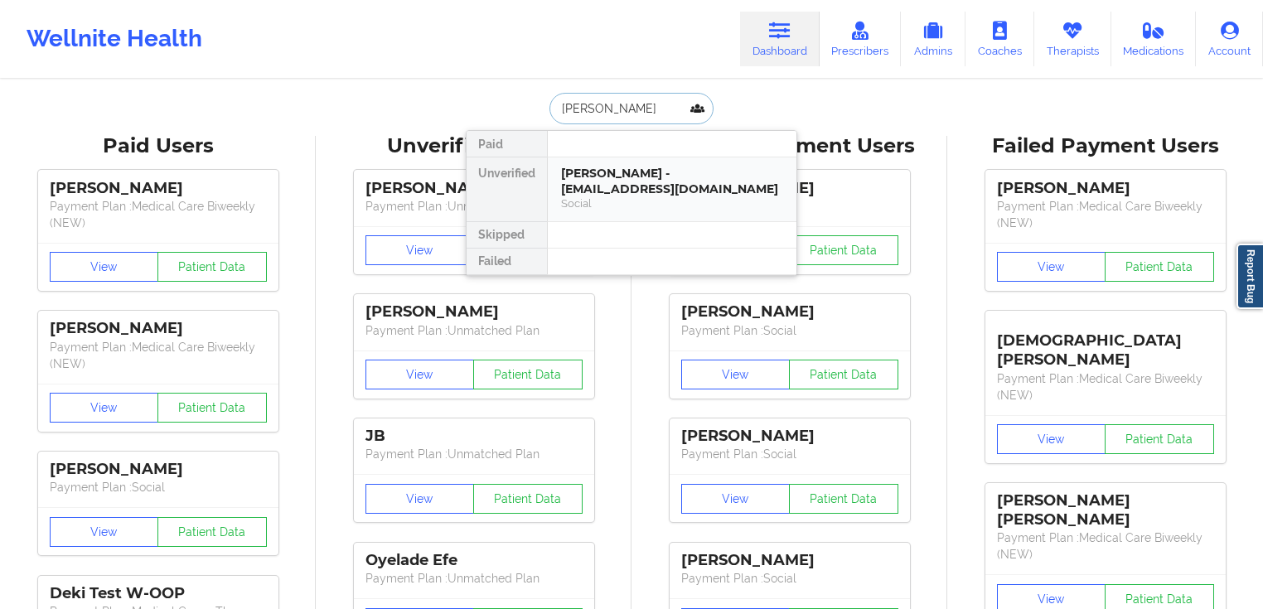
click at [656, 172] on div "[PERSON_NAME] - [EMAIL_ADDRESS][DOMAIN_NAME]" at bounding box center [672, 181] width 222 height 31
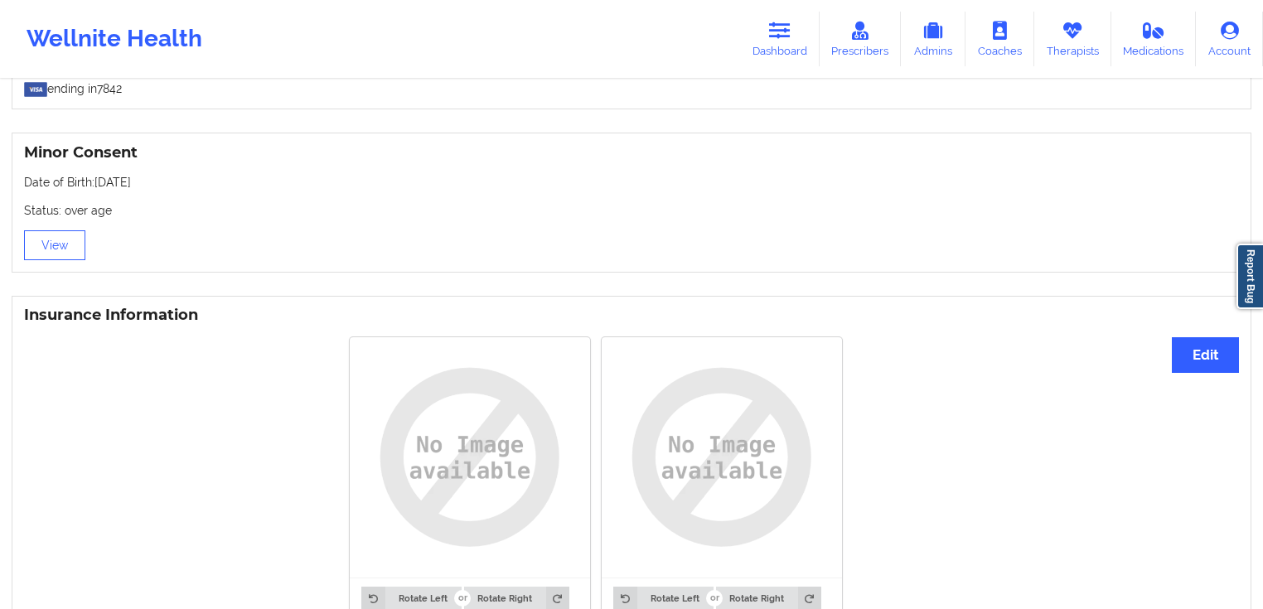
scroll to position [1023, 0]
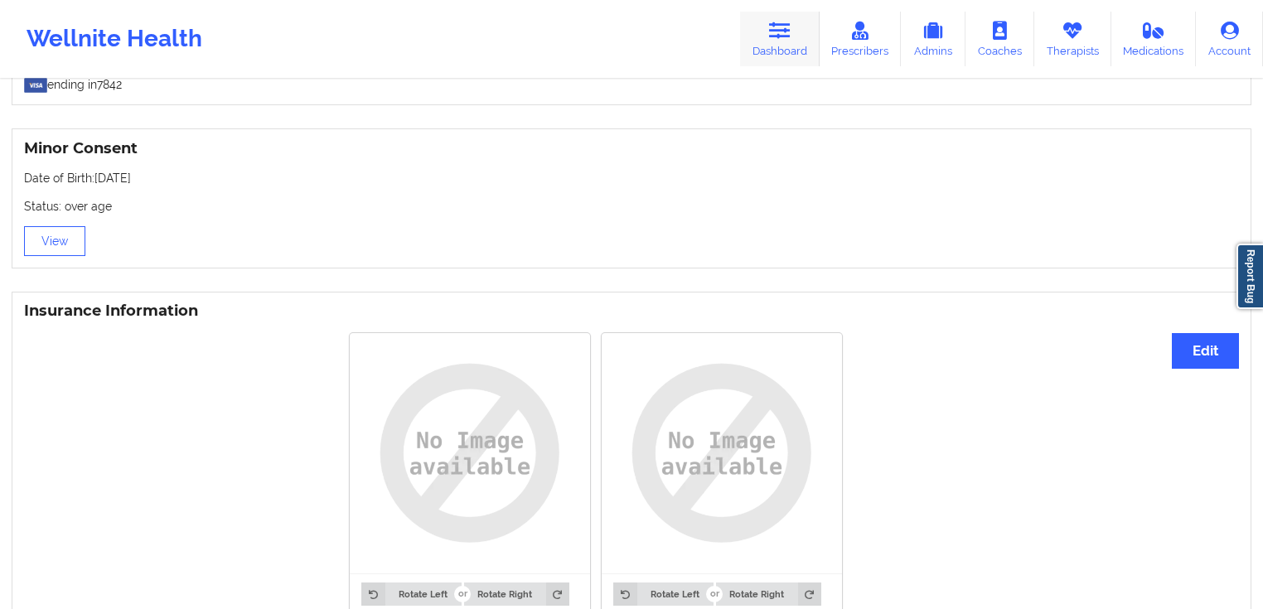
click at [795, 31] on link "Dashboard" at bounding box center [780, 39] width 80 height 55
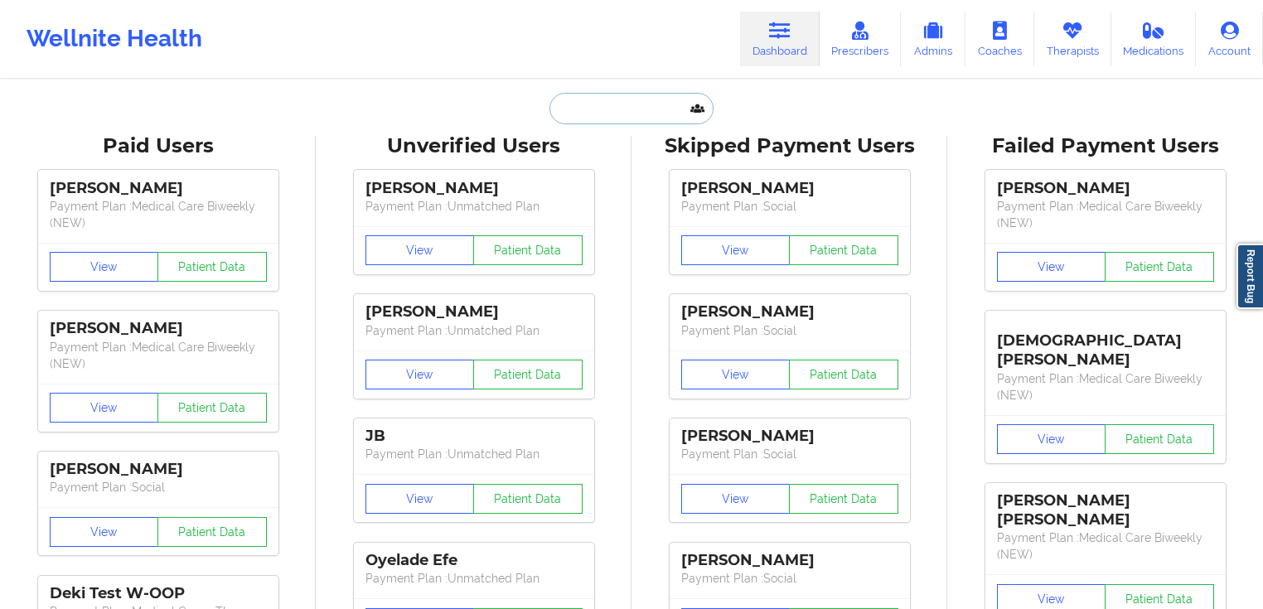
click at [656, 113] on input "text" at bounding box center [631, 108] width 164 height 31
paste input "[EMAIL_ADDRESS][DOMAIN_NAME]"
type input "[EMAIL_ADDRESS][DOMAIN_NAME]"
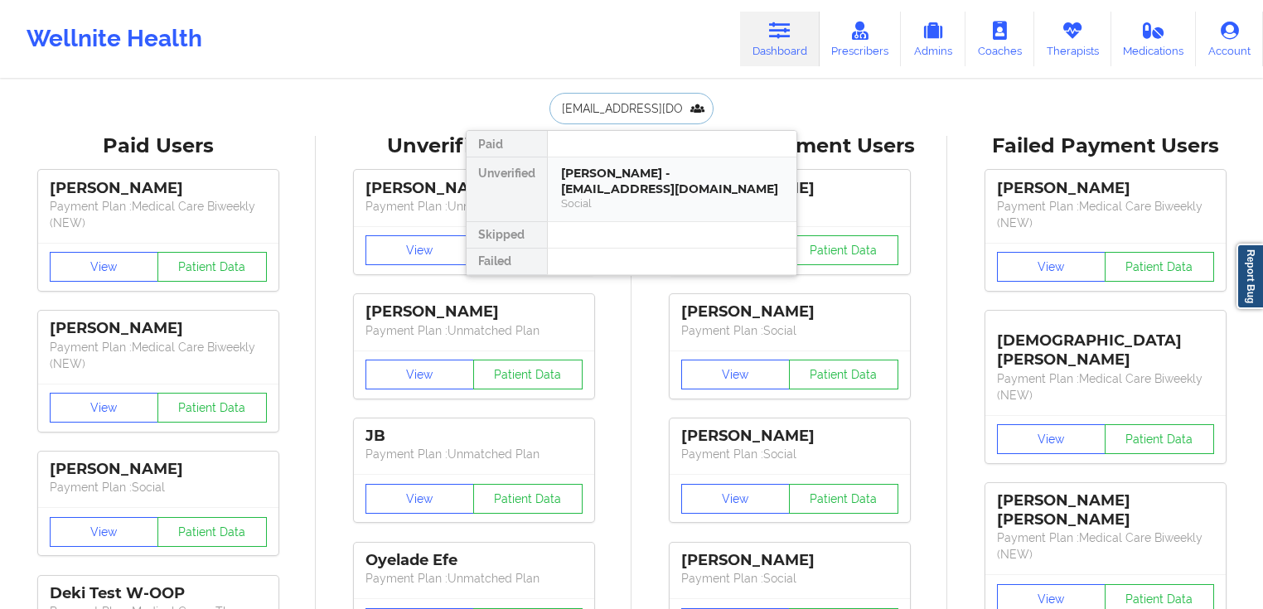
click at [643, 179] on div "[PERSON_NAME] - [EMAIL_ADDRESS][DOMAIN_NAME]" at bounding box center [672, 181] width 222 height 31
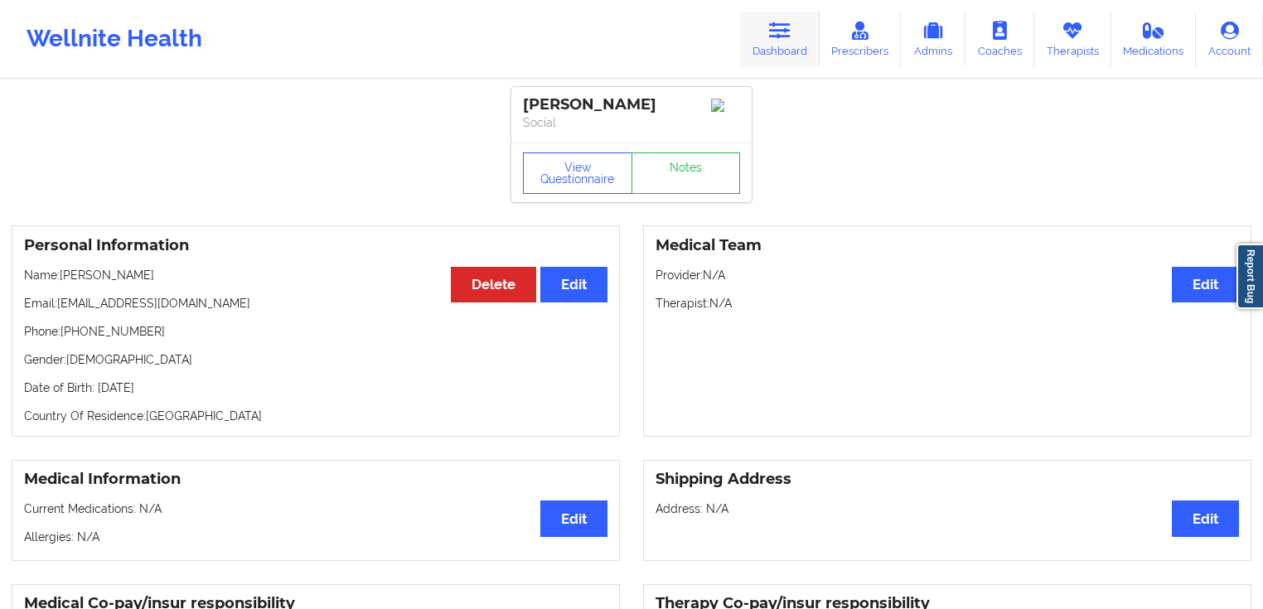
click at [785, 46] on link "Dashboard" at bounding box center [780, 39] width 80 height 55
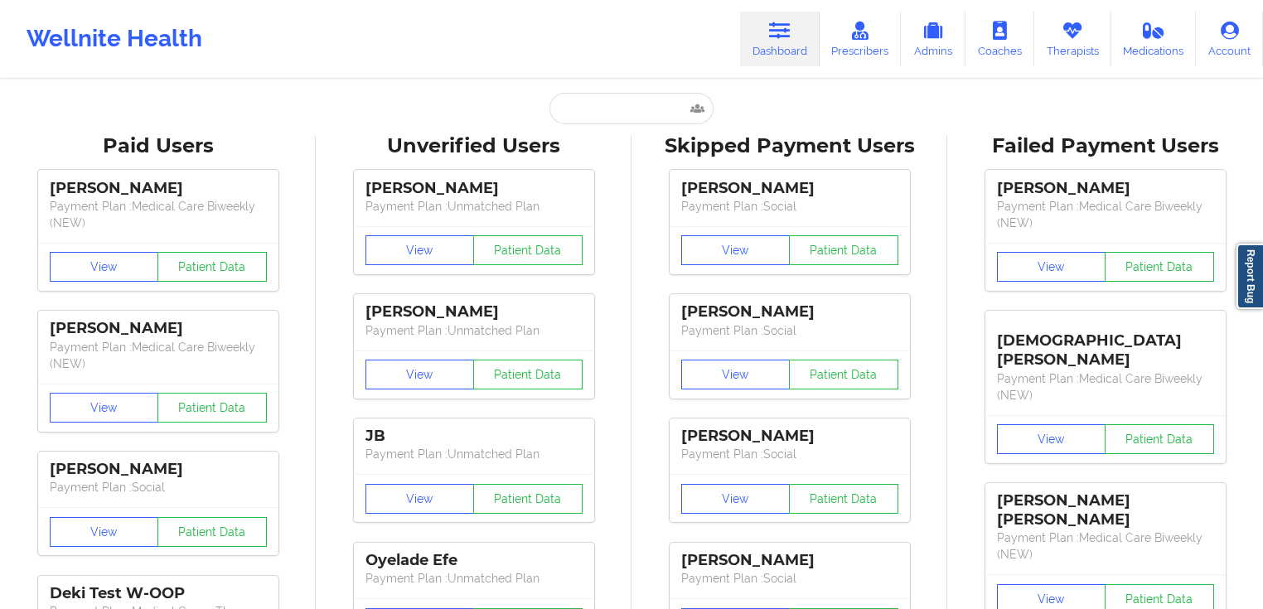
click at [642, 99] on input "text" at bounding box center [631, 108] width 164 height 31
paste input "[PERSON_NAME]"
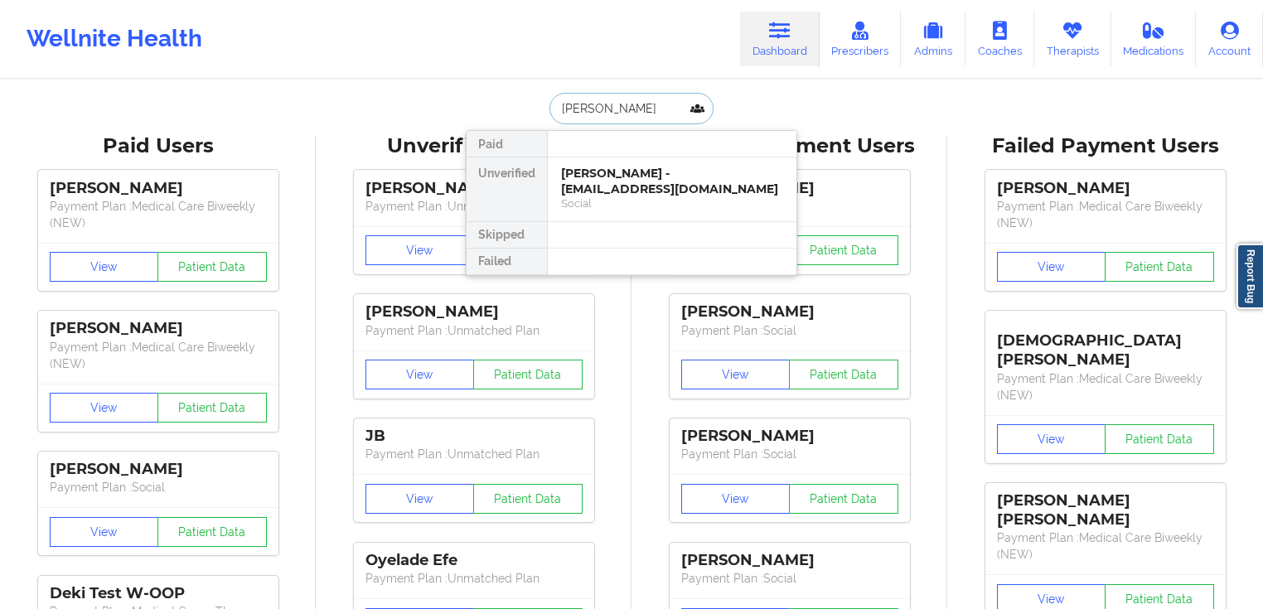
click at [631, 113] on input "[PERSON_NAME]" at bounding box center [631, 108] width 164 height 31
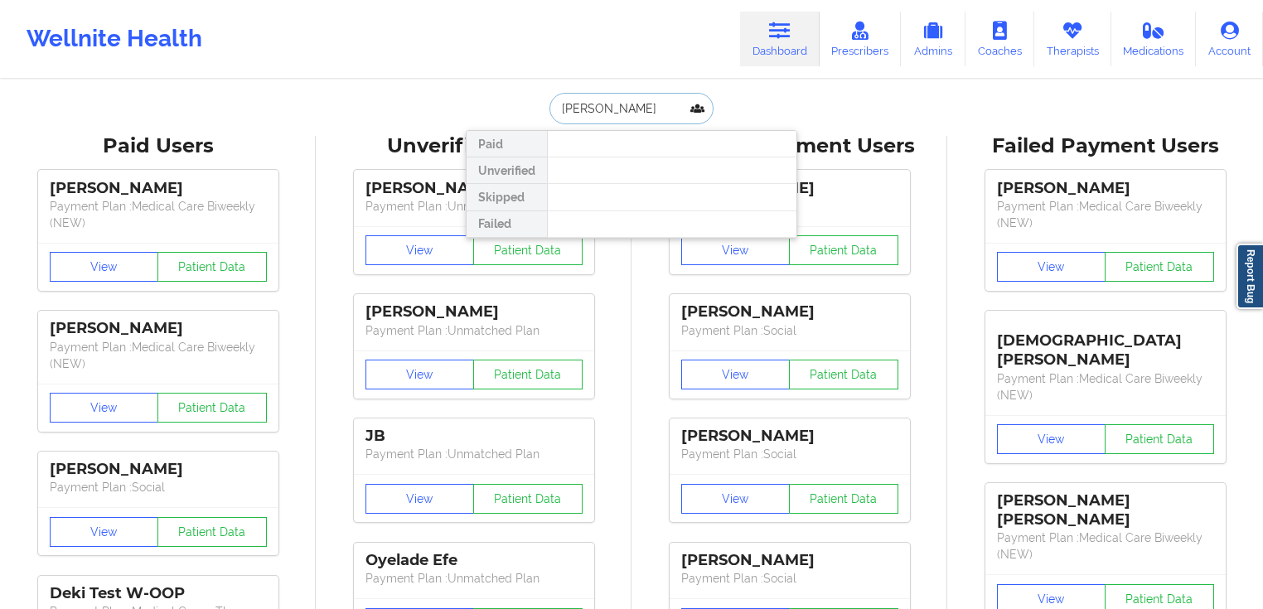
click at [645, 99] on input "[PERSON_NAME]" at bounding box center [631, 108] width 164 height 31
paste input "[PERSON_NAME]"
click at [627, 109] on input "[PERSON_NAME]" at bounding box center [631, 108] width 164 height 31
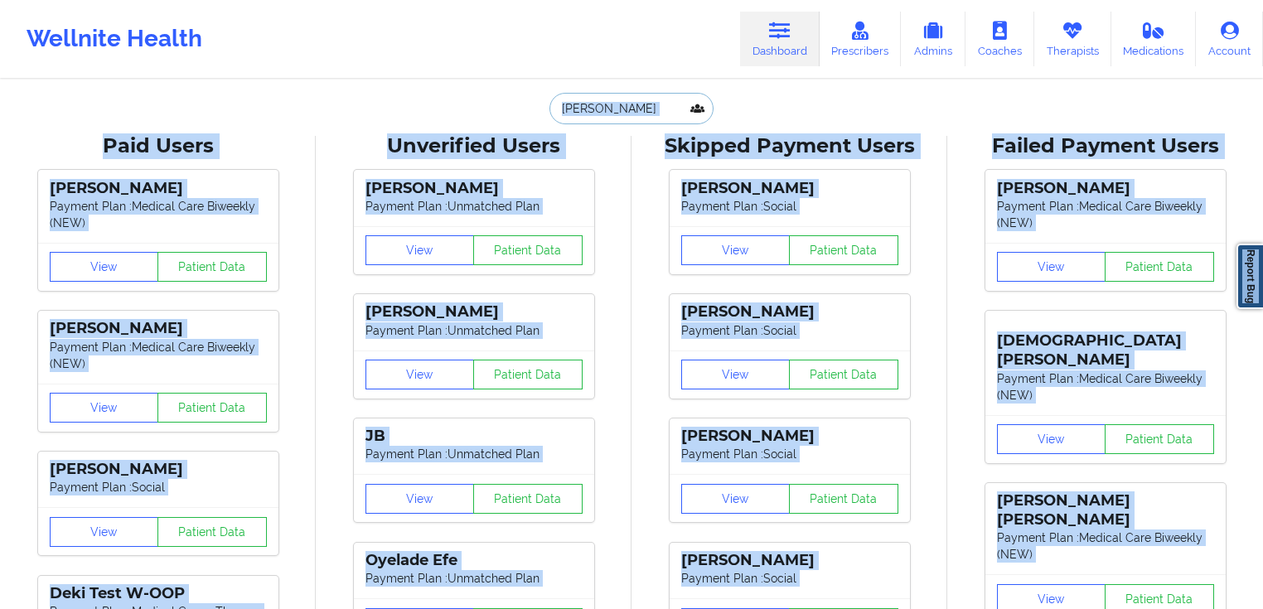
click at [657, 109] on input "[PERSON_NAME]" at bounding box center [631, 108] width 164 height 31
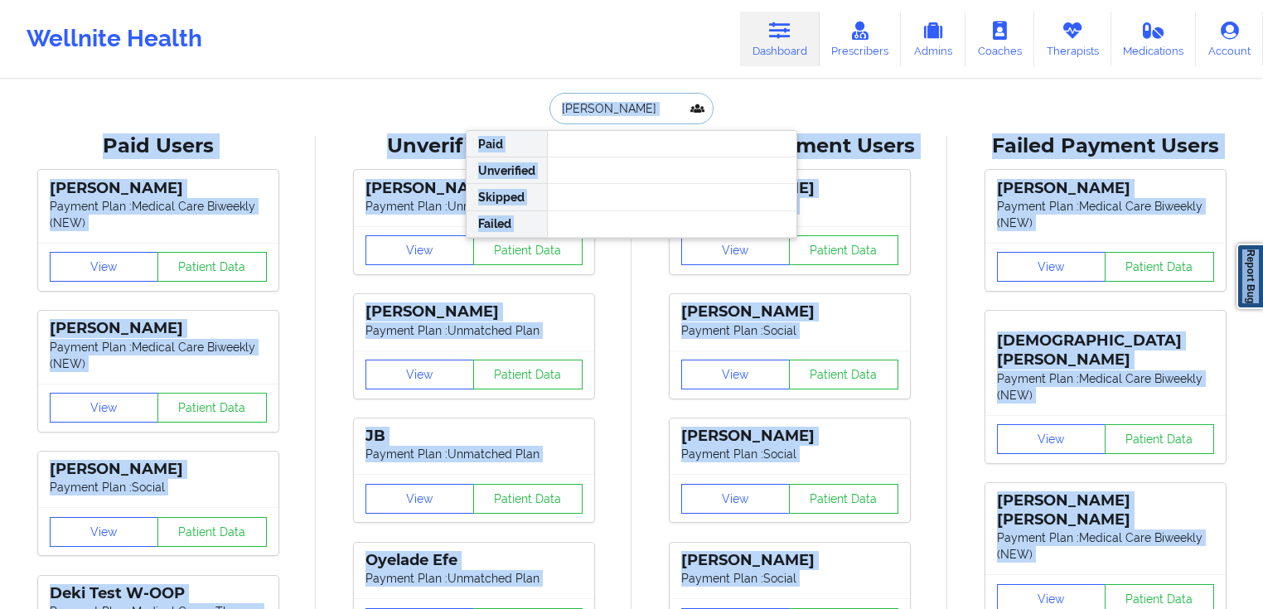
click at [659, 109] on input "[PERSON_NAME]" at bounding box center [631, 108] width 164 height 31
click at [673, 103] on input "[PERSON_NAME]" at bounding box center [631, 108] width 164 height 31
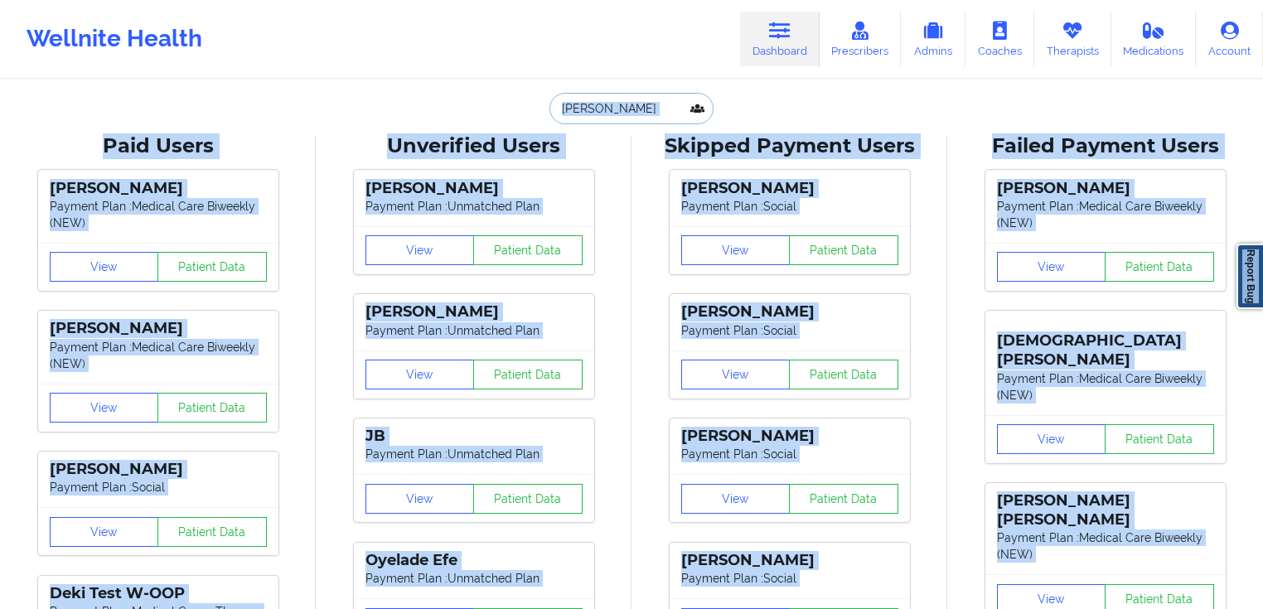
click at [643, 114] on input "[PERSON_NAME]" at bounding box center [631, 108] width 164 height 31
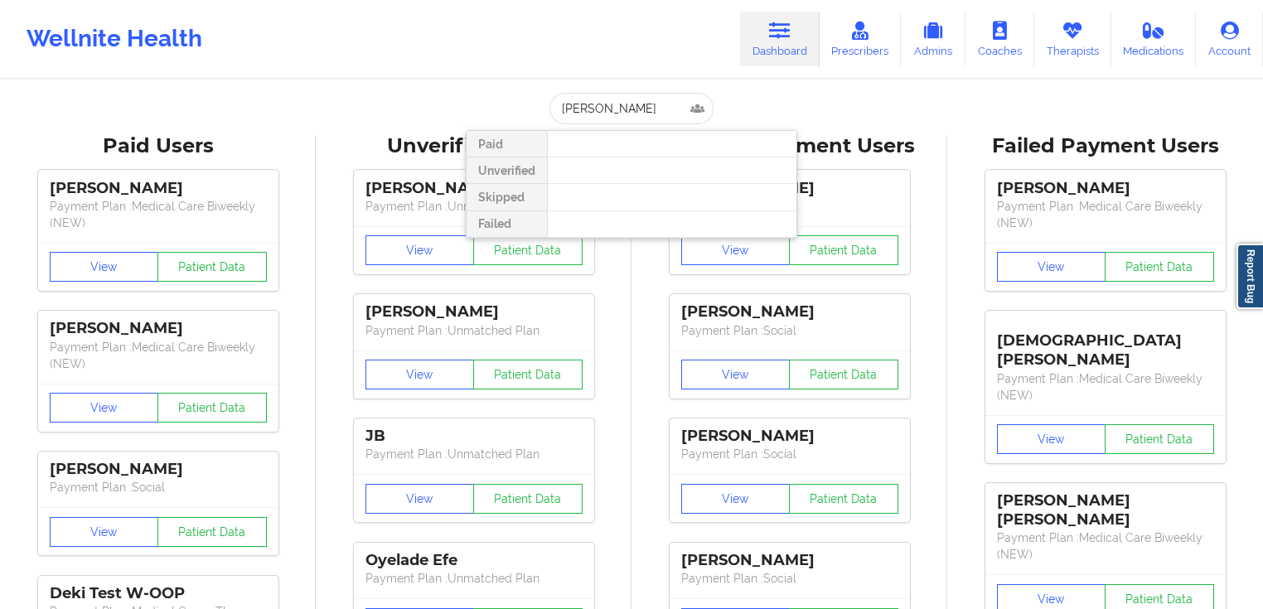
click at [640, 173] on div at bounding box center [671, 170] width 249 height 27
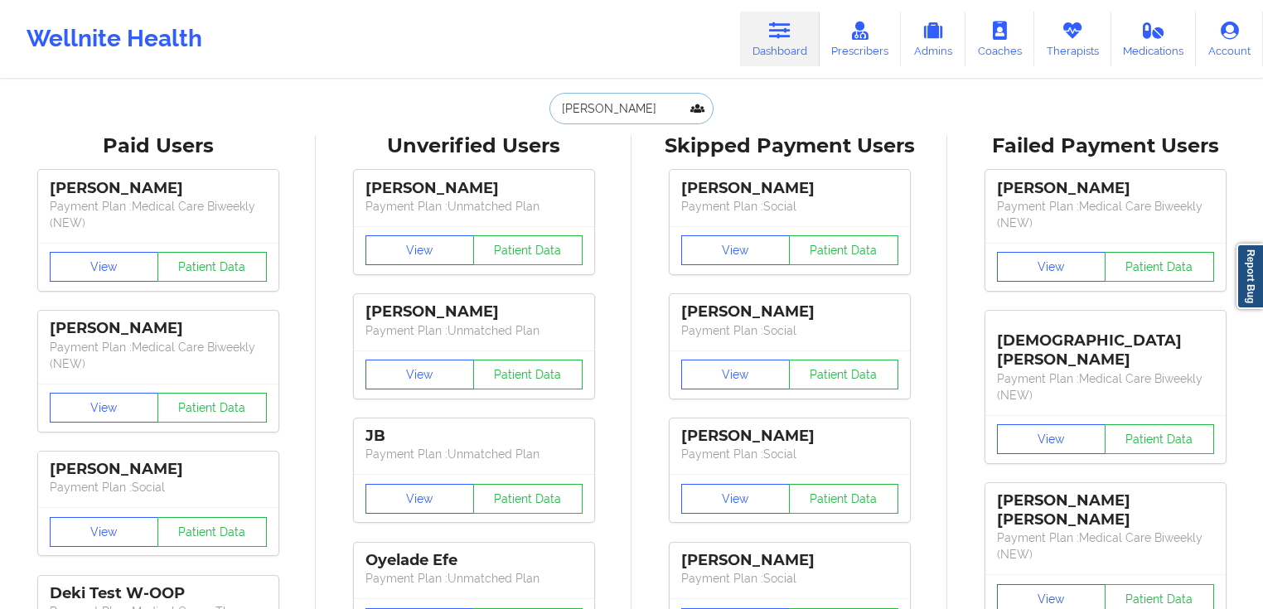
click at [658, 120] on input "[PERSON_NAME]" at bounding box center [631, 108] width 164 height 31
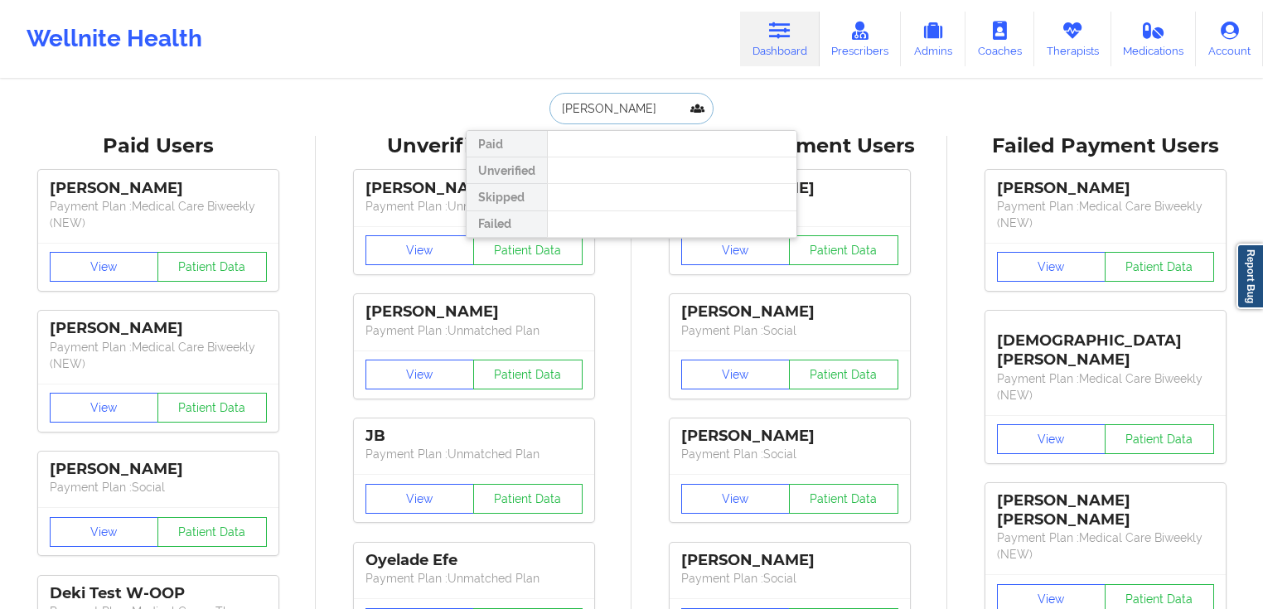
paste input "[PERSON_NAME][EMAIL_ADDRESS][DOMAIN_NAME]"
click at [635, 109] on input "[PERSON_NAME][EMAIL_ADDRESS][DOMAIN_NAME]" at bounding box center [631, 108] width 164 height 31
paste input "auranda [PERSON_NAME]"
click at [621, 110] on input "[PERSON_NAME]" at bounding box center [631, 108] width 164 height 31
type input "[PERSON_NAME]"
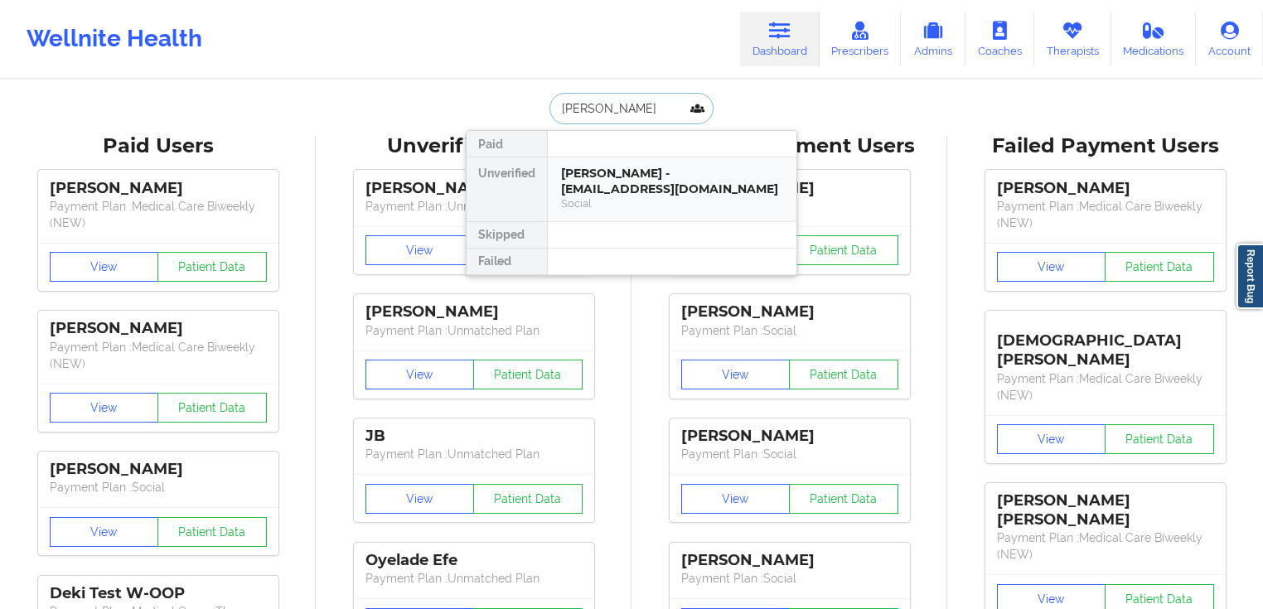
click at [661, 191] on div "[PERSON_NAME] - [EMAIL_ADDRESS][DOMAIN_NAME]" at bounding box center [672, 181] width 222 height 31
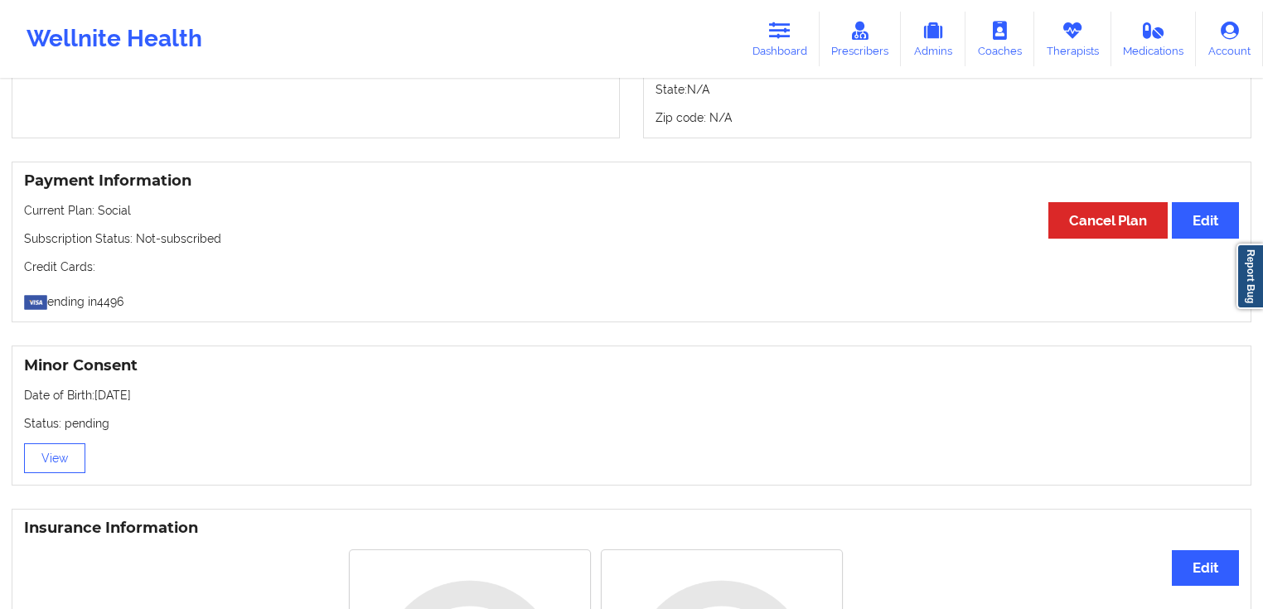
scroll to position [837, 0]
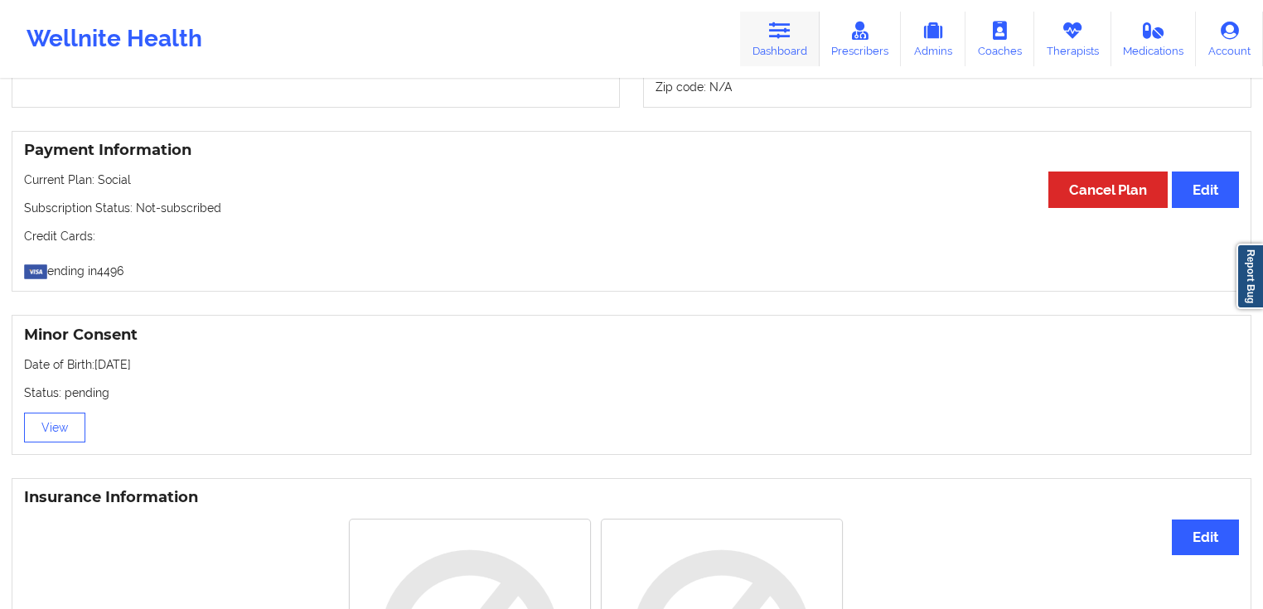
click at [792, 48] on link "Dashboard" at bounding box center [780, 39] width 80 height 55
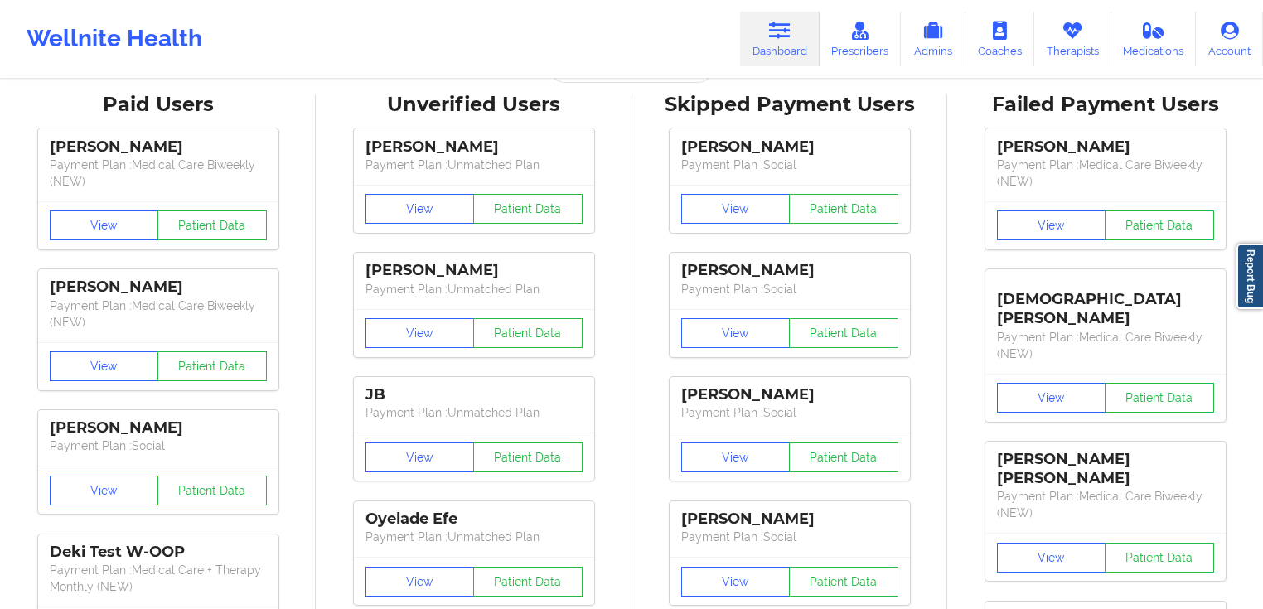
click at [650, 103] on div "Skipped Payment Users" at bounding box center [789, 105] width 292 height 26
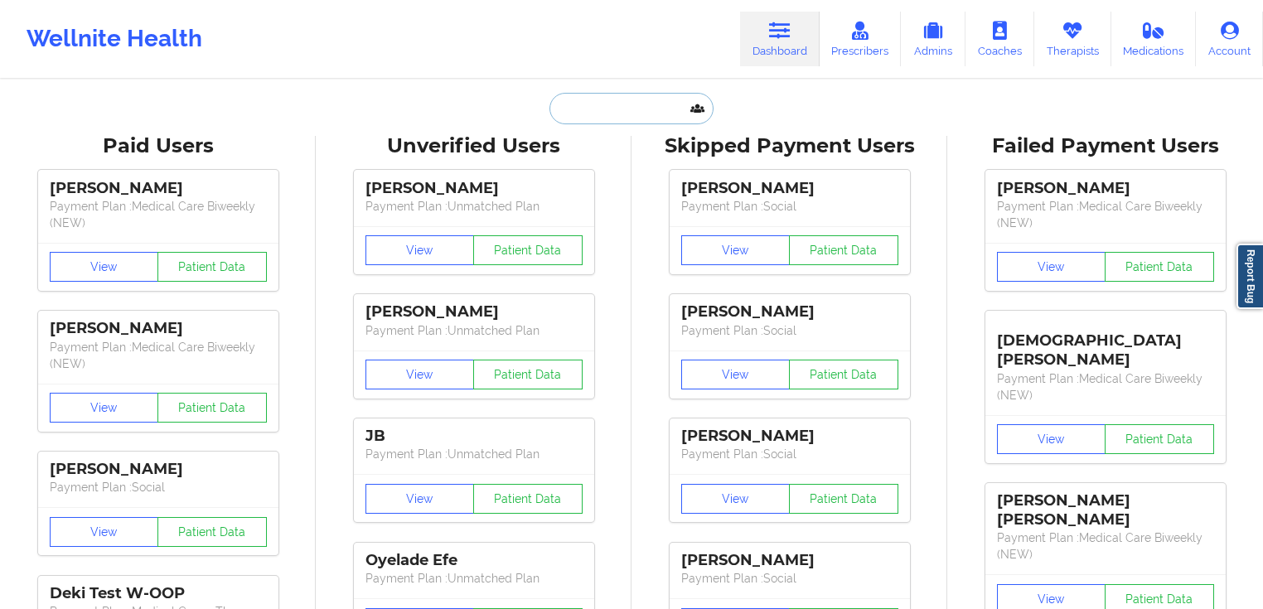
click at [653, 103] on input "text" at bounding box center [631, 108] width 164 height 31
paste input "[PERSON_NAME]"
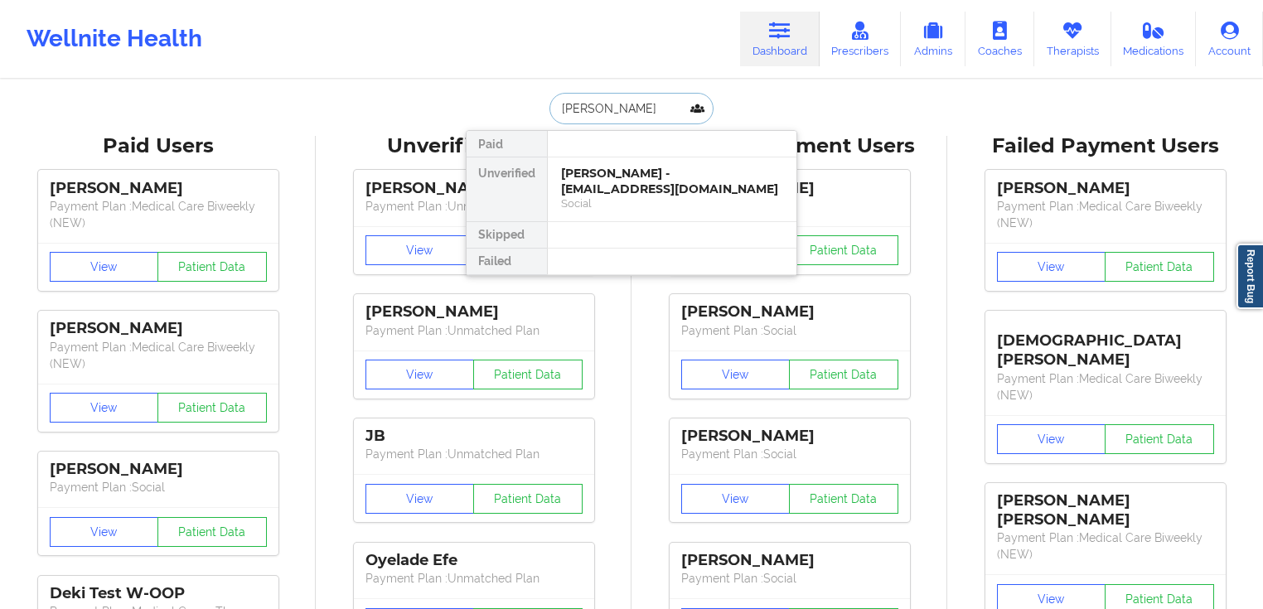
click at [611, 113] on input "[PERSON_NAME]" at bounding box center [631, 108] width 164 height 31
click at [603, 109] on input "[PERSON_NAME]" at bounding box center [631, 108] width 164 height 31
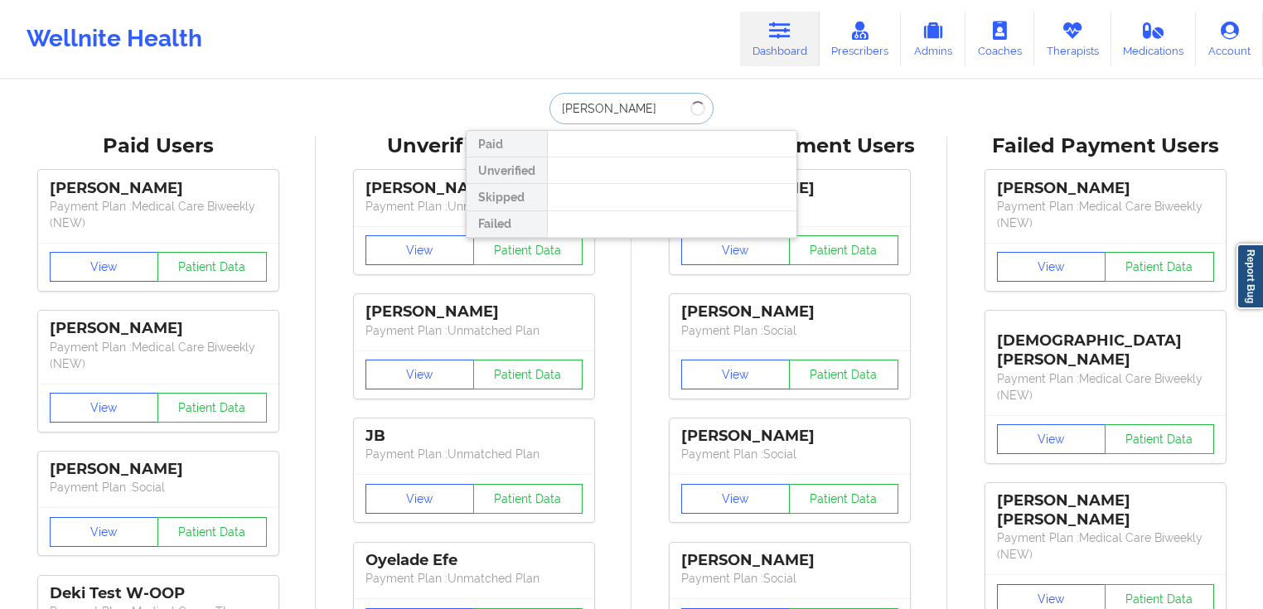
type input "[PERSON_NAME]"
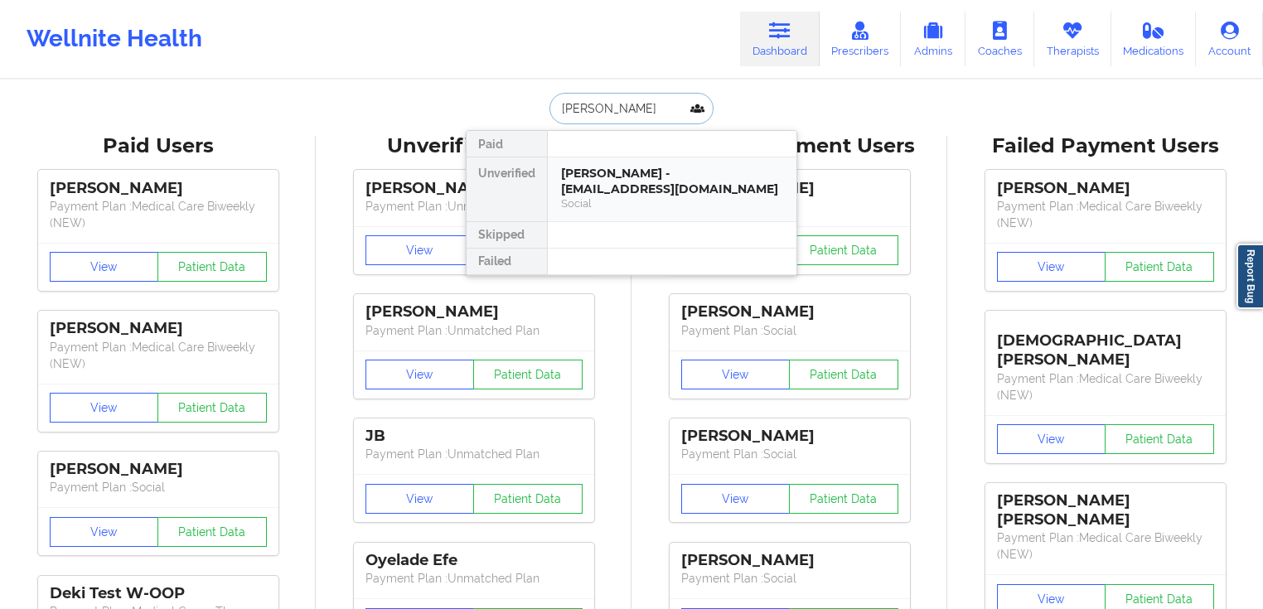
click at [642, 191] on div "[PERSON_NAME] - [EMAIL_ADDRESS][DOMAIN_NAME]" at bounding box center [672, 181] width 222 height 31
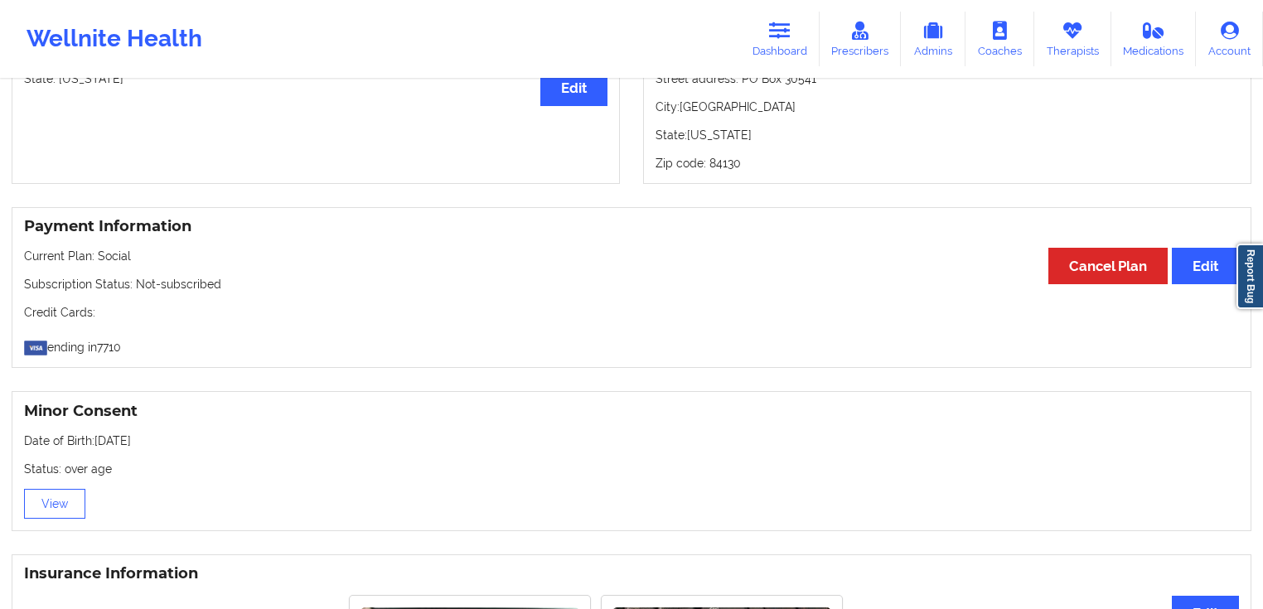
scroll to position [770, 0]
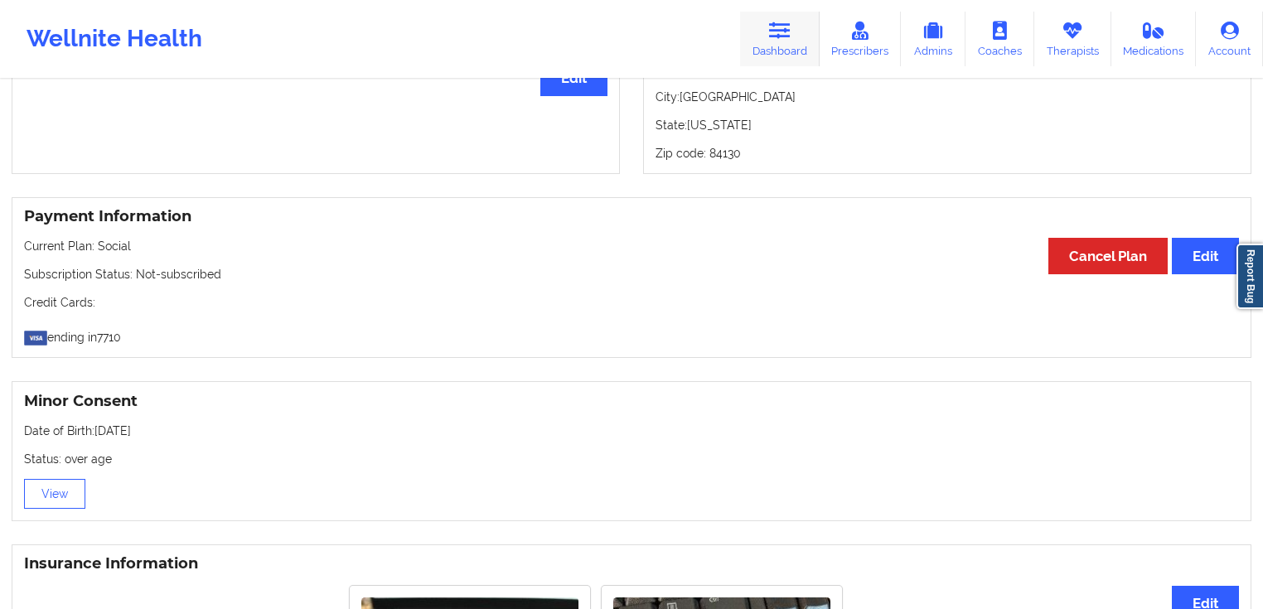
click at [787, 48] on link "Dashboard" at bounding box center [780, 39] width 80 height 55
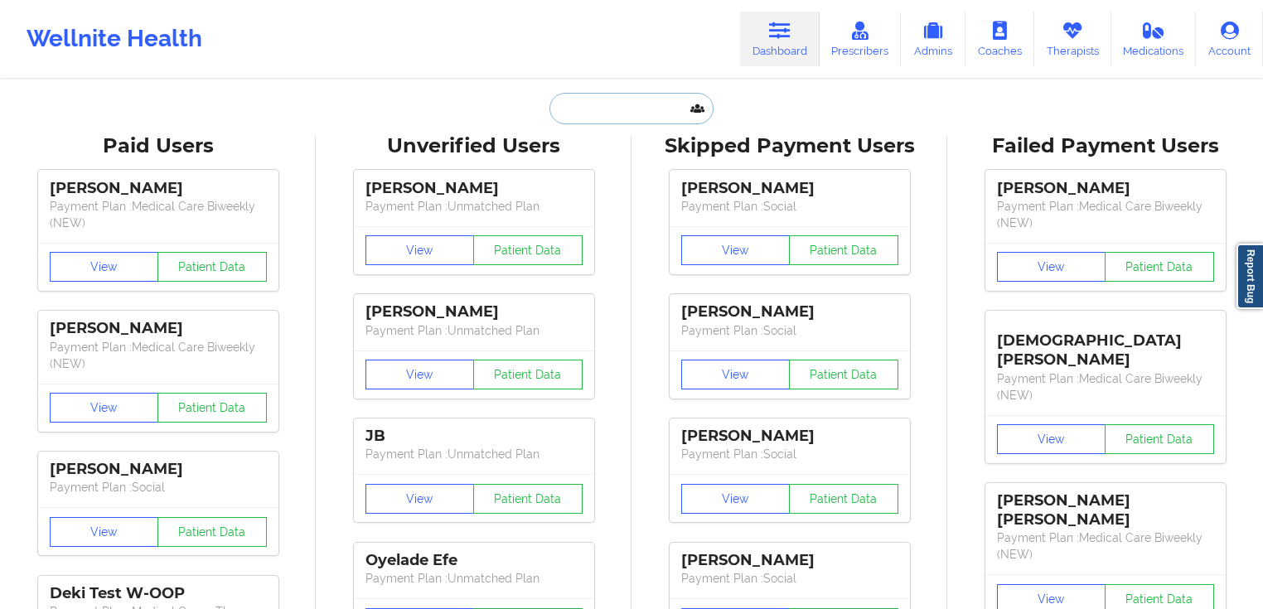
click at [623, 108] on input "text" at bounding box center [631, 108] width 164 height 31
paste input "[PERSON_NAME]"
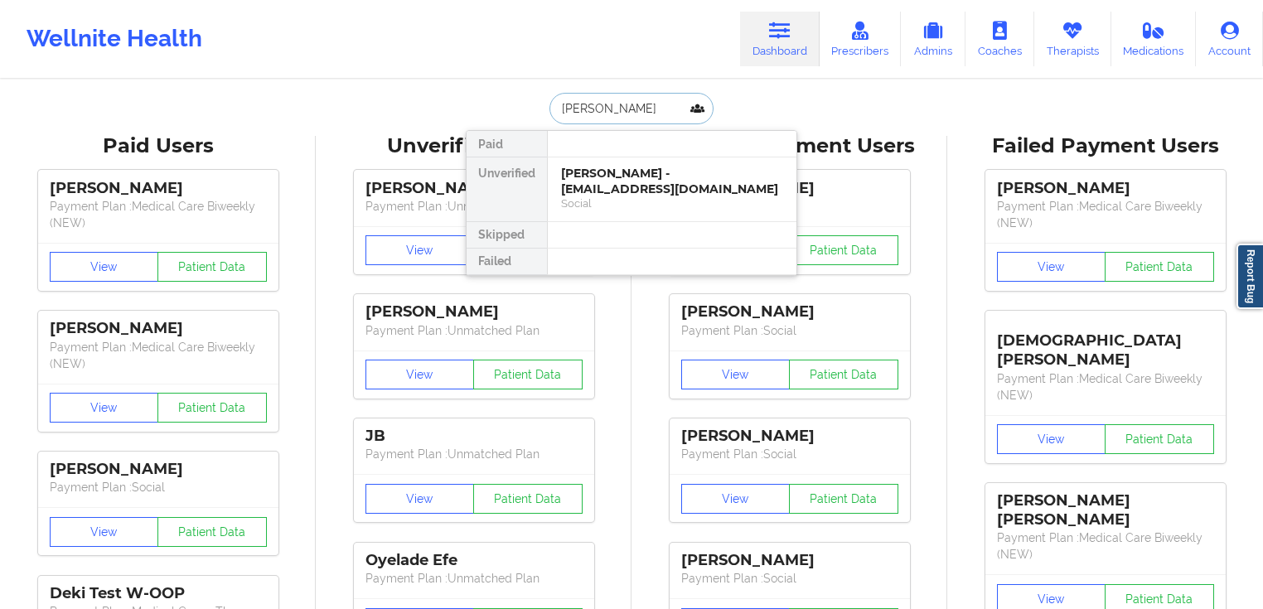
click at [596, 109] on input "[PERSON_NAME]" at bounding box center [631, 108] width 164 height 31
type input "[PERSON_NAME]"
click at [621, 196] on div "Social" at bounding box center [672, 203] width 222 height 14
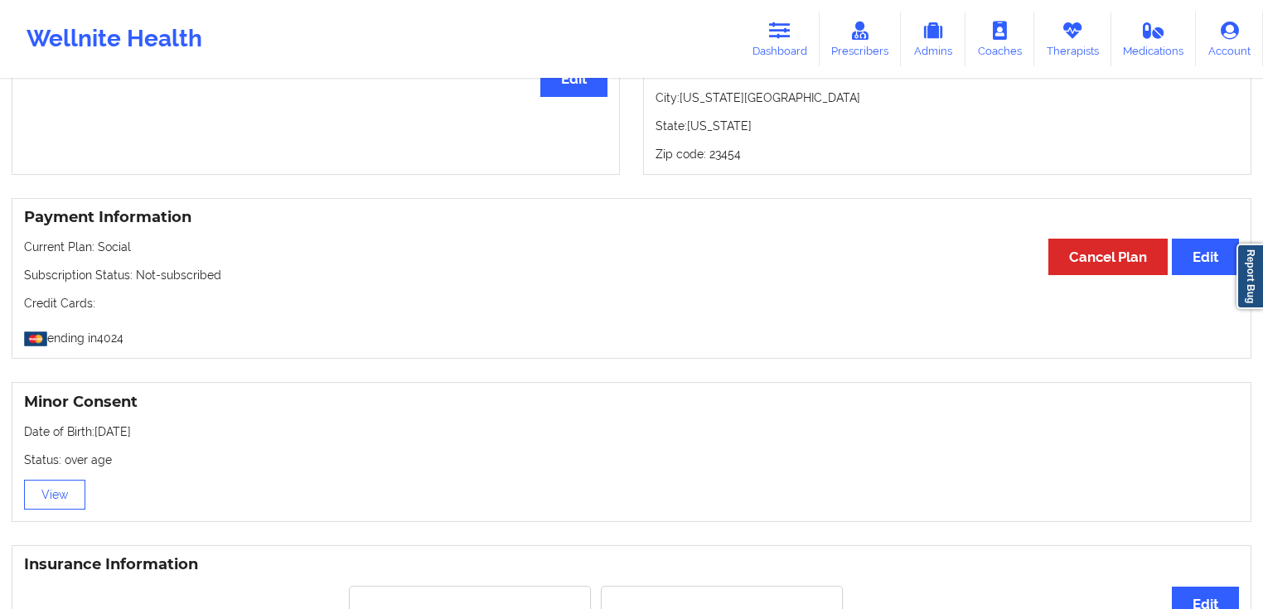
scroll to position [770, 0]
click at [785, 51] on link "Dashboard" at bounding box center [780, 39] width 80 height 55
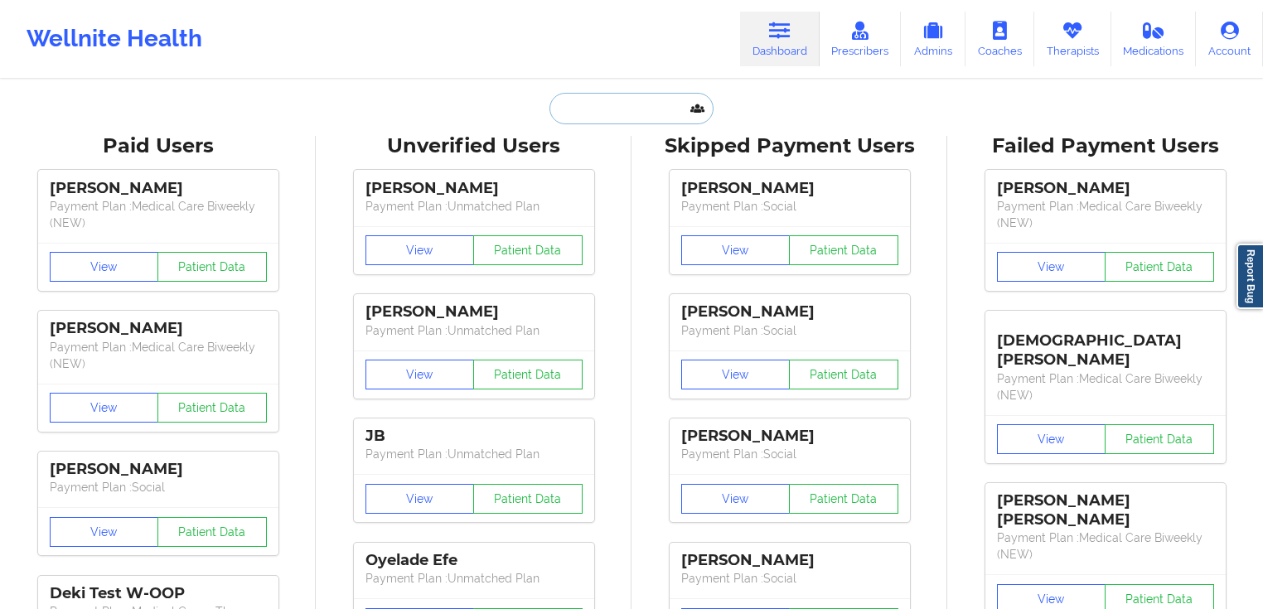
click at [611, 109] on input "text" at bounding box center [631, 108] width 164 height 31
paste input "[PERSON_NAME]"
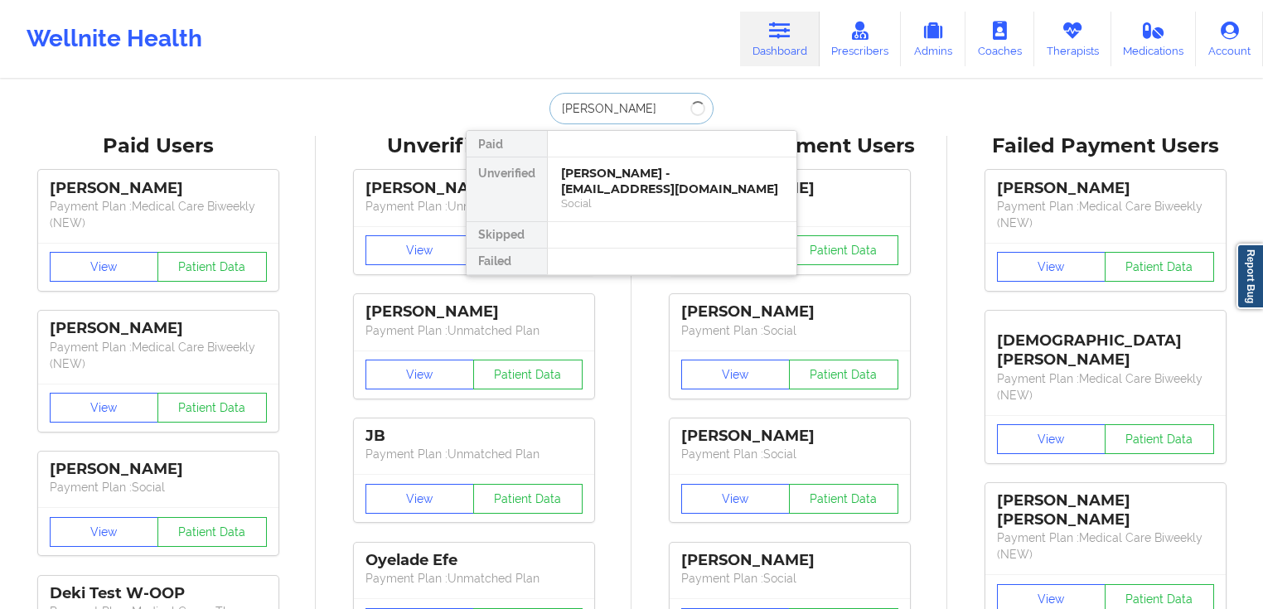
click at [612, 113] on input "[PERSON_NAME]" at bounding box center [631, 108] width 164 height 31
click at [606, 111] on input "[PERSON_NAME]" at bounding box center [631, 108] width 164 height 31
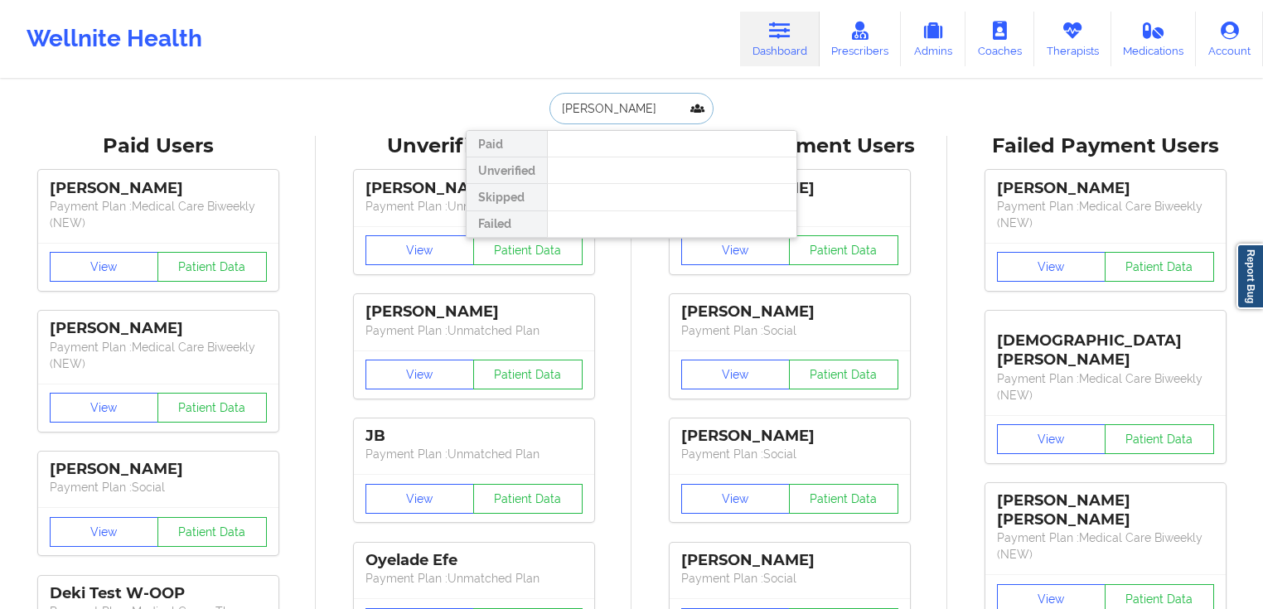
type input "[PERSON_NAME]"
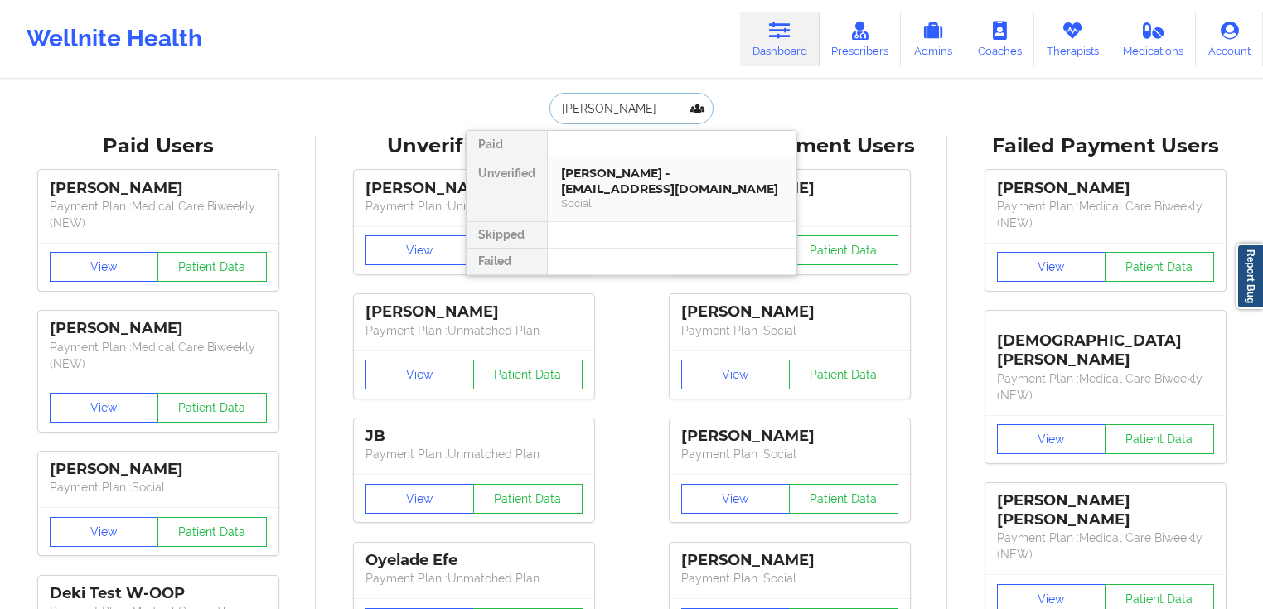
click at [645, 185] on div "[PERSON_NAME] - [EMAIL_ADDRESS][DOMAIN_NAME]" at bounding box center [672, 181] width 222 height 31
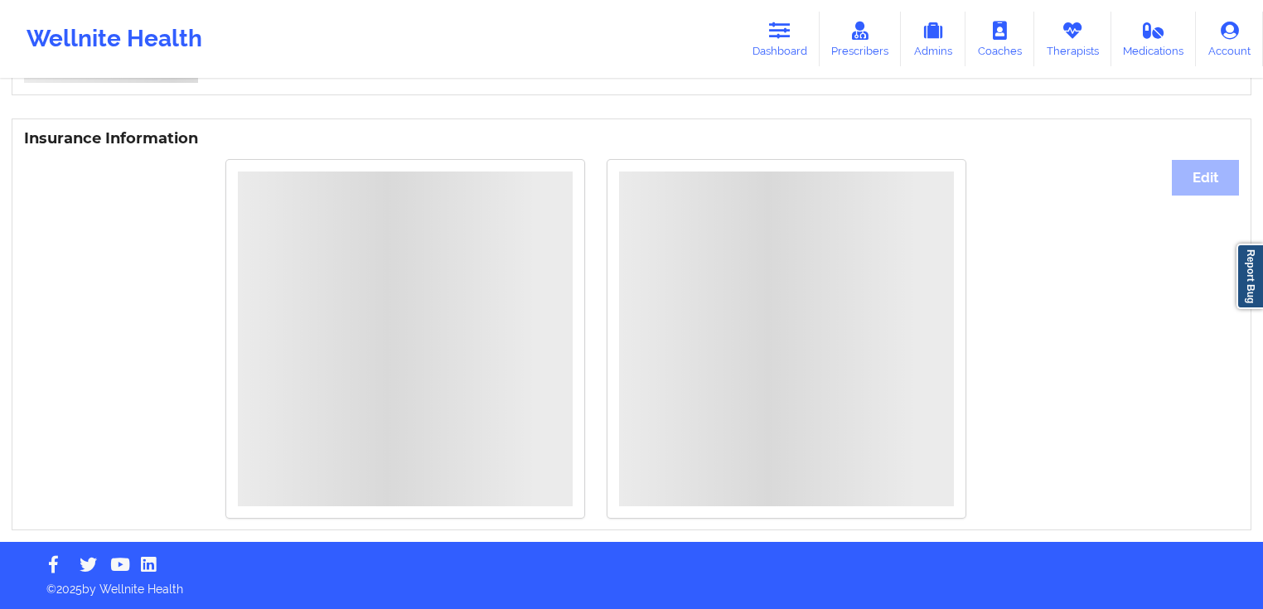
scroll to position [852, 0]
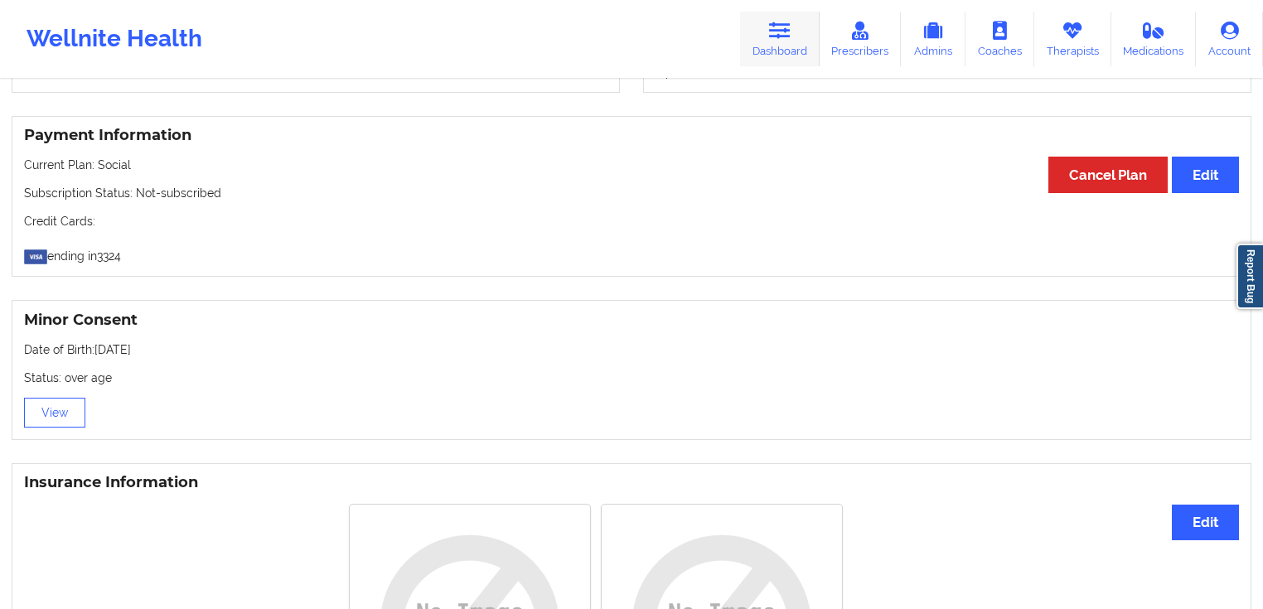
click at [800, 34] on link "Dashboard" at bounding box center [780, 39] width 80 height 55
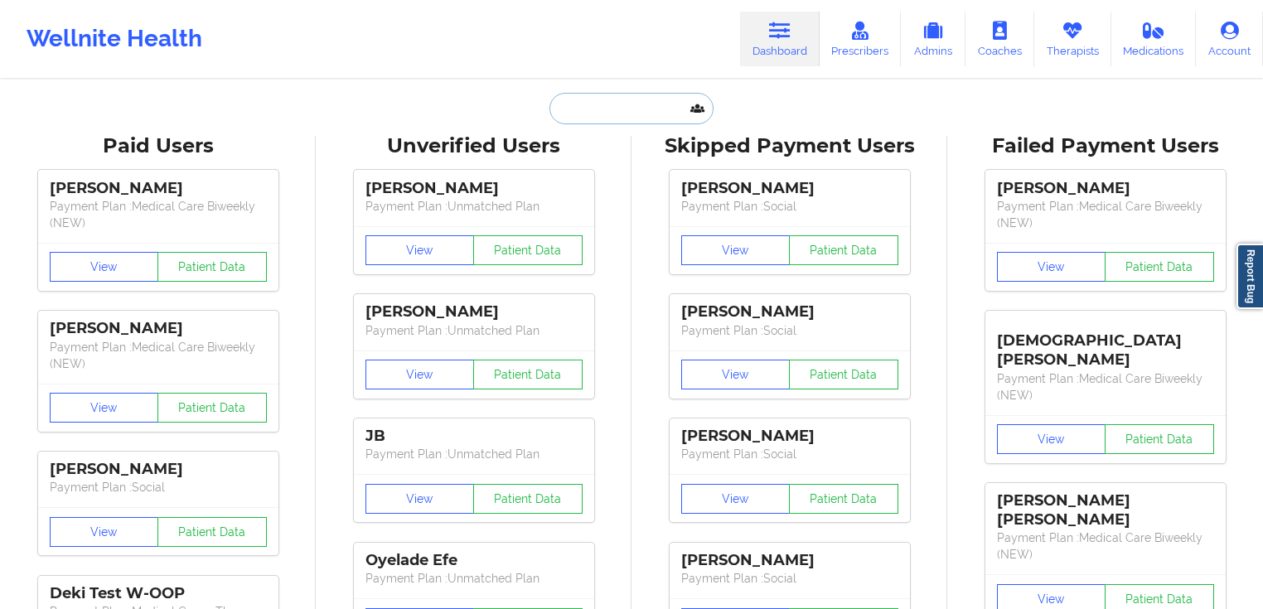
click at [623, 103] on input "text" at bounding box center [631, 108] width 164 height 31
paste input "[PERSON_NAME]"
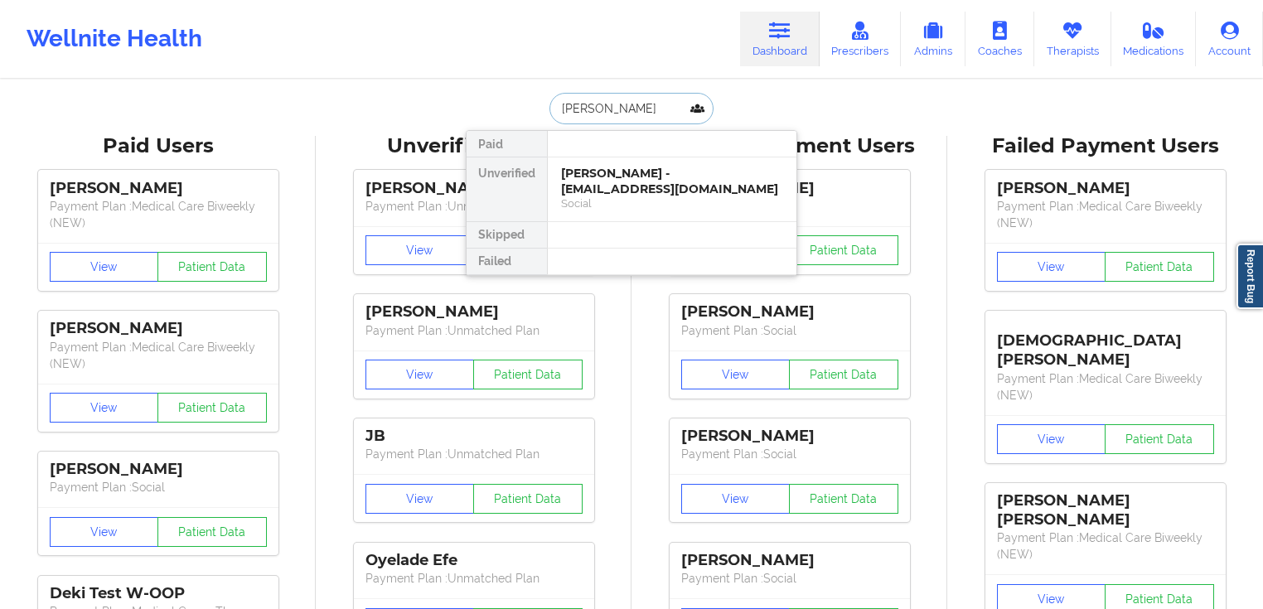
click at [621, 104] on input "[PERSON_NAME]" at bounding box center [631, 108] width 164 height 31
type input "[PERSON_NAME]"
click at [668, 183] on div "[PERSON_NAME] - [EMAIL_ADDRESS][DOMAIN_NAME]" at bounding box center [672, 181] width 222 height 31
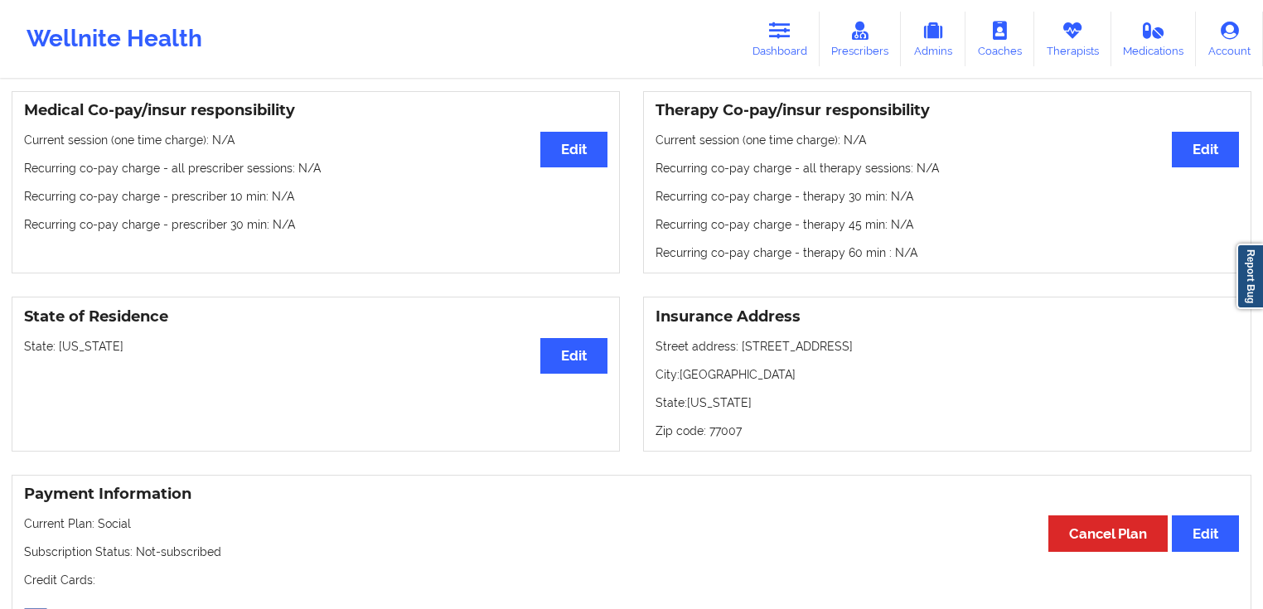
scroll to position [758, 0]
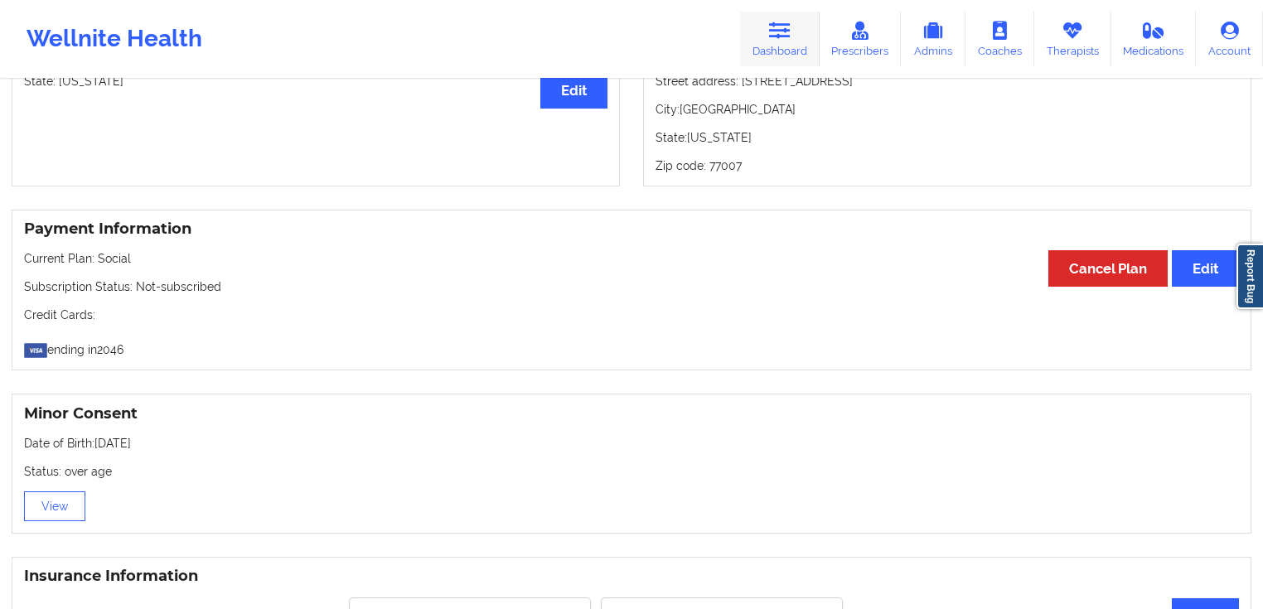
click at [790, 45] on link "Dashboard" at bounding box center [780, 39] width 80 height 55
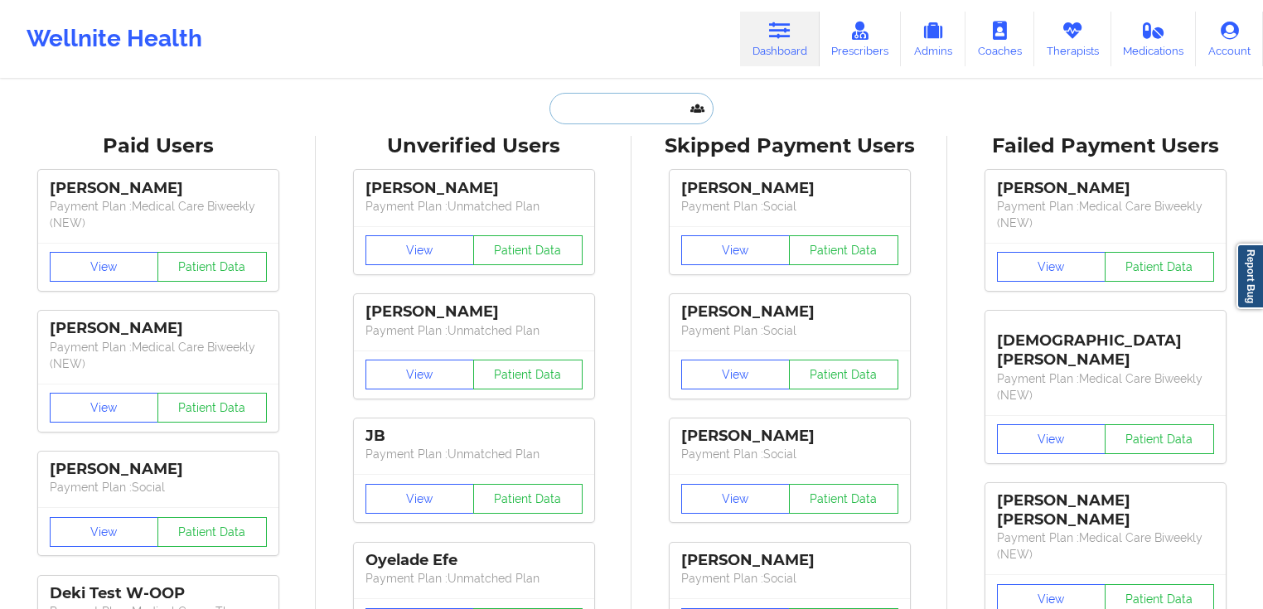
click at [646, 96] on input "text" at bounding box center [631, 108] width 164 height 31
paste input "[PERSON_NAME]"
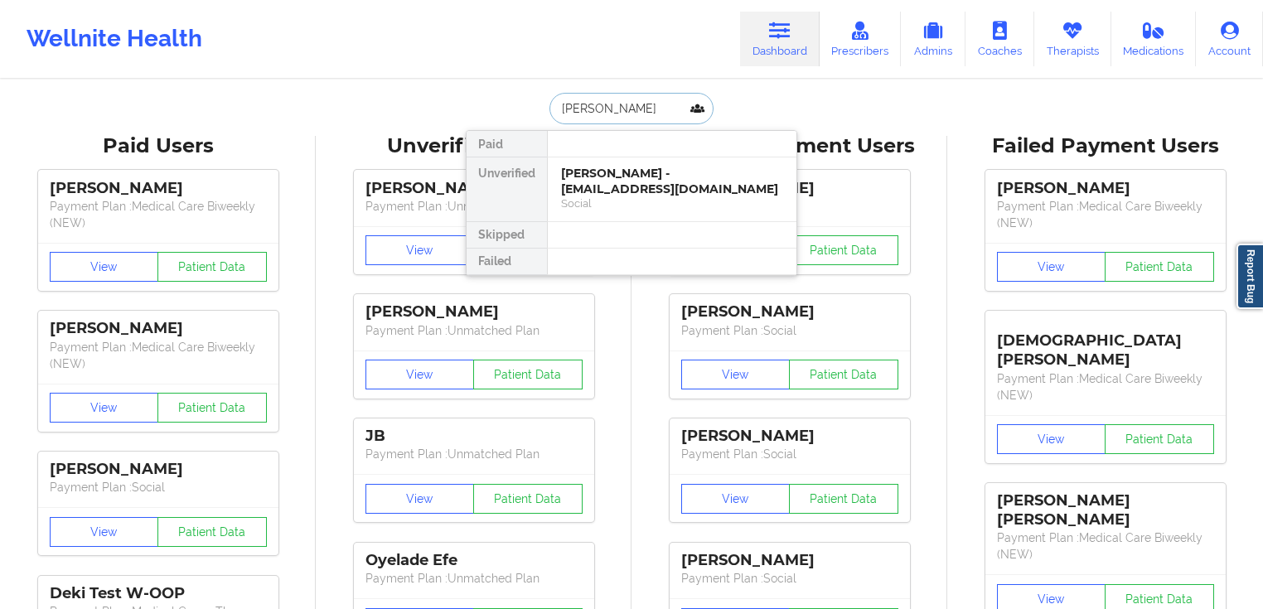
click at [610, 110] on input "[PERSON_NAME]" at bounding box center [631, 108] width 164 height 31
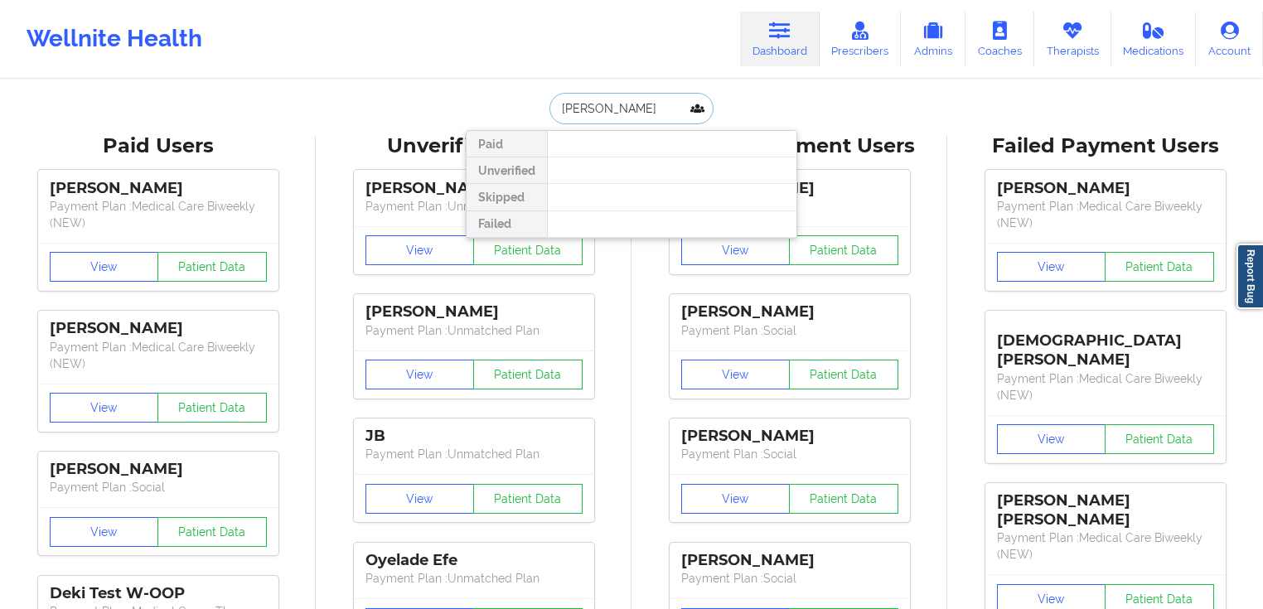
type input "[PERSON_NAME]"
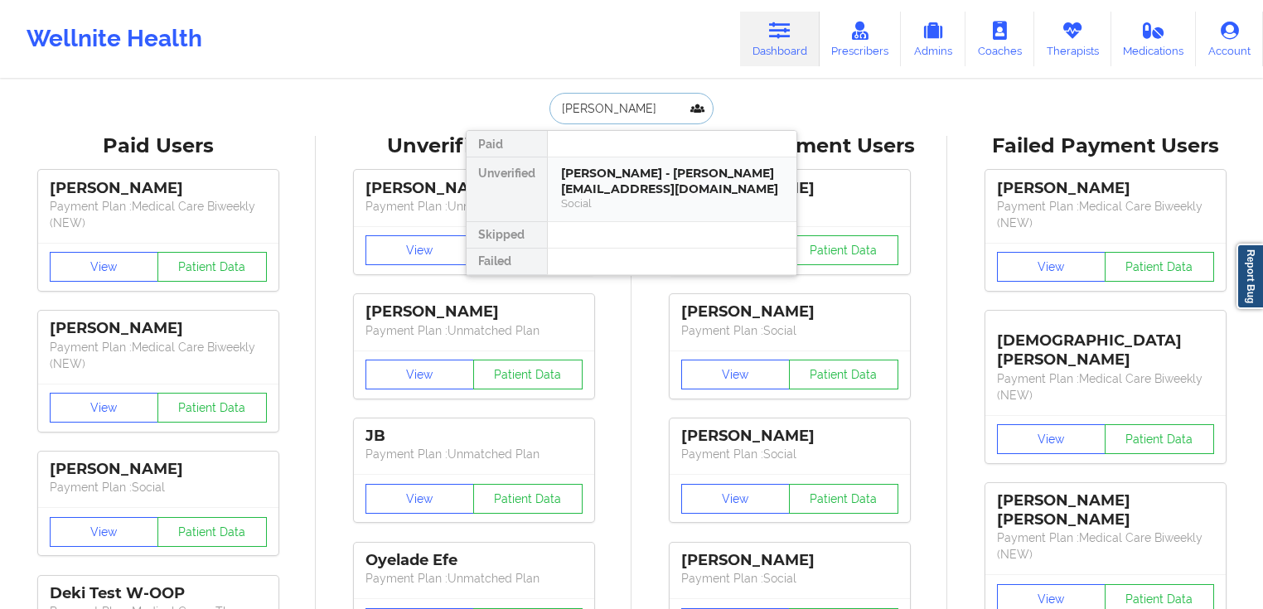
click at [665, 175] on div "[PERSON_NAME] - [PERSON_NAME][EMAIL_ADDRESS][DOMAIN_NAME]" at bounding box center [672, 181] width 222 height 31
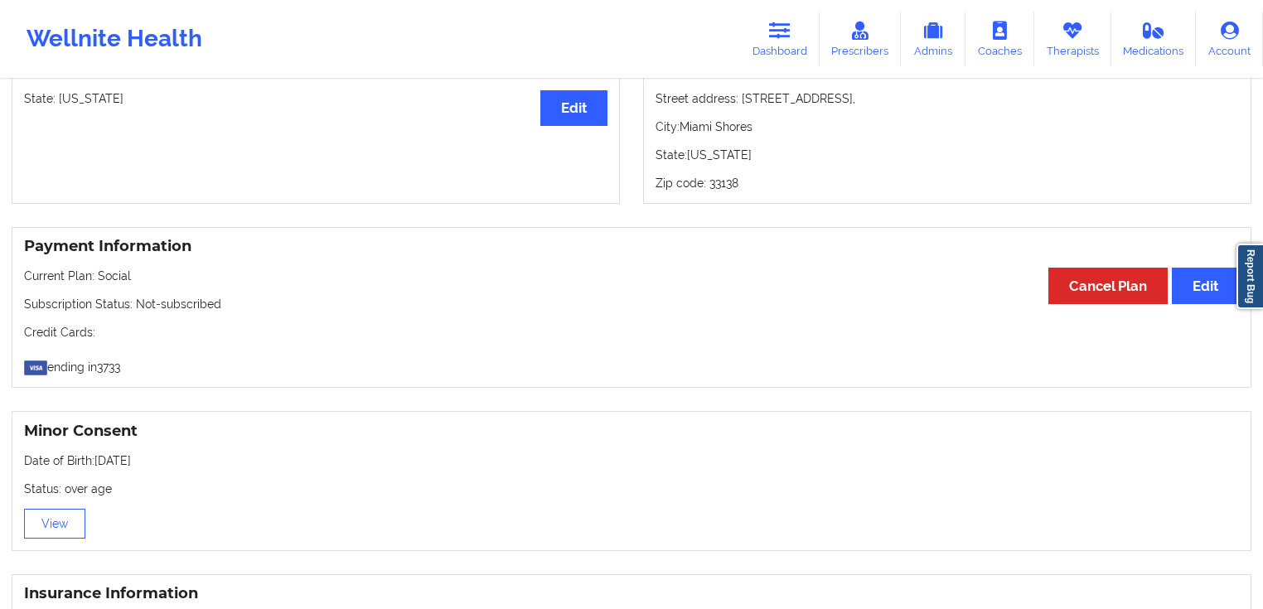
scroll to position [758, 0]
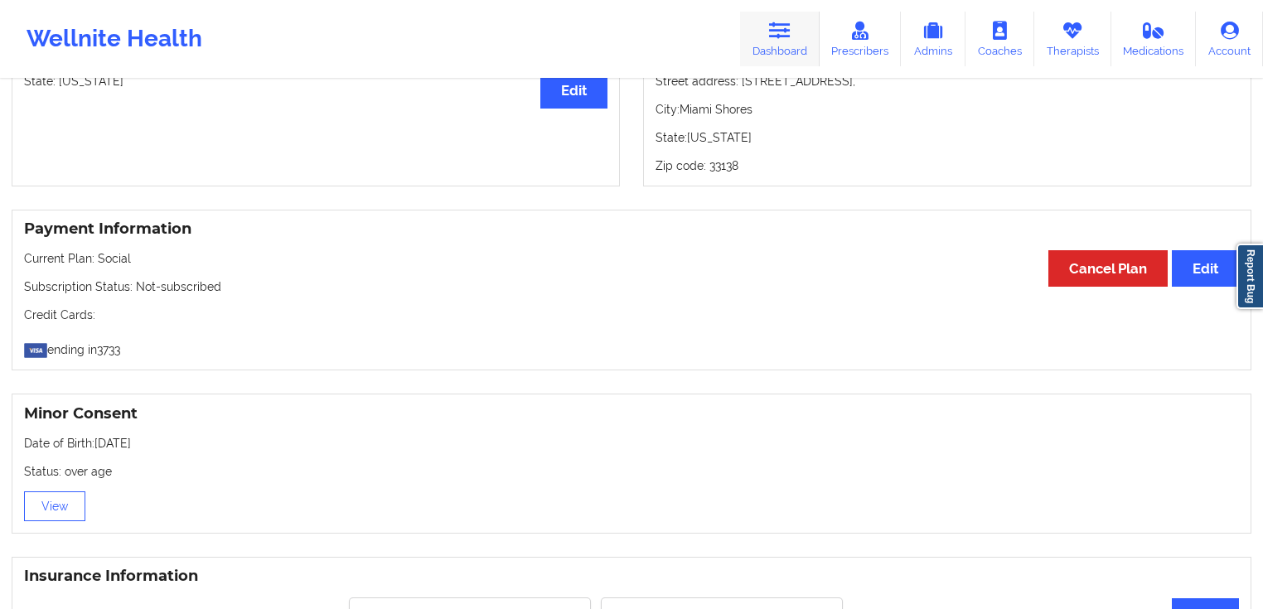
click at [799, 50] on link "Dashboard" at bounding box center [780, 39] width 80 height 55
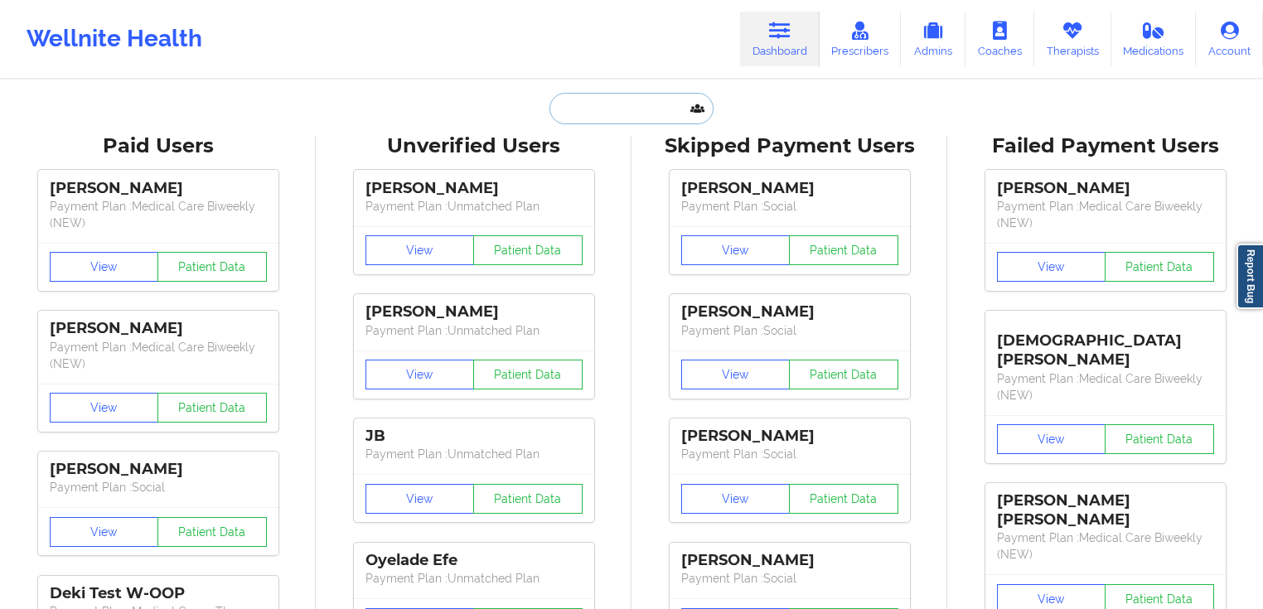
click at [615, 96] on input "text" at bounding box center [631, 108] width 164 height 31
paste input "[PERSON_NAME]"
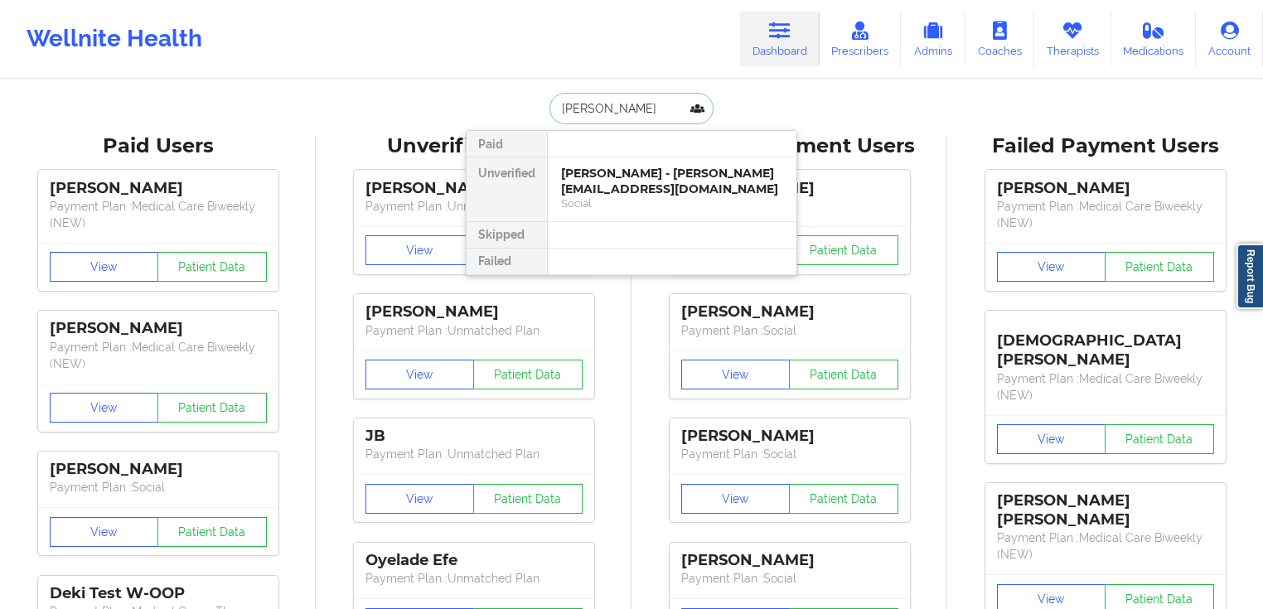
click at [611, 114] on input "[PERSON_NAME]" at bounding box center [631, 108] width 164 height 31
click at [603, 109] on input "[PERSON_NAME]" at bounding box center [631, 108] width 164 height 31
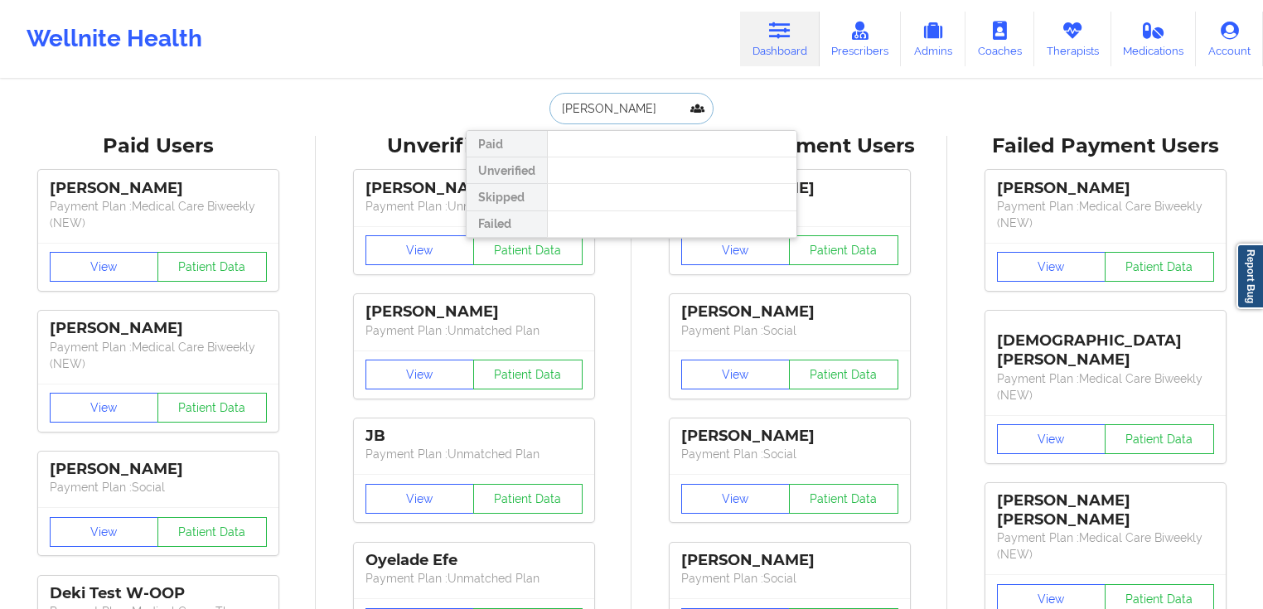
type input "[PERSON_NAME]"
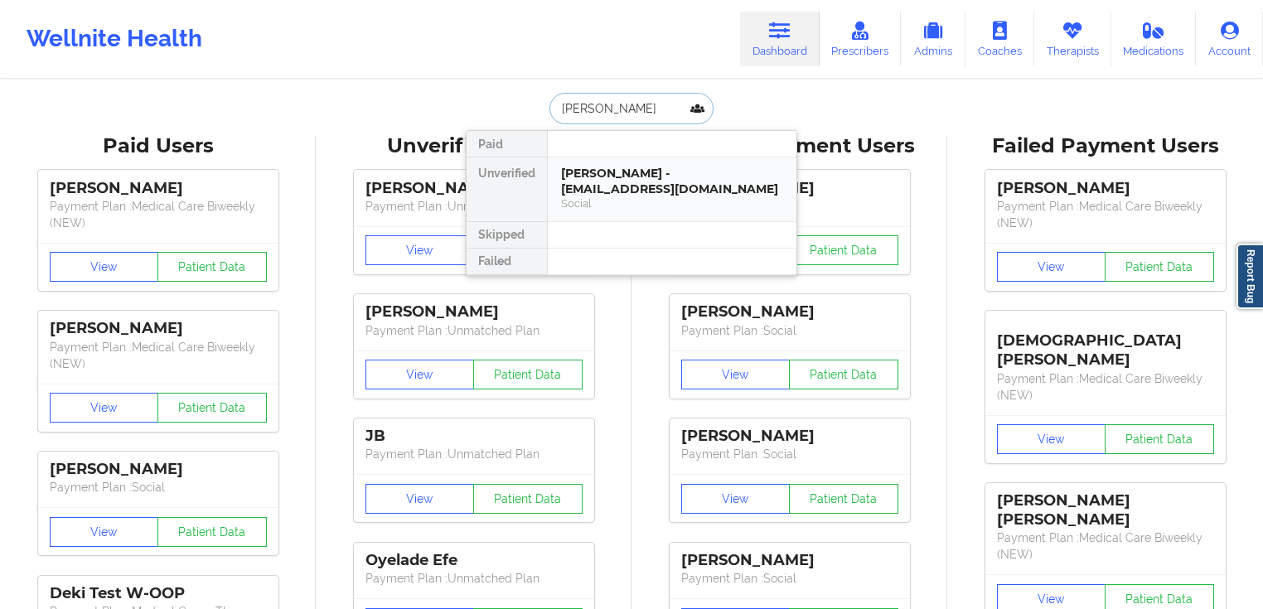
click at [653, 171] on div "[PERSON_NAME] - [EMAIL_ADDRESS][DOMAIN_NAME]" at bounding box center [672, 181] width 222 height 31
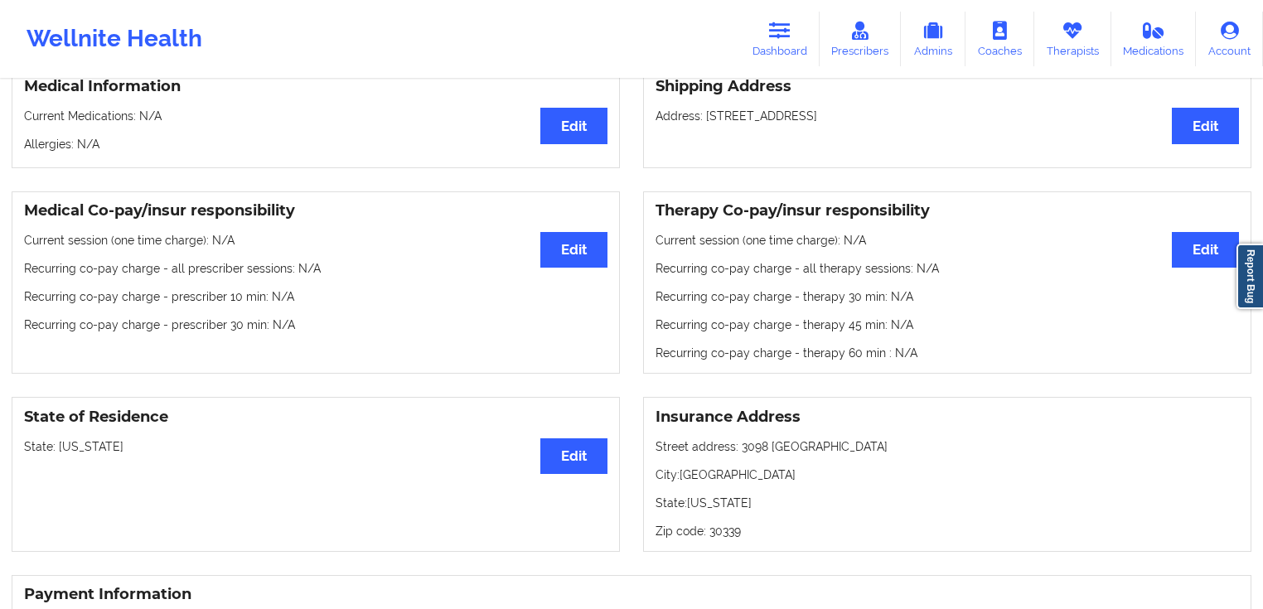
scroll to position [704, 0]
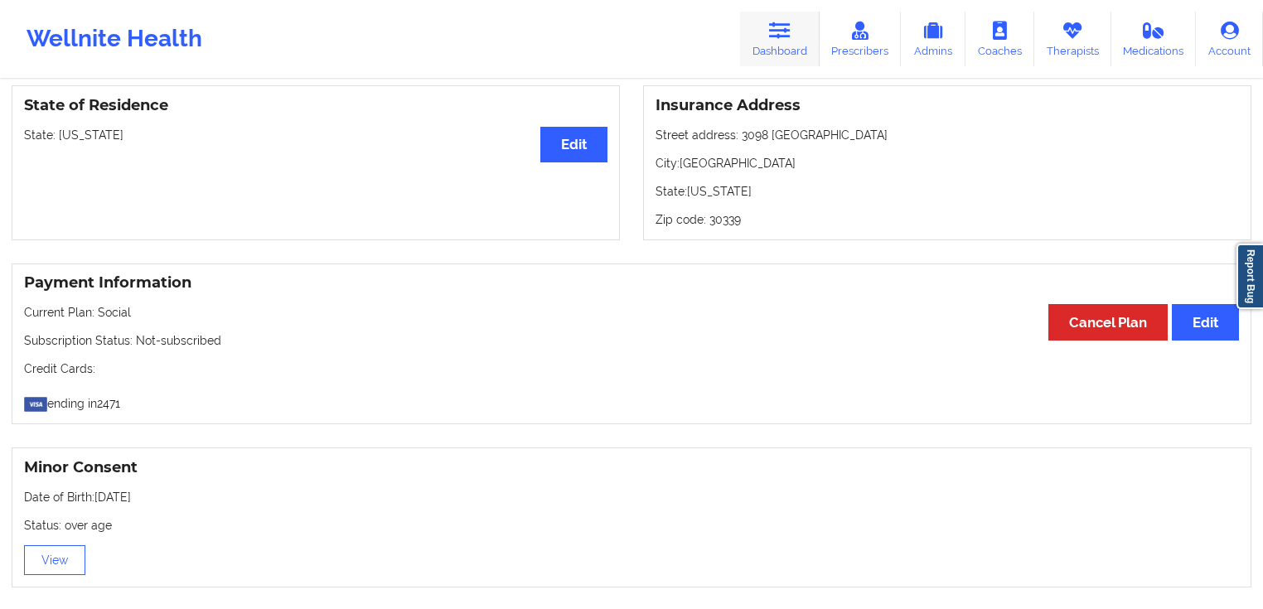
click at [777, 43] on link "Dashboard" at bounding box center [780, 39] width 80 height 55
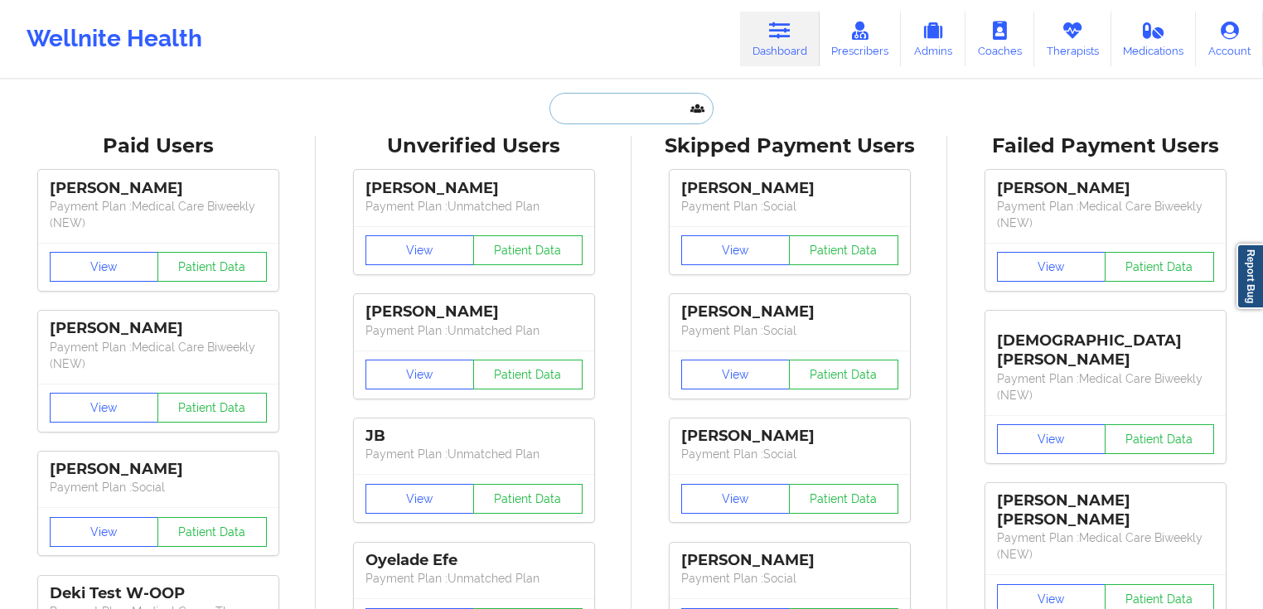
click at [609, 113] on input "text" at bounding box center [631, 108] width 164 height 31
paste input "[PERSON_NAME]"
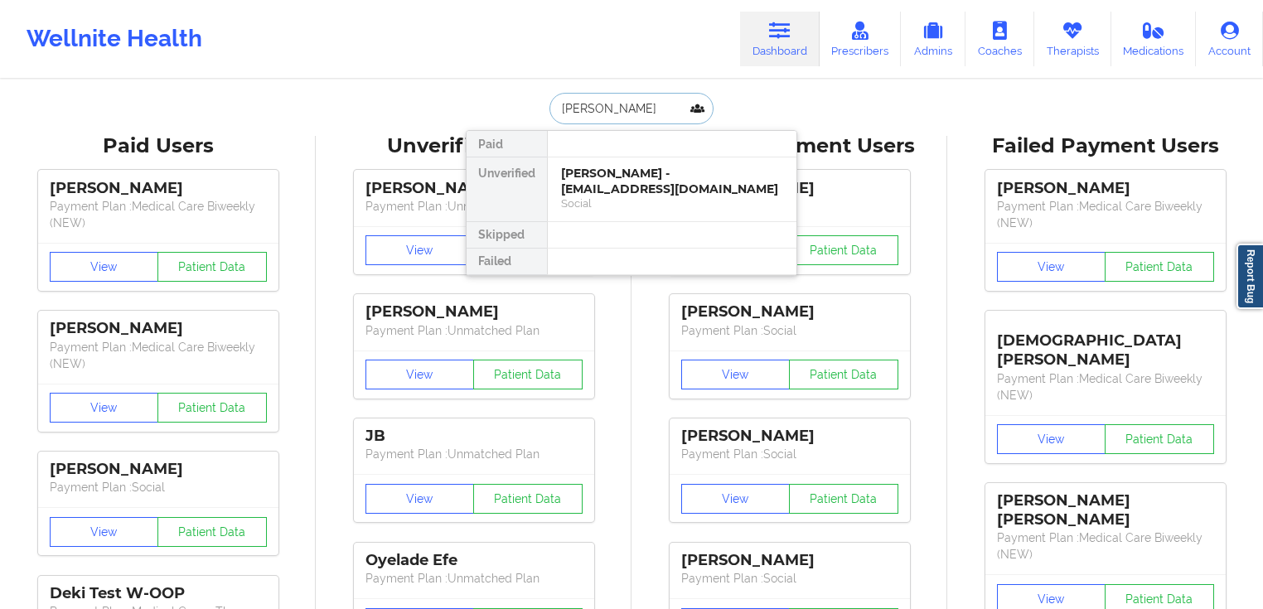
click at [603, 106] on input "[PERSON_NAME]" at bounding box center [631, 108] width 164 height 31
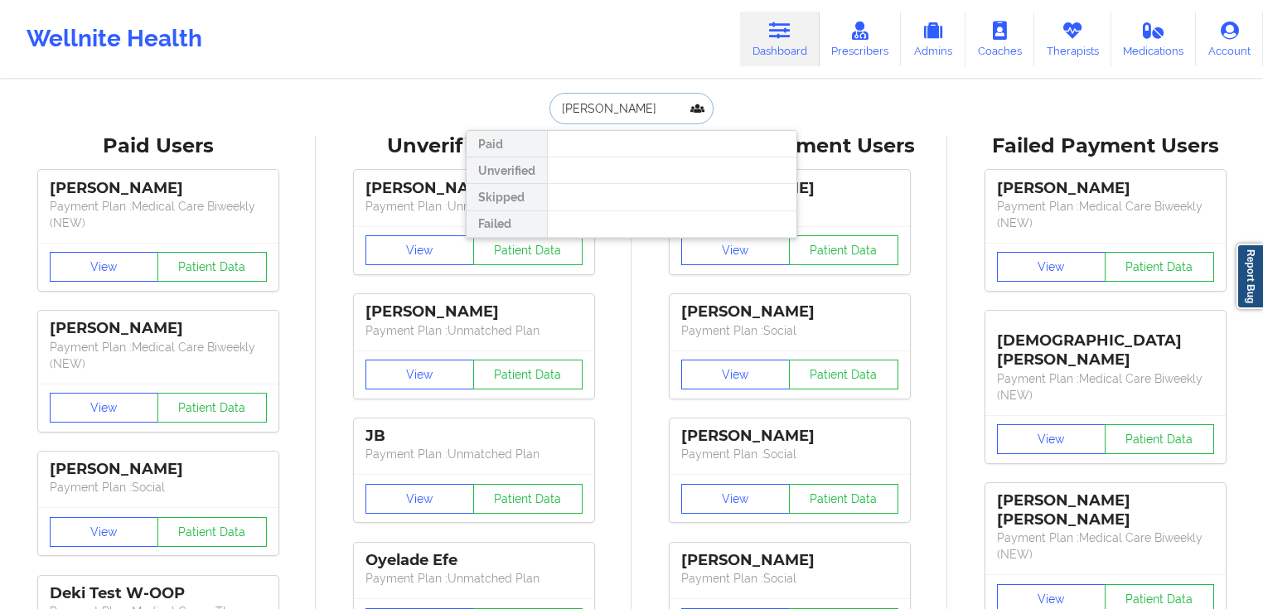
type input "[PERSON_NAME]"
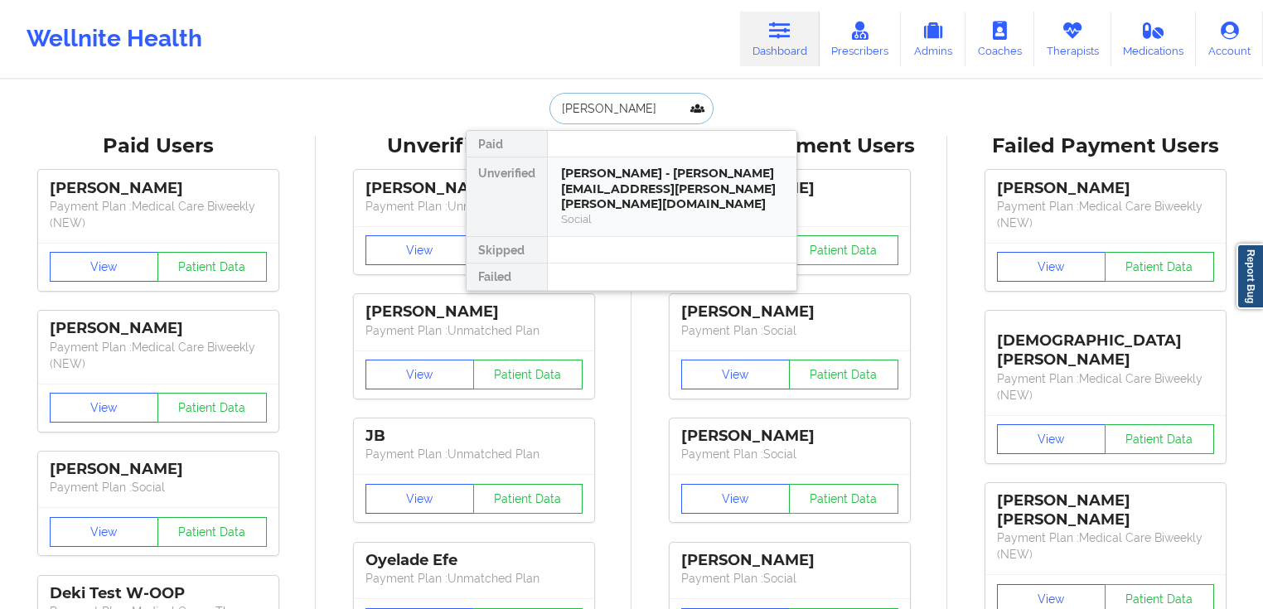
click at [665, 212] on div "Social" at bounding box center [672, 219] width 222 height 14
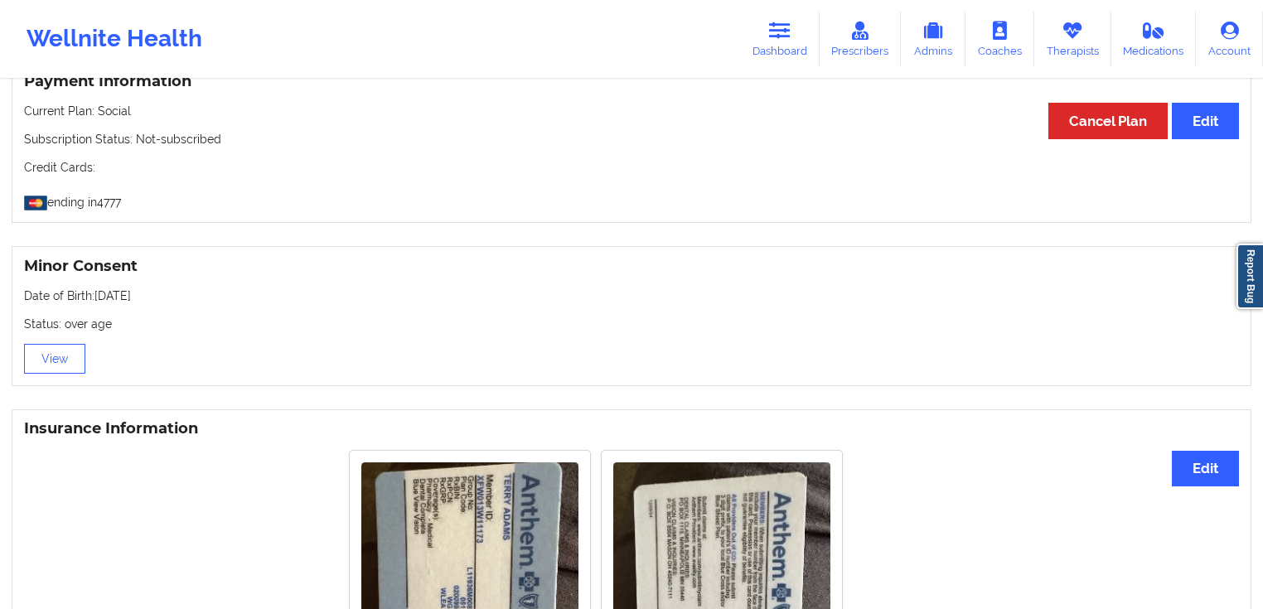
scroll to position [972, 0]
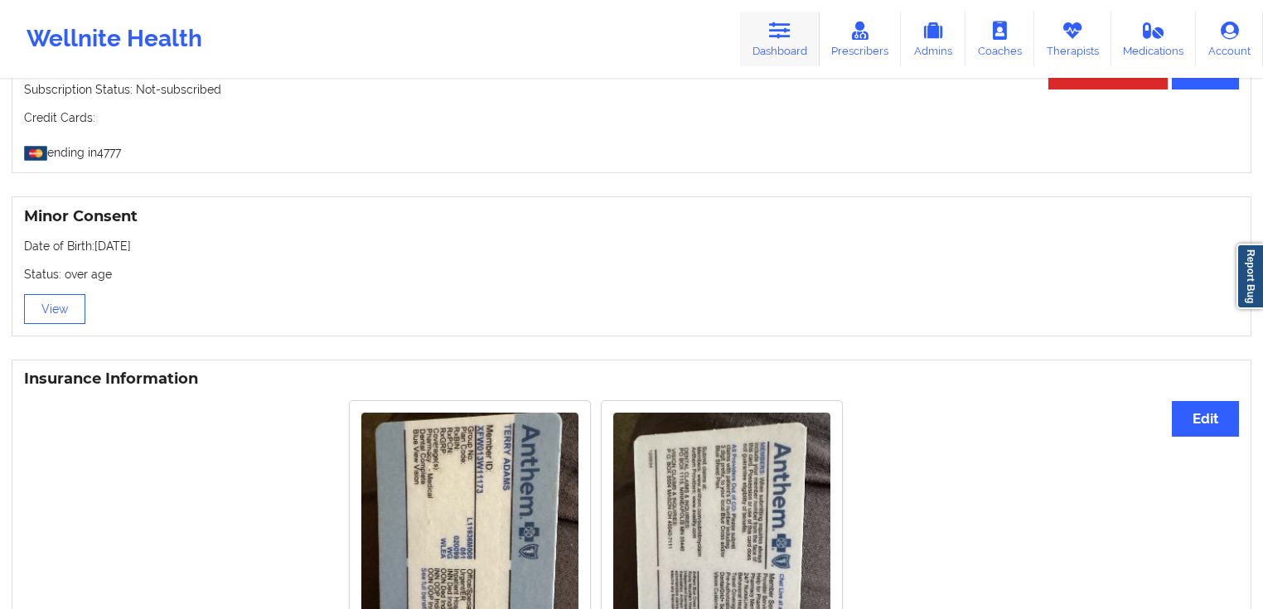
click at [748, 51] on link "Dashboard" at bounding box center [780, 39] width 80 height 55
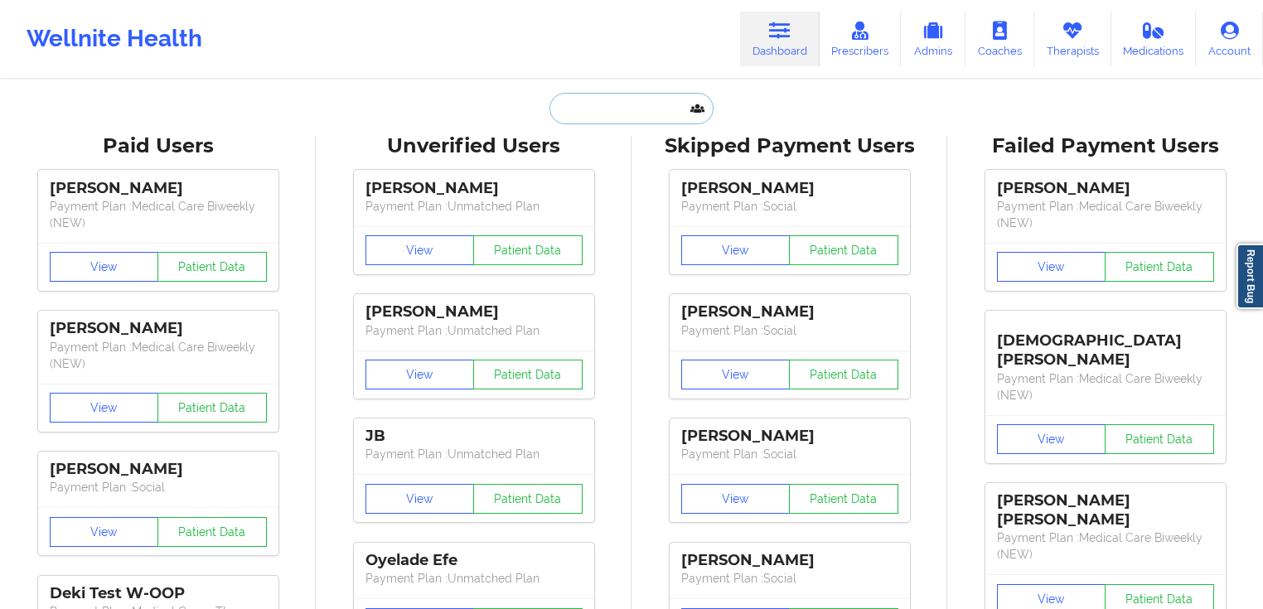
click at [662, 101] on input "text" at bounding box center [631, 108] width 164 height 31
paste input "[PERSON_NAME]"
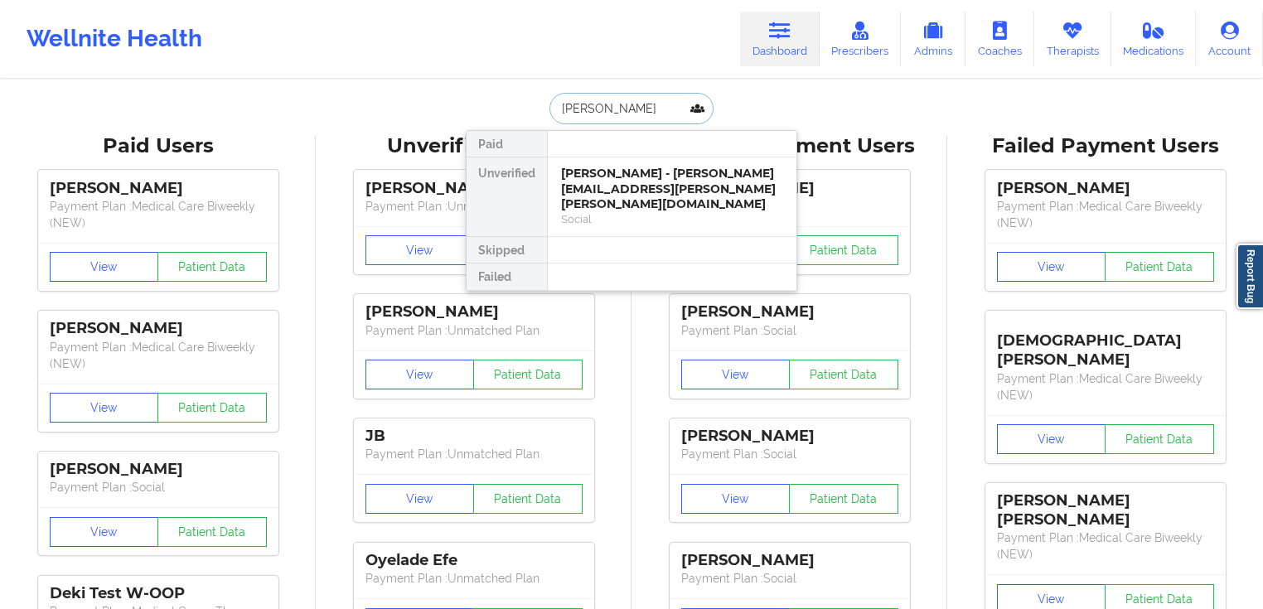
click at [617, 114] on input "[PERSON_NAME]" at bounding box center [631, 108] width 164 height 31
type input "[PERSON_NAME]"
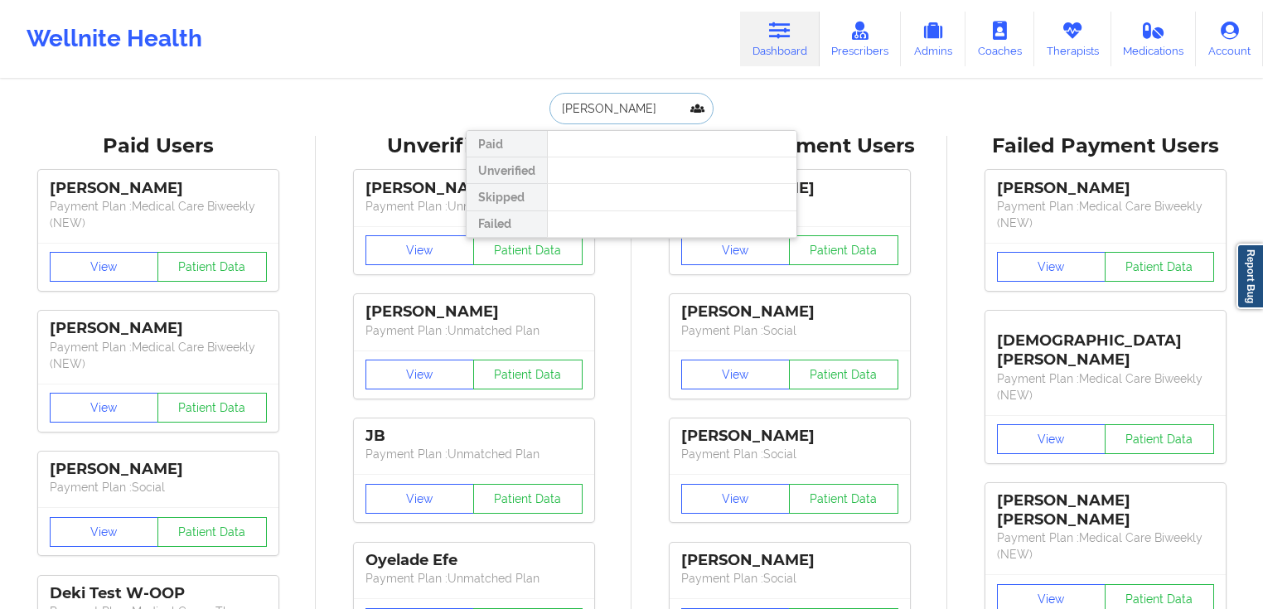
click at [657, 112] on input "[PERSON_NAME]" at bounding box center [631, 108] width 164 height 31
click at [600, 109] on input "[PERSON_NAME]" at bounding box center [631, 108] width 164 height 31
click at [664, 107] on input "[PERSON_NAME]" at bounding box center [631, 108] width 164 height 31
drag, startPoint x: 655, startPoint y: 103, endPoint x: 606, endPoint y: 104, distance: 49.7
click at [606, 104] on input "[PERSON_NAME]" at bounding box center [631, 108] width 164 height 31
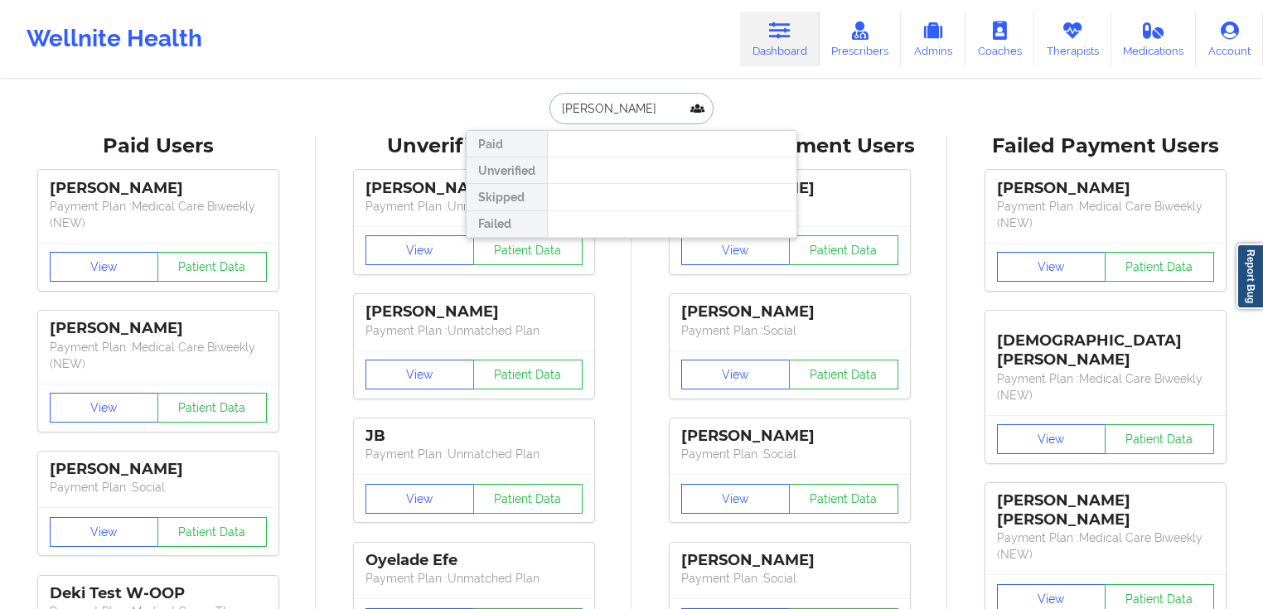
drag, startPoint x: 632, startPoint y: 109, endPoint x: 610, endPoint y: 109, distance: 22.4
click at [610, 109] on input "[PERSON_NAME]" at bounding box center [631, 108] width 164 height 31
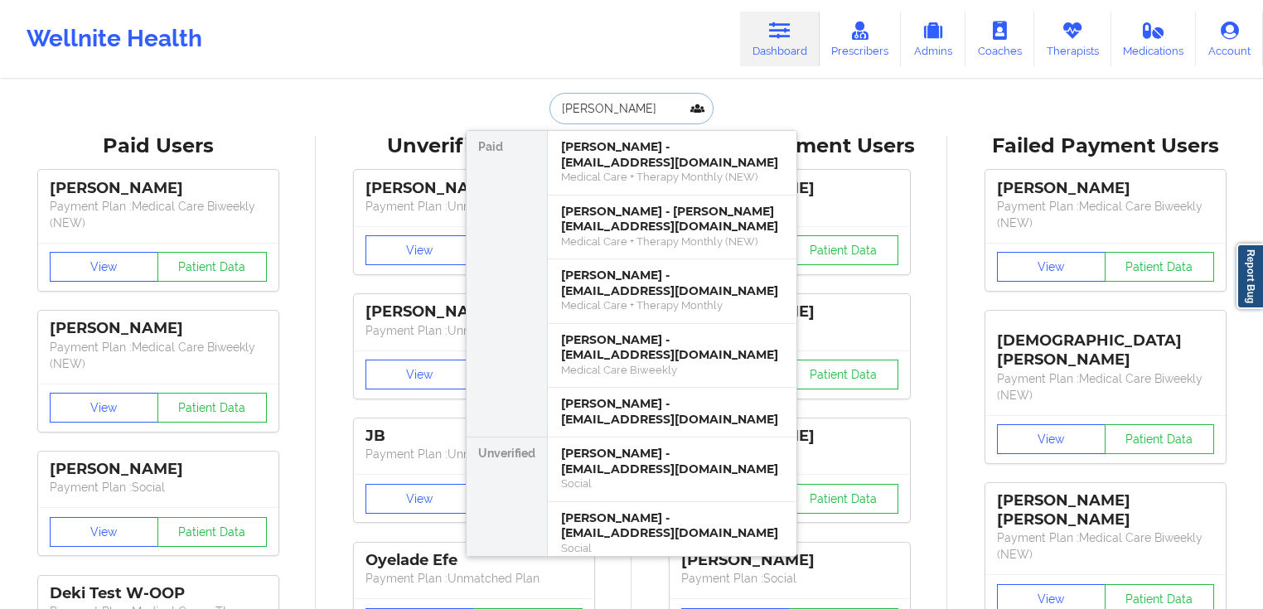
drag, startPoint x: 623, startPoint y: 103, endPoint x: 596, endPoint y: 104, distance: 27.4
click at [596, 104] on input "[PERSON_NAME]" at bounding box center [631, 108] width 164 height 31
paste input "[PERSON_NAME]"
click at [605, 109] on input "[PERSON_NAME]" at bounding box center [631, 108] width 164 height 31
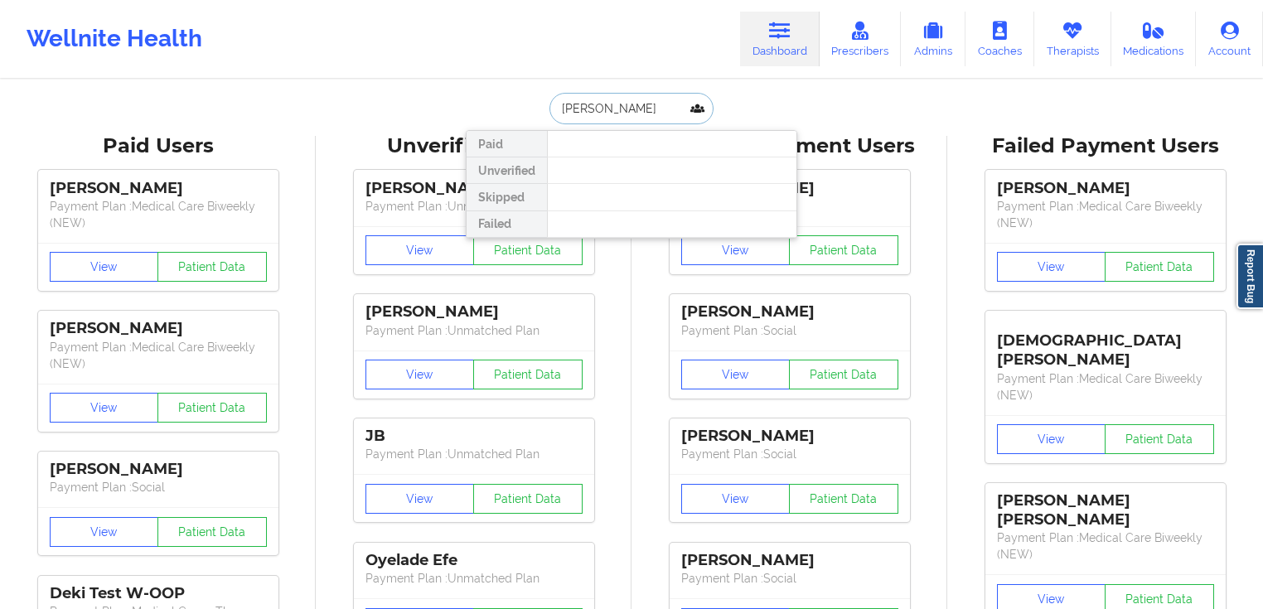
click at [606, 104] on input "[PERSON_NAME]" at bounding box center [631, 108] width 164 height 31
click at [637, 109] on input "[PERSON_NAME]" at bounding box center [631, 108] width 164 height 31
paste input "[PERSON_NAME]"
click at [606, 113] on input "[PERSON_NAME]" at bounding box center [631, 108] width 164 height 31
type input "[PERSON_NAME]"
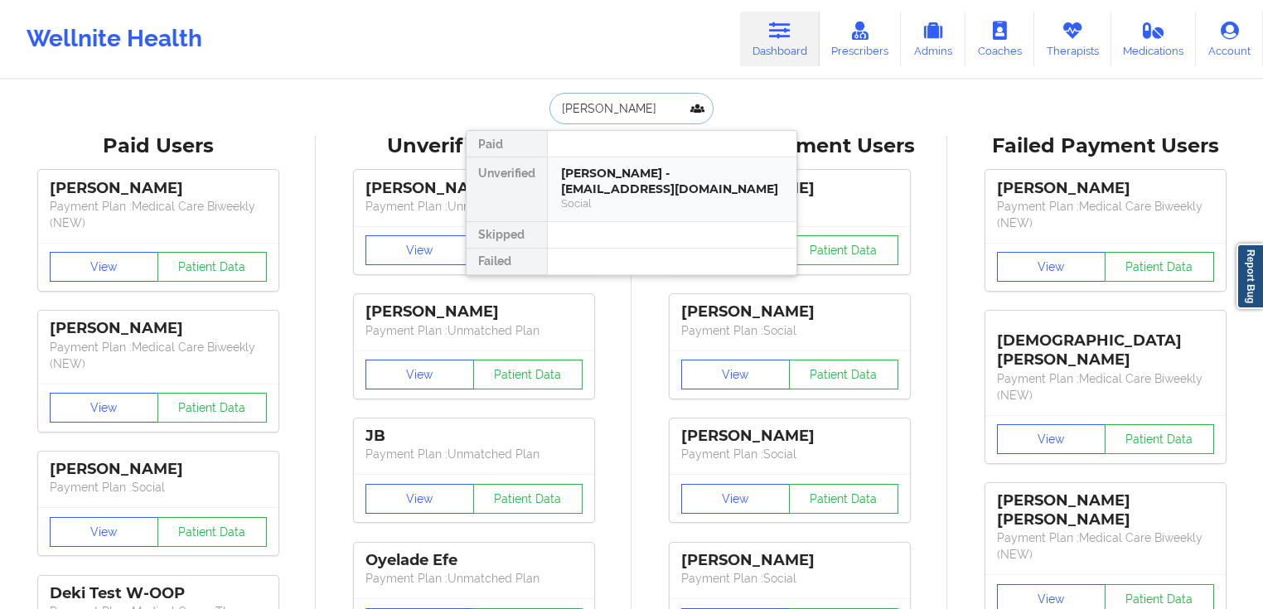
click at [638, 182] on div "[PERSON_NAME] - [EMAIL_ADDRESS][DOMAIN_NAME]" at bounding box center [672, 181] width 222 height 31
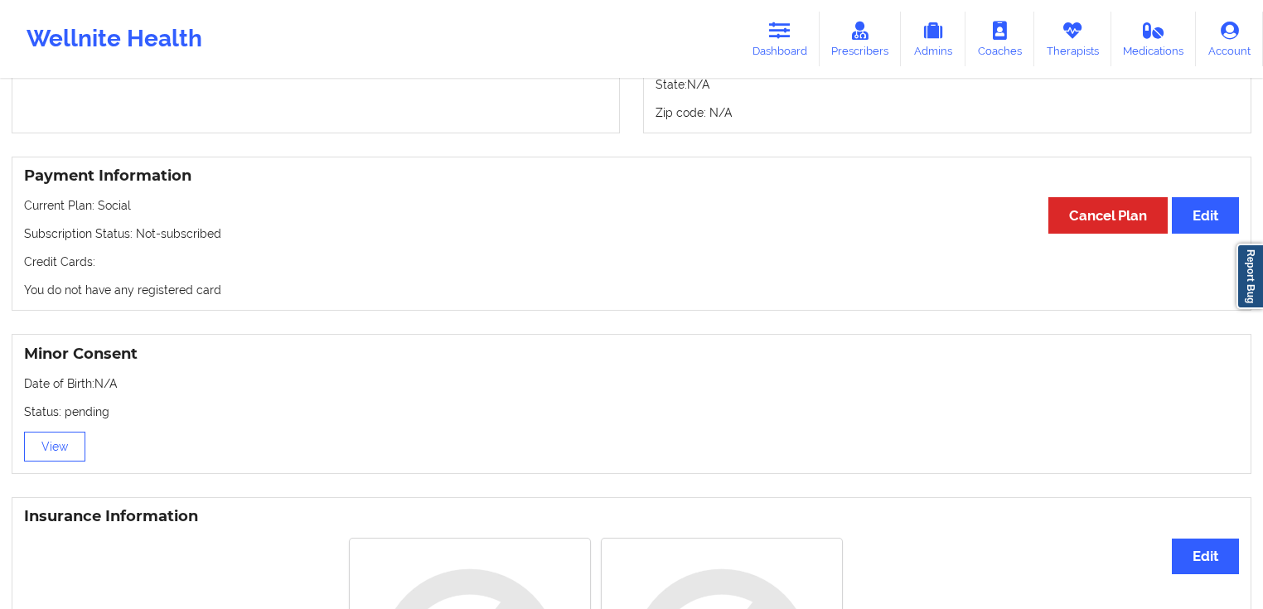
scroll to position [862, 0]
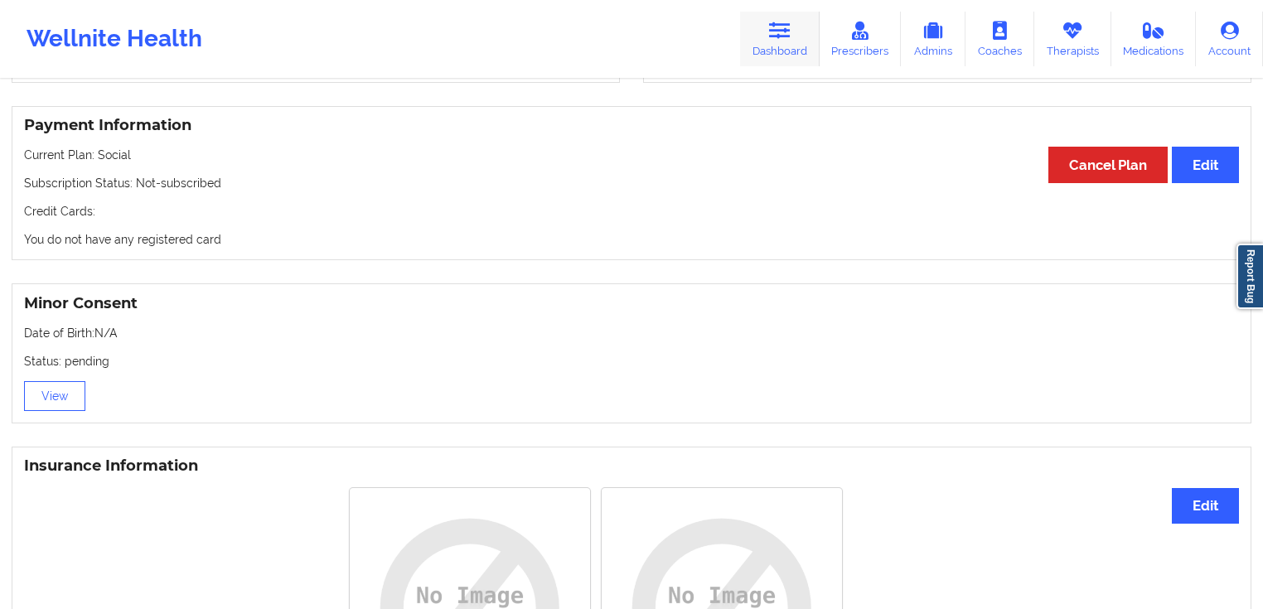
click at [752, 41] on link "Dashboard" at bounding box center [780, 39] width 80 height 55
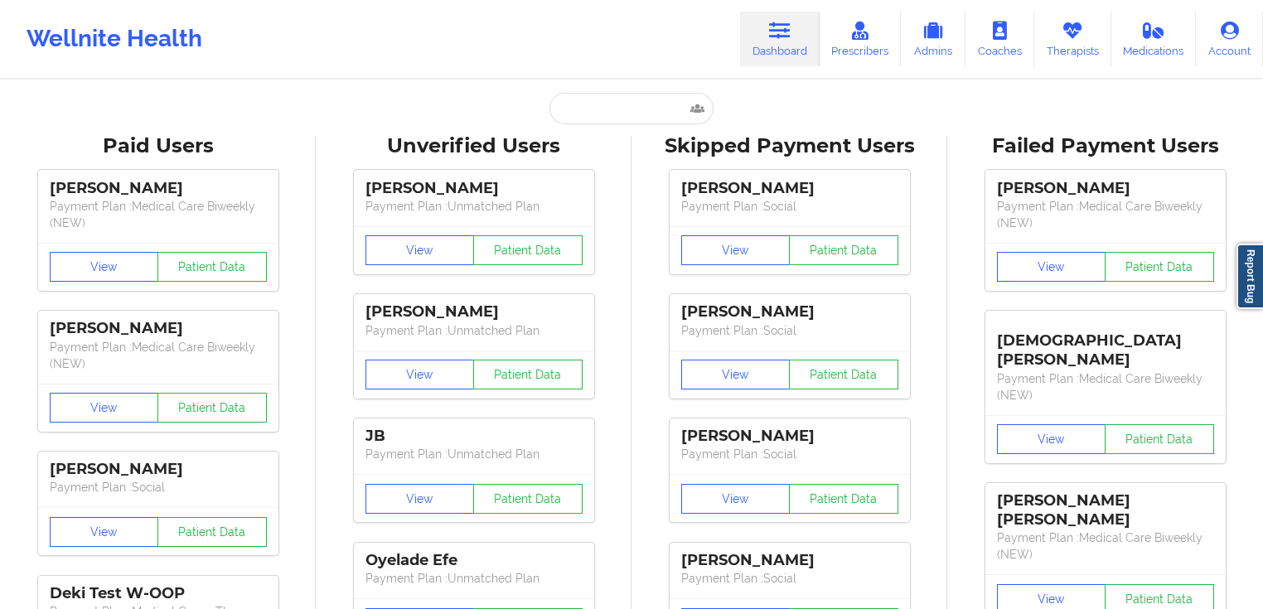
click at [607, 133] on div "Unverified Users" at bounding box center [473, 146] width 292 height 26
click at [614, 123] on input "text" at bounding box center [631, 108] width 164 height 31
paste input "[PERSON_NAME]"
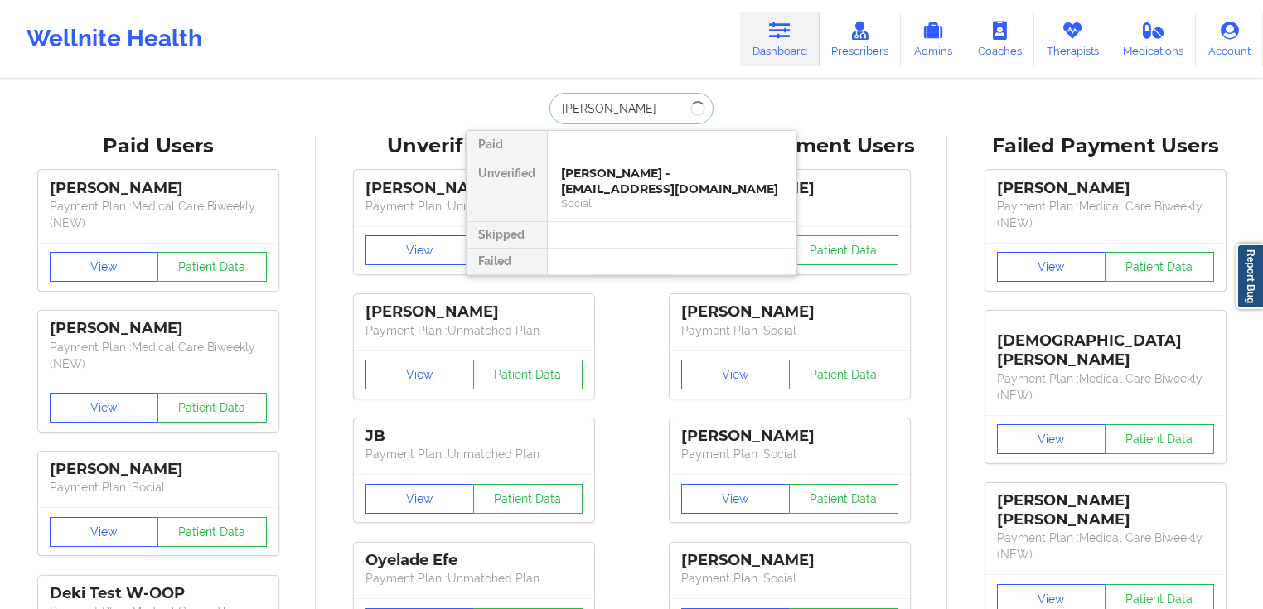
click at [606, 111] on input "[PERSON_NAME]" at bounding box center [631, 108] width 164 height 31
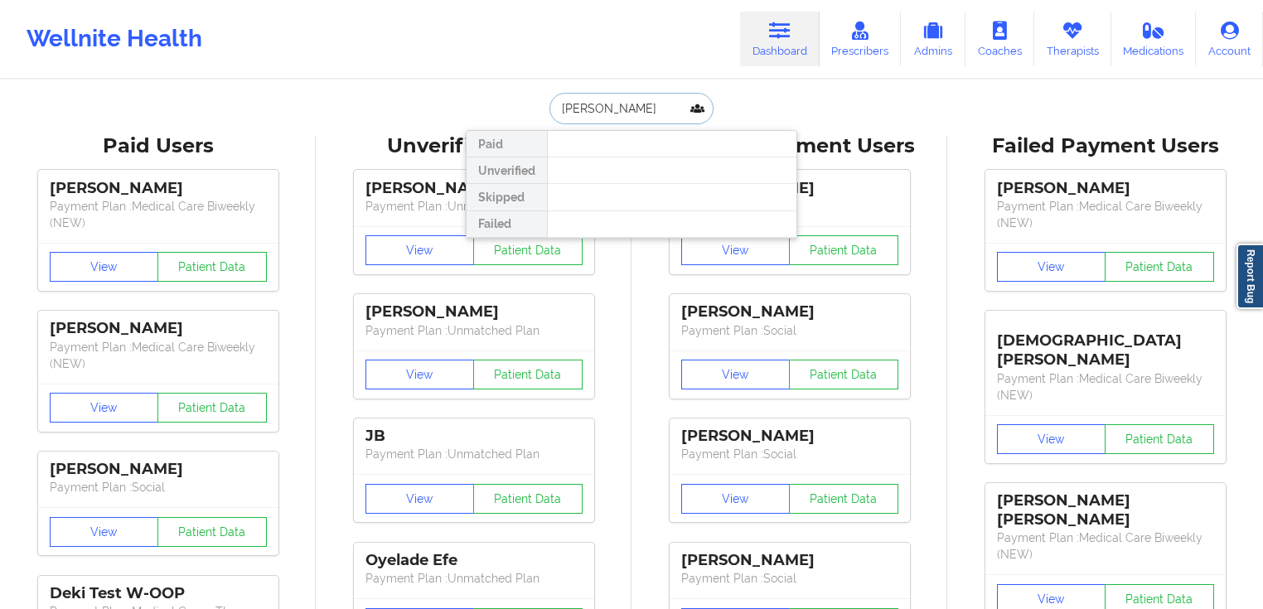
click at [642, 104] on input "[PERSON_NAME]" at bounding box center [631, 108] width 164 height 31
paste input "[EMAIL_ADDRESS][DOMAIN_NAME]"
type input "[EMAIL_ADDRESS][DOMAIN_NAME]"
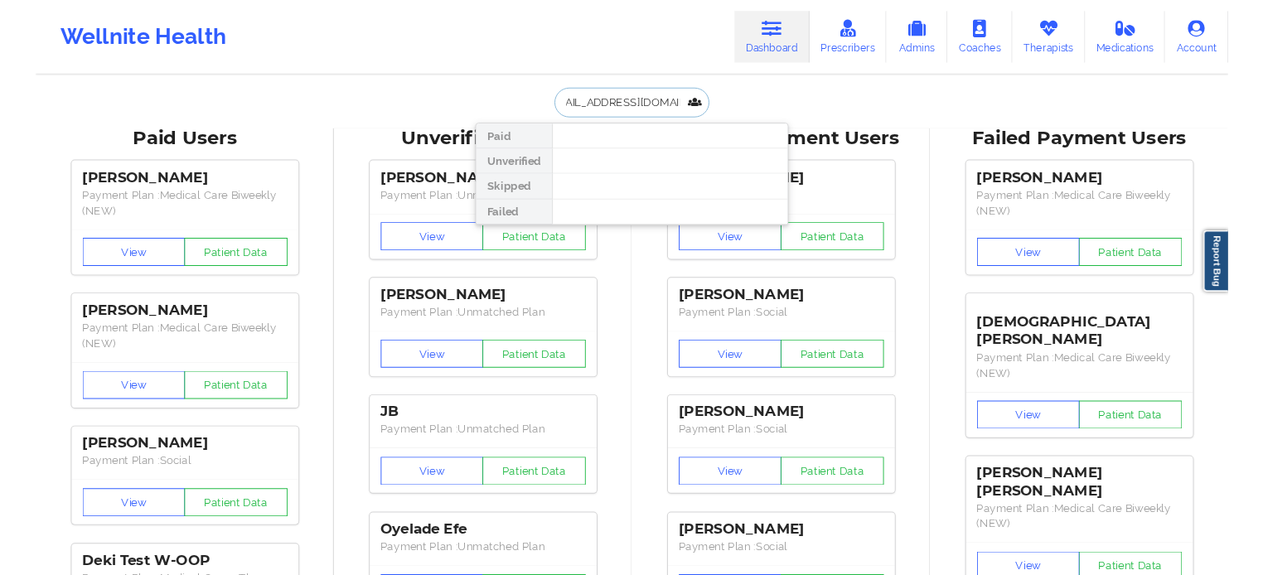
scroll to position [0, 0]
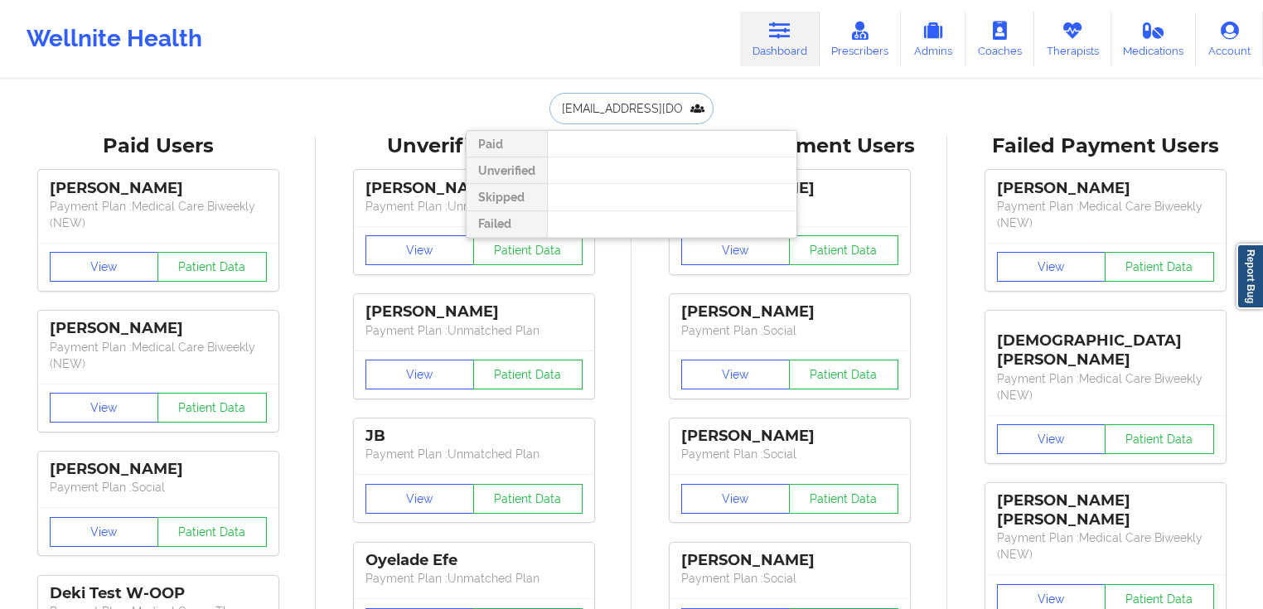
click at [649, 104] on input "[EMAIL_ADDRESS][DOMAIN_NAME]" at bounding box center [631, 108] width 164 height 31
